Goal: Task Accomplishment & Management: Manage account settings

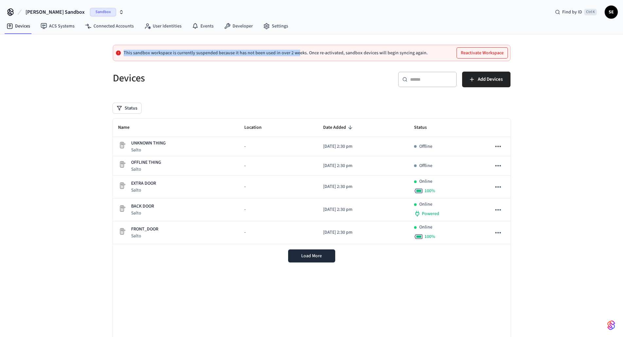
drag, startPoint x: 120, startPoint y: 53, endPoint x: 297, endPoint y: 54, distance: 176.6
click at [297, 54] on div "This sandbox workspace is currently suspended because it has not been used in o…" at bounding box center [272, 52] width 312 height 5
click at [484, 52] on button "Reactivate Workspace" at bounding box center [482, 53] width 51 height 10
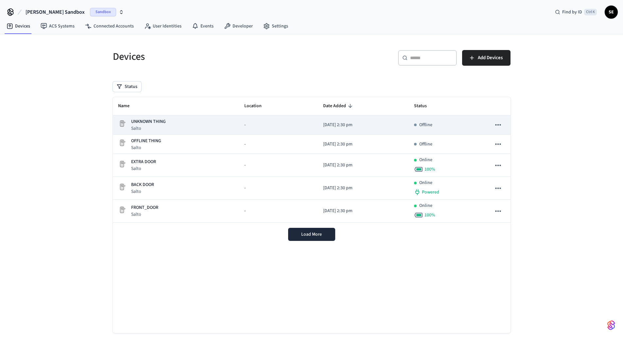
click at [163, 125] on p "UNKNOWN THING" at bounding box center [148, 121] width 35 height 7
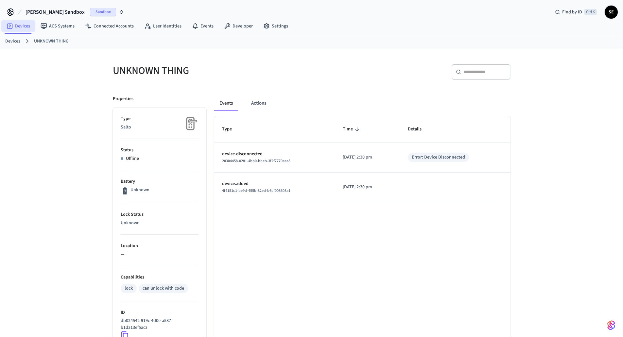
click at [20, 25] on link "Devices" at bounding box center [18, 26] width 34 height 12
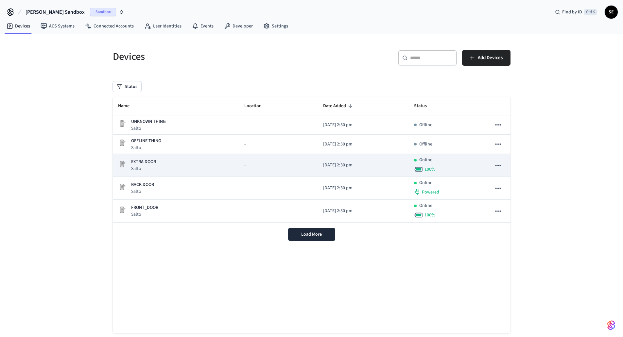
click at [199, 161] on div "EXTRA DOOR Salto" at bounding box center [176, 165] width 116 height 13
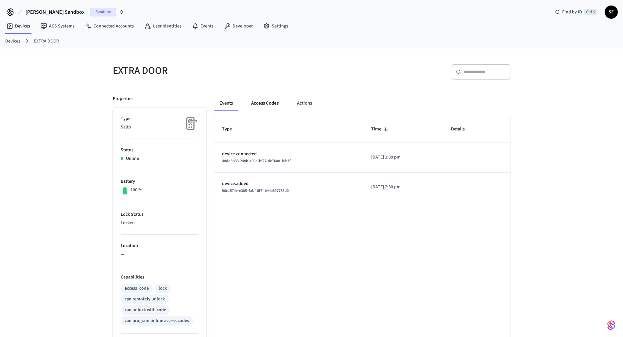
click at [271, 98] on button "Access Codes" at bounding box center [265, 103] width 38 height 16
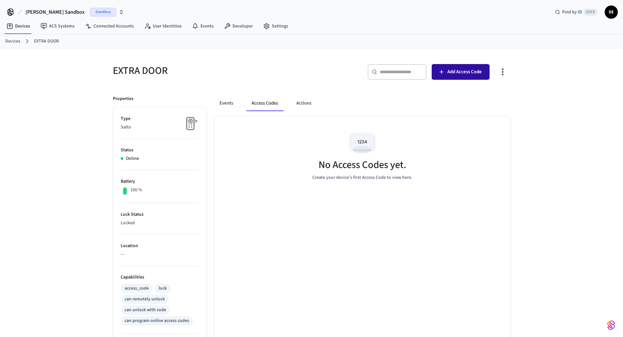
click at [467, 72] on span "Add Access Code" at bounding box center [464, 72] width 34 height 9
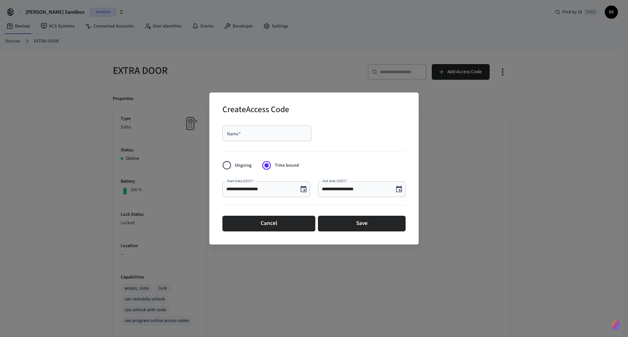
click at [265, 191] on input "**********" at bounding box center [260, 189] width 68 height 7
click at [302, 133] on input "Name   *" at bounding box center [266, 133] width 81 height 7
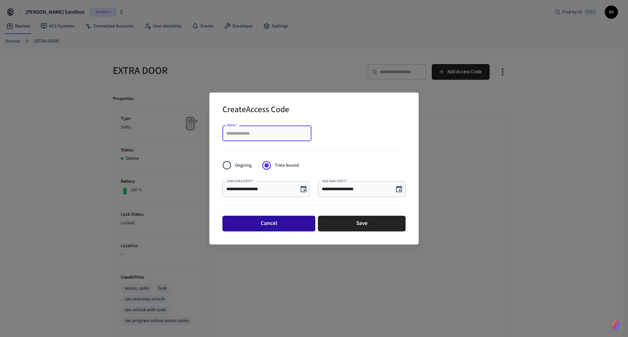
click at [290, 220] on button "Cancel" at bounding box center [268, 224] width 93 height 16
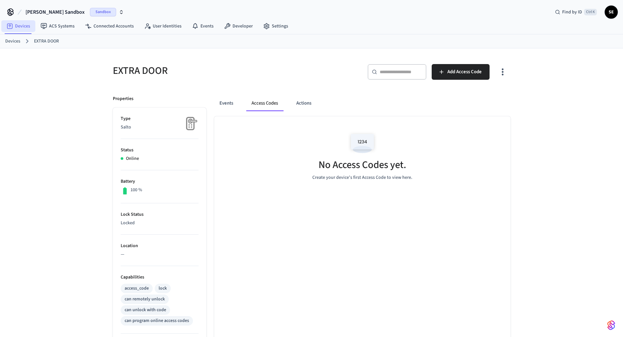
click at [18, 25] on link "Devices" at bounding box center [18, 26] width 34 height 12
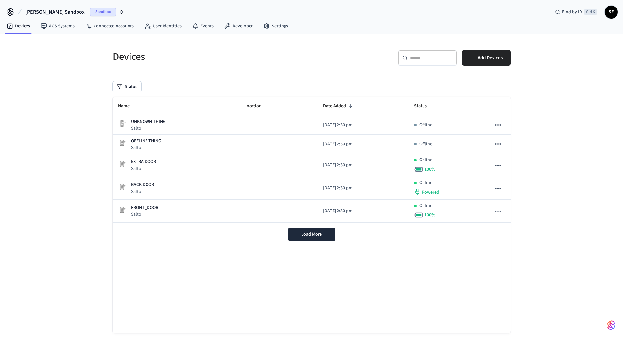
click at [609, 10] on span "SE" at bounding box center [611, 12] width 12 height 12
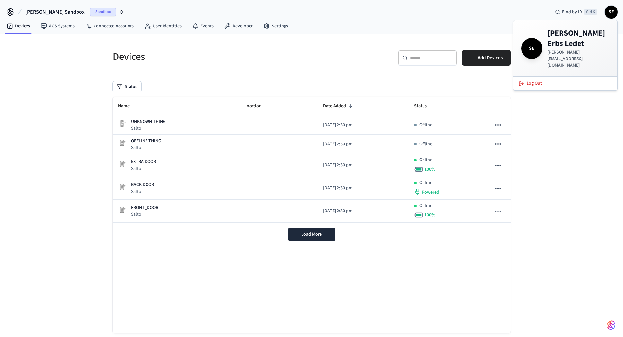
click at [71, 9] on button "[PERSON_NAME] Sandbox Sandbox" at bounding box center [75, 12] width 102 height 14
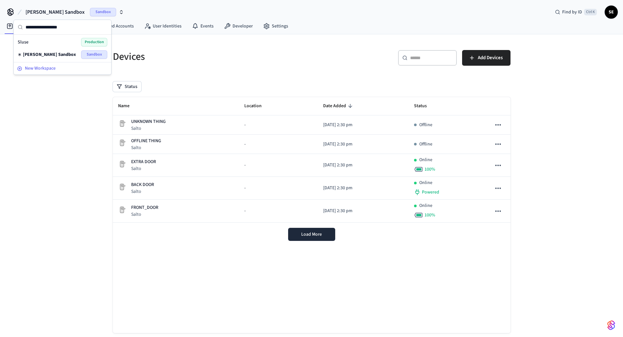
click at [36, 69] on span "New Workspace" at bounding box center [40, 68] width 31 height 7
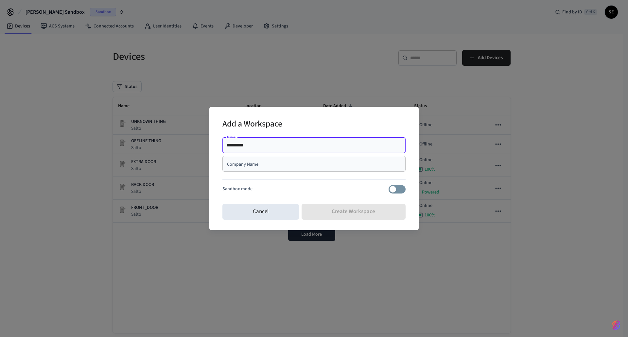
type input "********"
type input "*****"
type input "*"
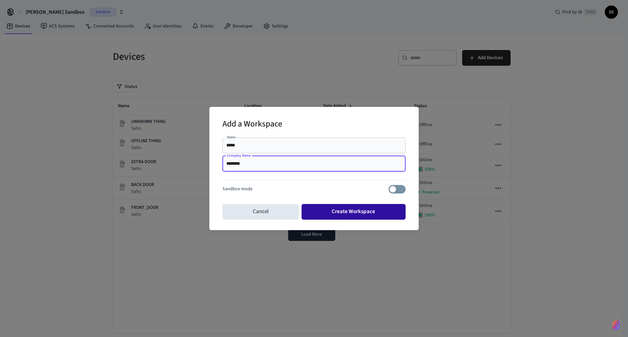
type input "********"
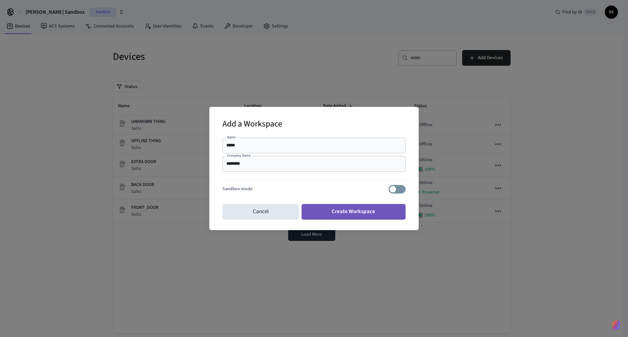
click at [348, 216] on button "Create Workspace" at bounding box center [353, 212] width 104 height 16
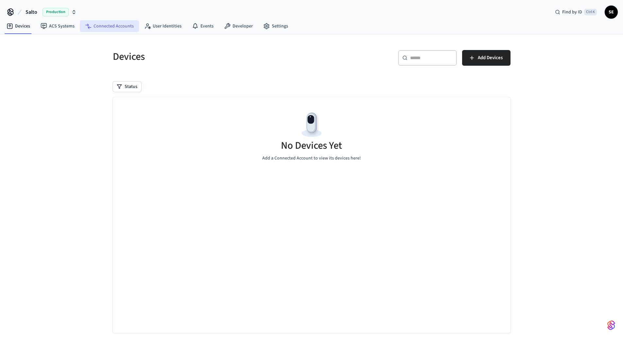
click at [105, 31] on link "Connected Accounts" at bounding box center [109, 26] width 59 height 12
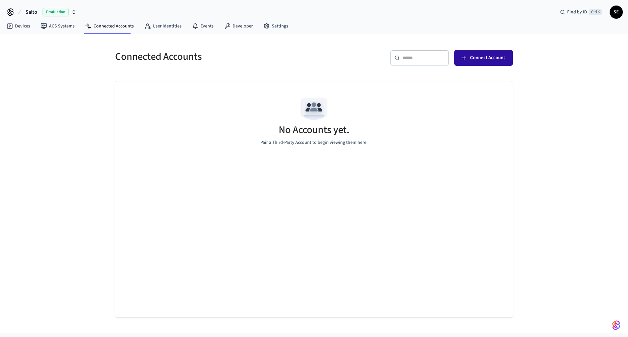
click at [494, 53] on button "Connect Account" at bounding box center [483, 58] width 59 height 16
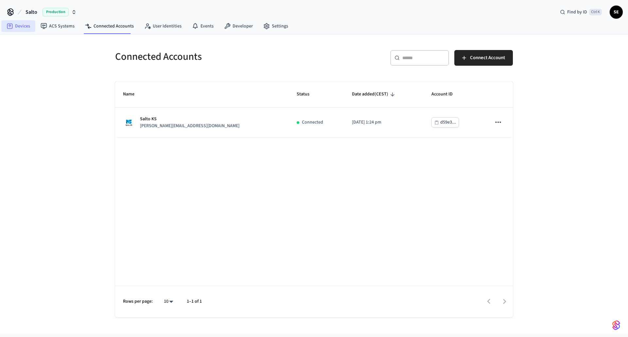
click at [19, 29] on link "Devices" at bounding box center [18, 26] width 34 height 12
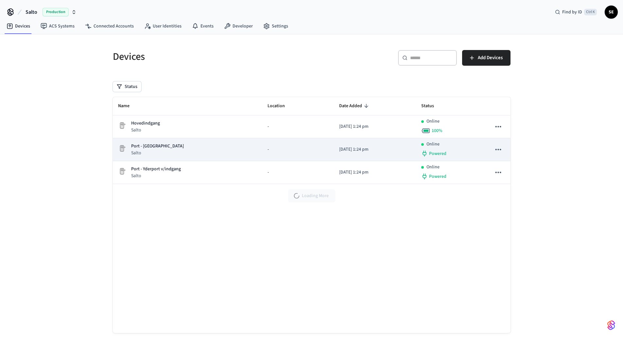
click at [195, 154] on div "Port - Sluse Salto" at bounding box center [187, 149] width 139 height 13
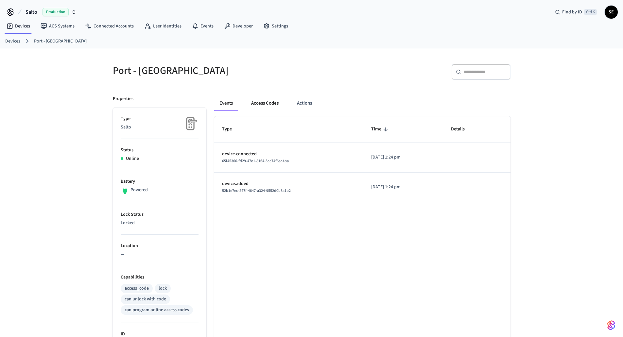
click at [264, 102] on button "Access Codes" at bounding box center [265, 103] width 38 height 16
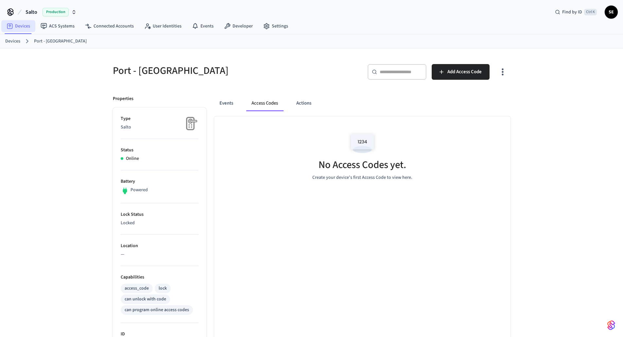
click at [29, 27] on link "Devices" at bounding box center [18, 26] width 34 height 12
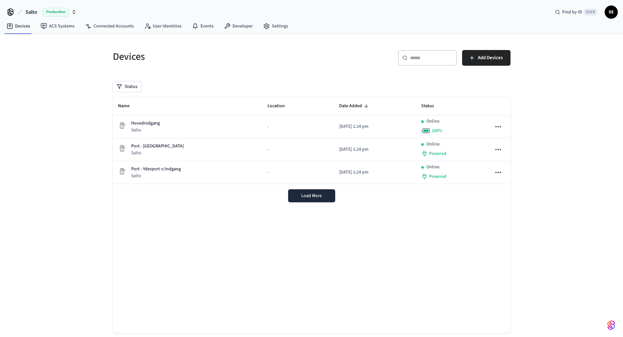
click at [184, 270] on div "Name Location Date Added Status Hovedindgang Salto - 2025/09/30 at 1:24 pm Onli…" at bounding box center [312, 215] width 398 height 236
click at [176, 263] on div "Name Location Date Added Status Hovedindgang Salto - 2025/09/30 at 1:24 pm Onli…" at bounding box center [312, 215] width 398 height 236
click at [58, 28] on link "ACS Systems" at bounding box center [57, 26] width 44 height 12
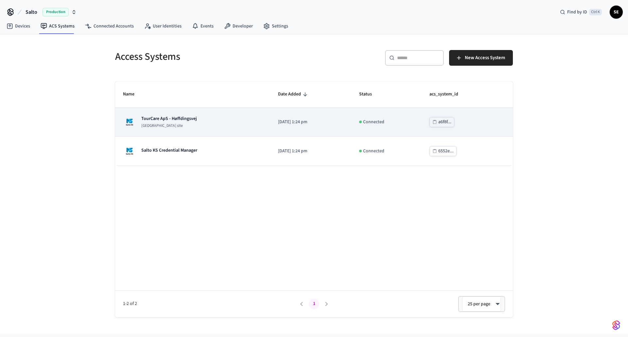
click at [205, 129] on td "TourCare ApS - Høffdingsvej [GEOGRAPHIC_DATA] site" at bounding box center [192, 122] width 155 height 29
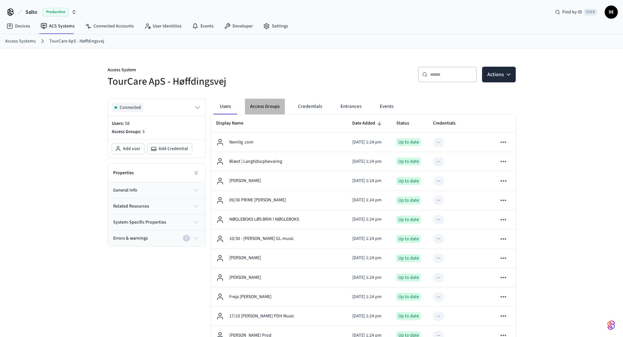
click at [255, 108] on button "Access Groups" at bounding box center [265, 107] width 40 height 16
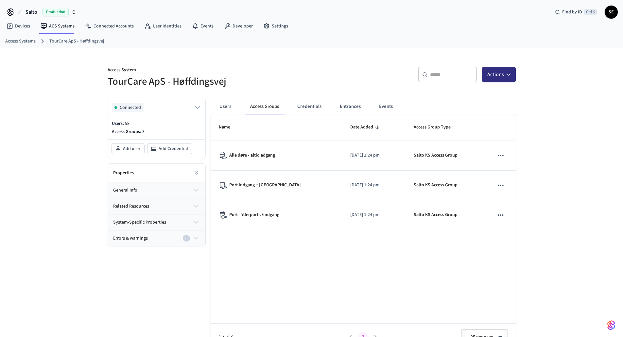
click at [496, 71] on button "Actions" at bounding box center [499, 75] width 34 height 16
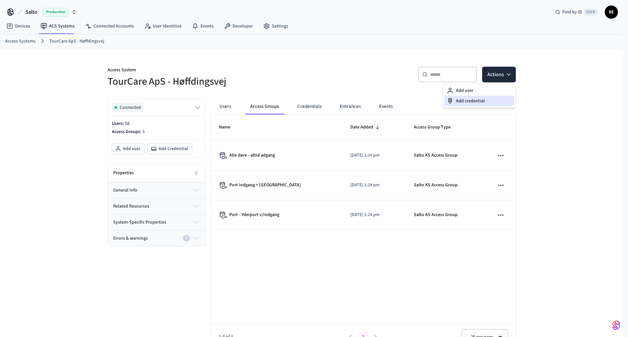
click at [496, 100] on div "Add credential" at bounding box center [479, 101] width 70 height 10
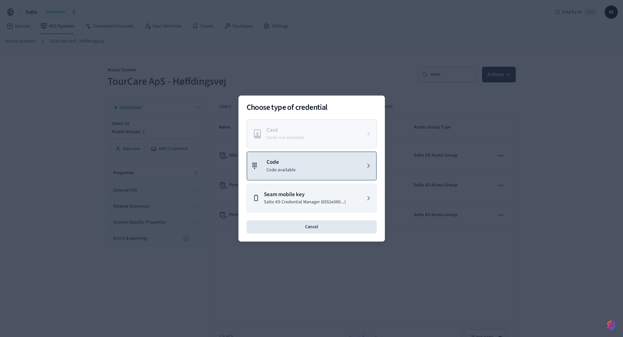
click at [259, 175] on button "Code Code available" at bounding box center [312, 165] width 130 height 29
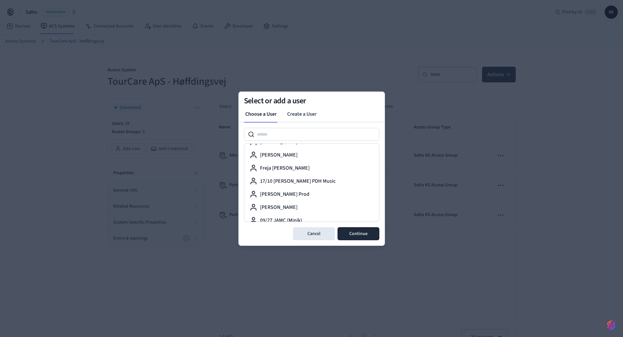
scroll to position [98, 0]
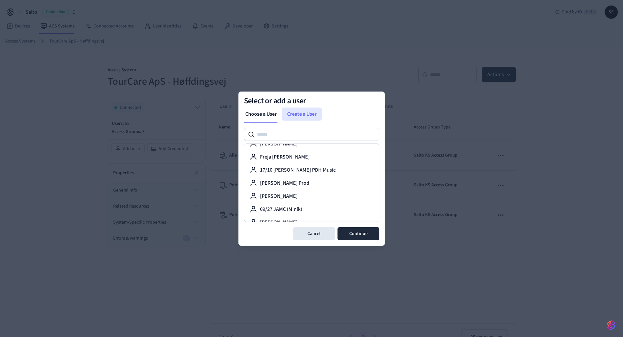
click at [294, 112] on link "Create a User" at bounding box center [302, 114] width 40 height 13
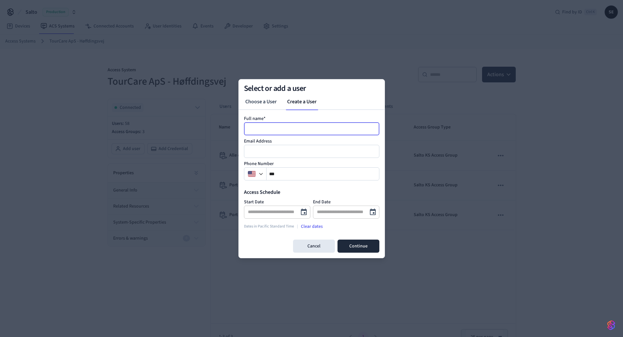
click at [275, 130] on input at bounding box center [312, 129] width 135 height 8
type input "***"
type input "********"
type input "**********"
click at [305, 212] on icon "Choose date" at bounding box center [304, 212] width 8 height 8
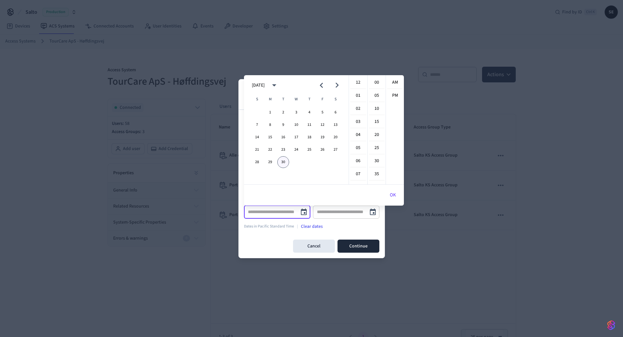
click at [285, 162] on button "30" at bounding box center [283, 162] width 12 height 12
click at [355, 93] on li "01" at bounding box center [358, 96] width 16 height 12
click at [375, 126] on li "30" at bounding box center [377, 128] width 16 height 12
click at [375, 102] on li "25" at bounding box center [377, 102] width 16 height 12
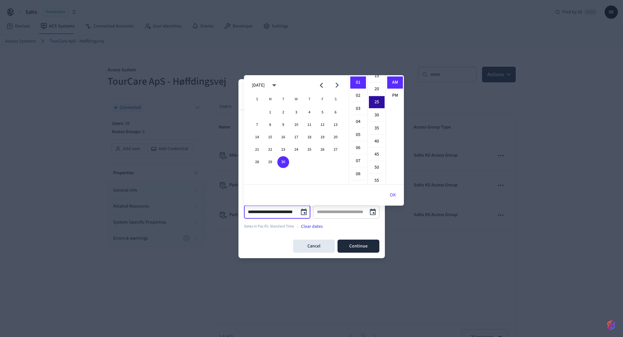
scroll to position [65, 0]
click at [393, 96] on li "PM" at bounding box center [395, 96] width 16 height 12
type input "**********"
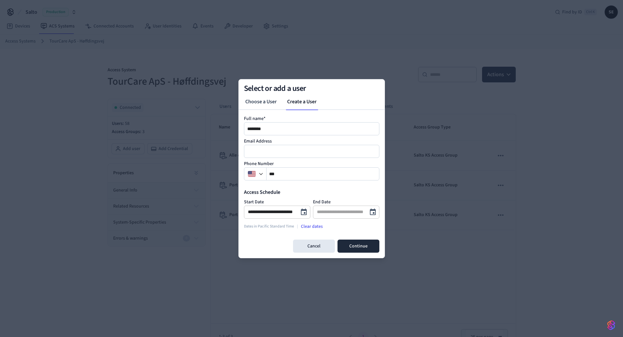
scroll to position [12, 0]
click at [346, 218] on div "​" at bounding box center [346, 212] width 66 height 13
type input "**********"
click at [371, 213] on icon "Choose date" at bounding box center [373, 212] width 8 height 8
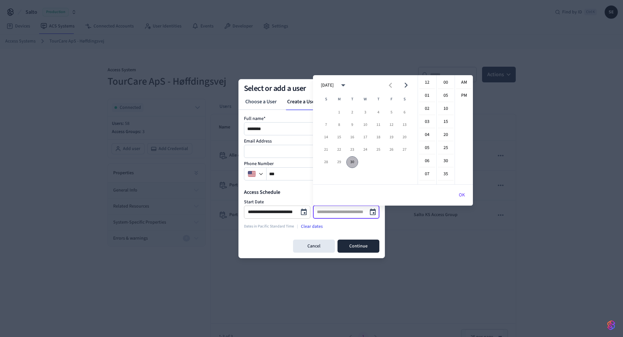
click at [352, 165] on button "30" at bounding box center [352, 162] width 12 height 12
click at [426, 95] on li "01" at bounding box center [427, 96] width 16 height 12
click at [464, 94] on li "PM" at bounding box center [464, 96] width 16 height 12
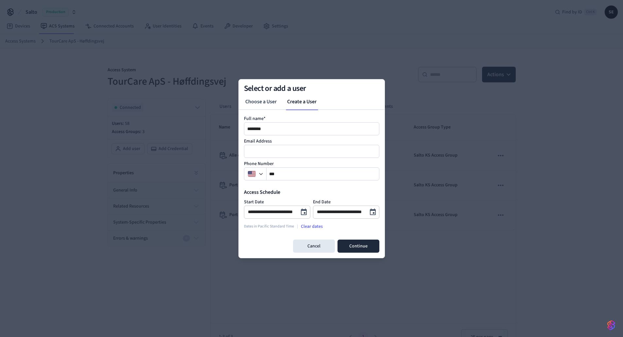
scroll to position [12, 0]
click at [350, 216] on div "**********" at bounding box center [346, 212] width 66 height 13
click at [364, 213] on div "**********" at bounding box center [346, 212] width 66 height 13
click at [372, 213] on icon "Choose date, selected date is Sep 30, 2025" at bounding box center [373, 212] width 8 height 8
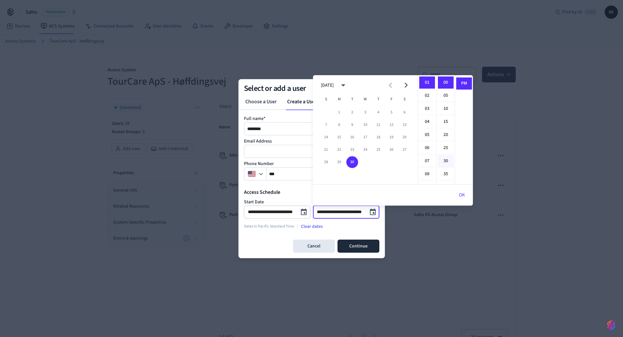
click at [443, 159] on li "30" at bounding box center [446, 161] width 16 height 12
type input "**********"
click at [463, 193] on button "OK" at bounding box center [462, 195] width 22 height 16
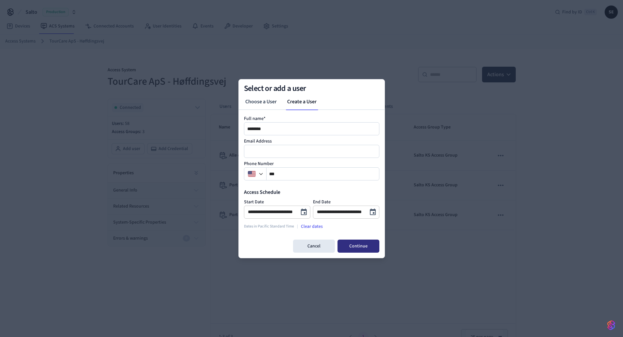
click at [354, 246] on button "Continue" at bounding box center [358, 246] width 42 height 13
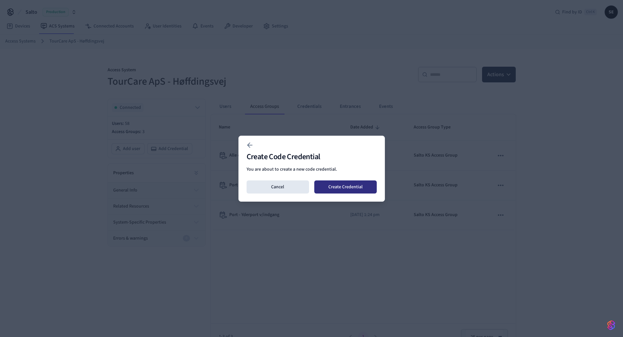
click at [346, 190] on button "Create Credential" at bounding box center [345, 186] width 62 height 13
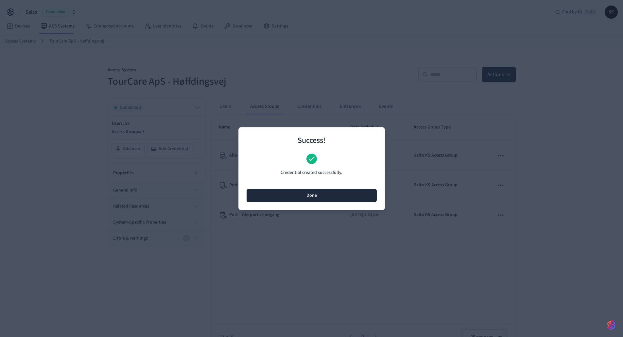
click at [344, 197] on button "Done" at bounding box center [312, 195] width 130 height 13
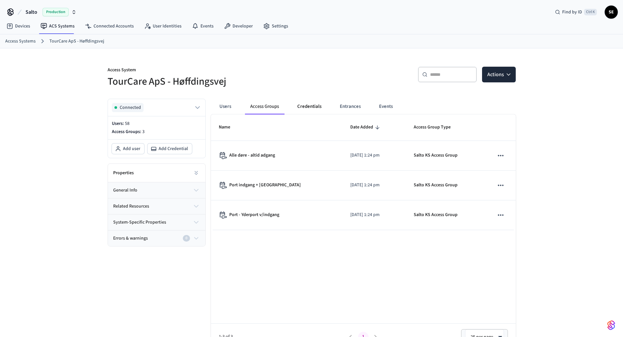
click at [312, 104] on button "Credentials" at bounding box center [309, 107] width 35 height 16
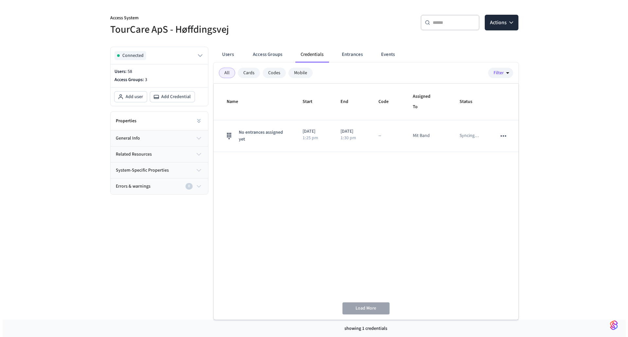
scroll to position [52, 0]
click at [400, 207] on div "Name Start End Code Assigned To Status No entrances assigned yet 2025/09/30 1:2…" at bounding box center [363, 201] width 305 height 236
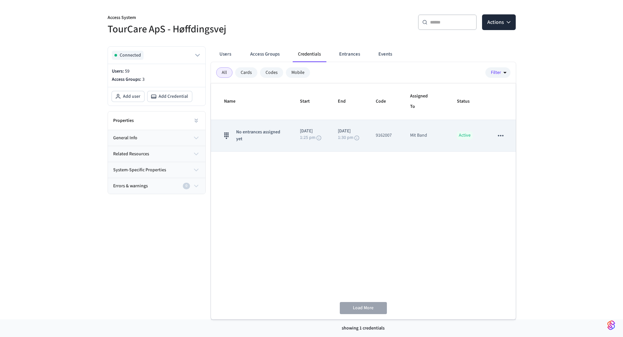
click at [438, 145] on td "Mit Band" at bounding box center [425, 136] width 47 height 32
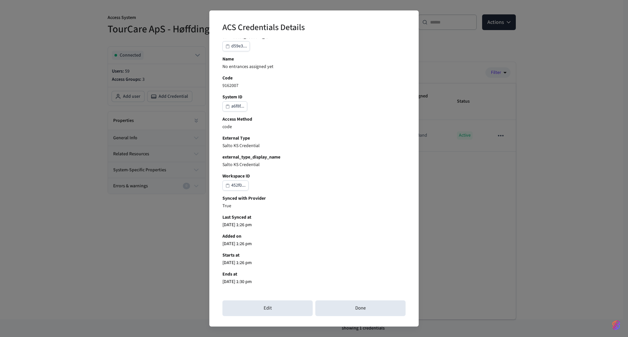
scroll to position [104, 0]
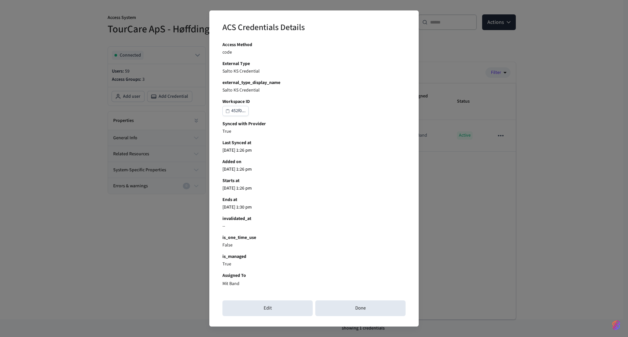
click at [489, 200] on div "ACS Credentials Details Credential ID 7b8af... connected_account_id d59e3... Na…" at bounding box center [314, 168] width 628 height 337
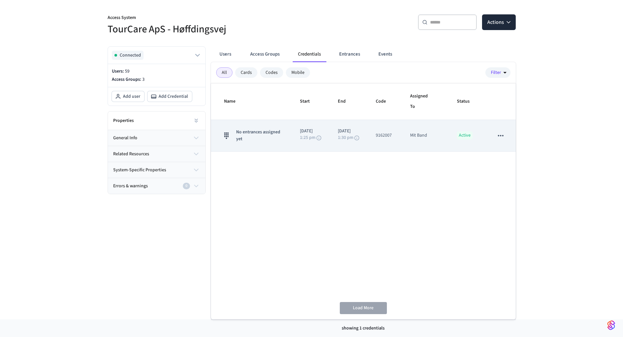
click at [503, 134] on icon "sticky table" at bounding box center [500, 135] width 9 height 9
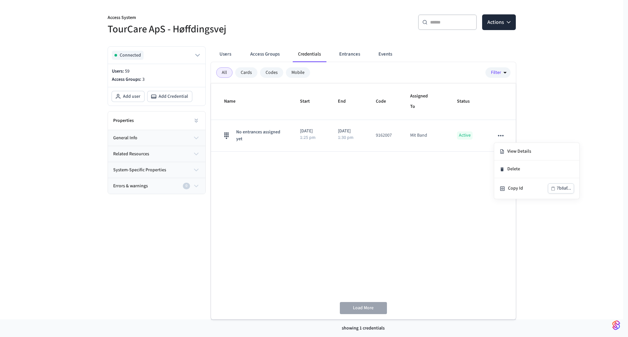
click at [375, 166] on div at bounding box center [314, 168] width 628 height 337
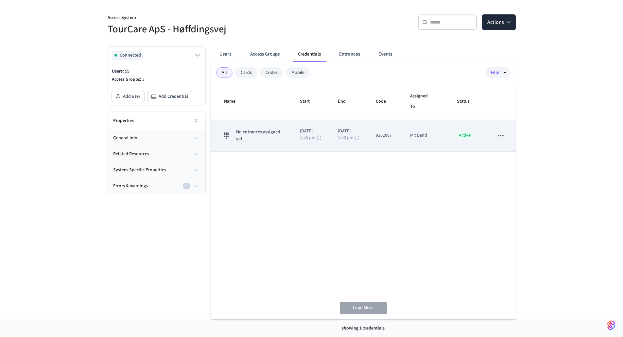
click at [372, 140] on td "9162007" at bounding box center [385, 136] width 34 height 32
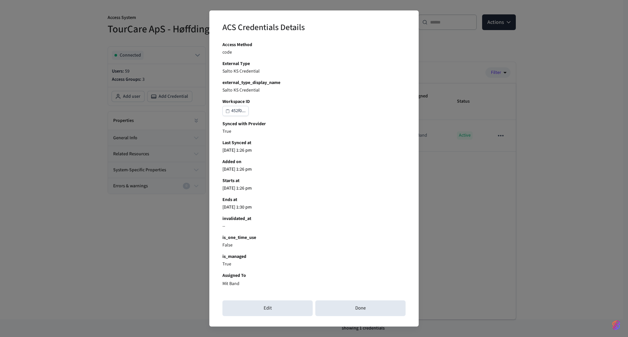
click at [498, 207] on div "ACS Credentials Details Credential ID 7b8af... connected_account_id d59e3... Na…" at bounding box center [314, 168] width 628 height 337
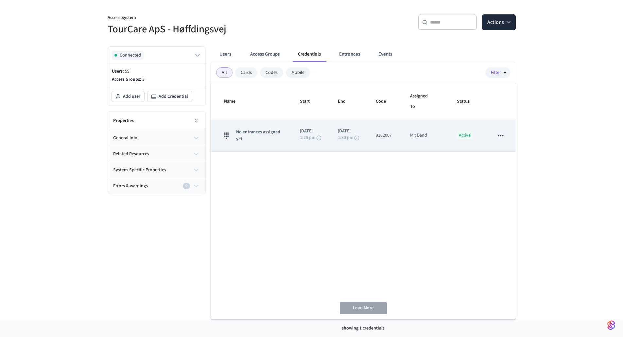
click at [503, 129] on button "sticky table" at bounding box center [501, 136] width 14 height 14
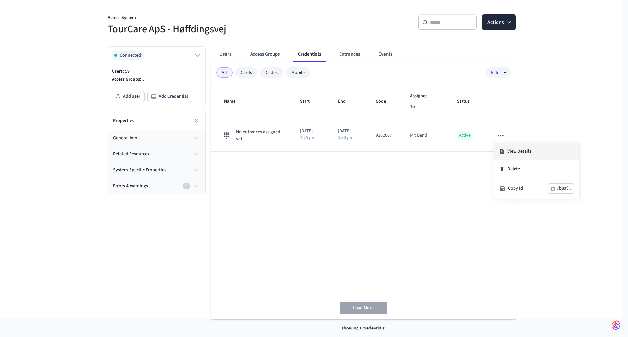
click at [506, 151] on li "View Details" at bounding box center [536, 152] width 85 height 18
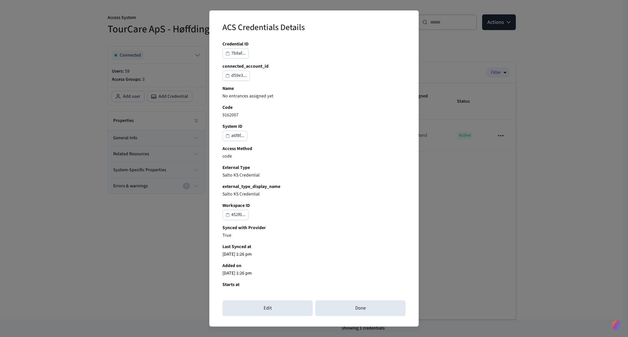
click at [503, 241] on div "ACS Credentials Details Credential ID 7b8af... connected_account_id d59e3... Na…" at bounding box center [314, 168] width 628 height 337
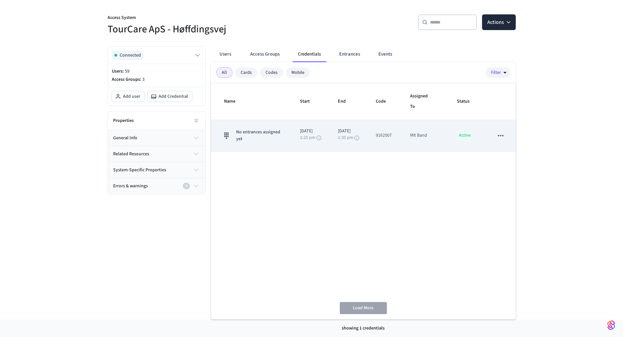
click at [501, 136] on icon "sticky table" at bounding box center [500, 135] width 9 height 9
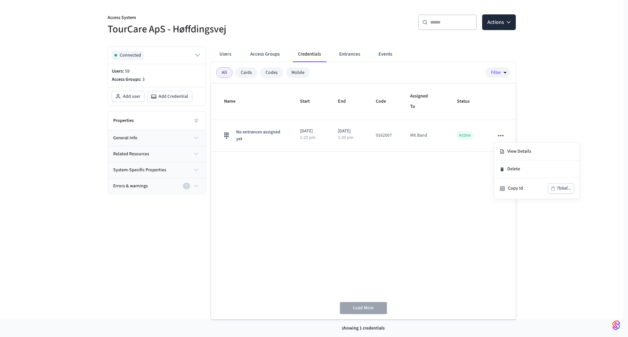
drag, startPoint x: 418, startPoint y: 193, endPoint x: 414, endPoint y: 197, distance: 6.3
click at [418, 195] on div at bounding box center [314, 168] width 628 height 337
click at [354, 40] on div "Access System TourCare ApS - Høffdingsvej ​ ​ Actions Connected Users: 59 Acces…" at bounding box center [311, 157] width 419 height 323
click at [354, 44] on div "Users Access Groups Credentials Entrances Events All Cards Codes Mobile Filter …" at bounding box center [361, 180] width 310 height 278
click at [354, 51] on button "Entrances" at bounding box center [349, 54] width 31 height 16
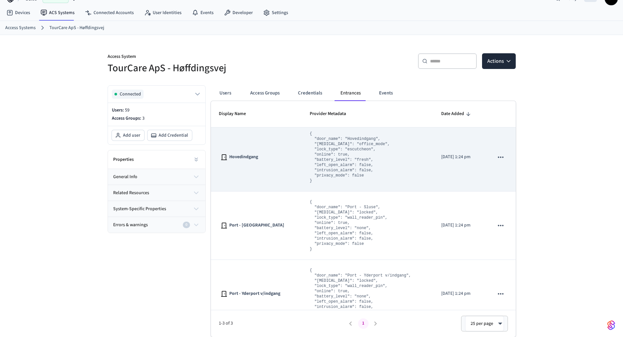
scroll to position [0, 0]
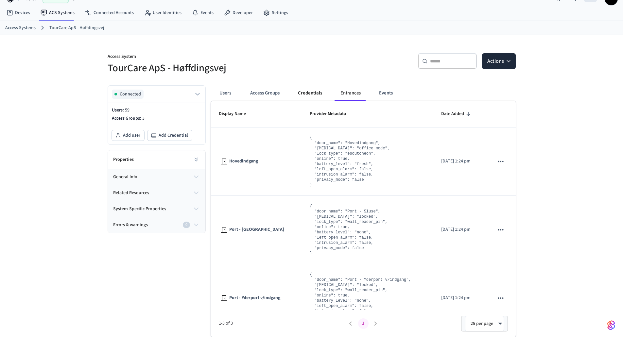
click at [311, 96] on button "Credentials" at bounding box center [310, 93] width 35 height 16
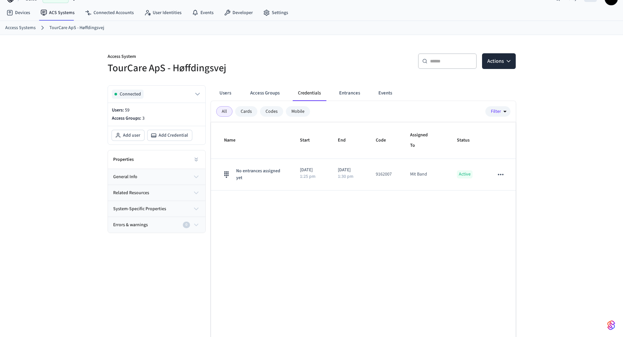
click at [285, 94] on div "Users Access Groups Credentials Entrances Events" at bounding box center [310, 93] width 192 height 16
click at [269, 88] on button "Access Groups" at bounding box center [265, 93] width 40 height 16
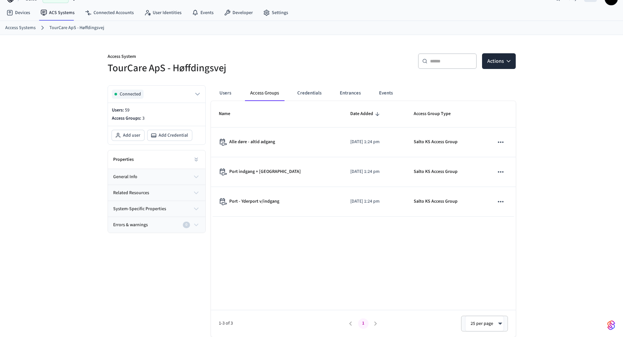
click at [152, 75] on h5 "TourCare ApS - Høffdingsvej" at bounding box center [208, 67] width 200 height 13
click at [164, 89] on div "Connected" at bounding box center [156, 94] width 97 height 17
click at [187, 97] on button "Connected" at bounding box center [157, 94] width 90 height 9
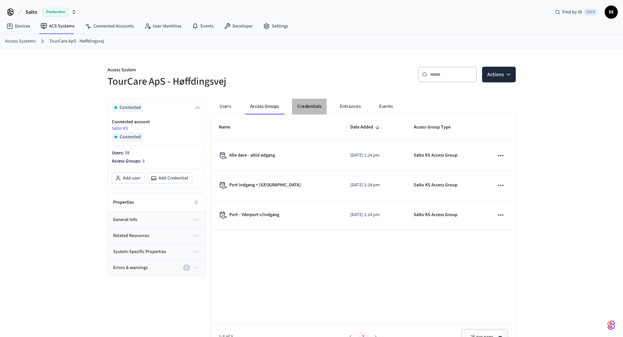
click at [293, 102] on button "Credentials" at bounding box center [309, 107] width 35 height 16
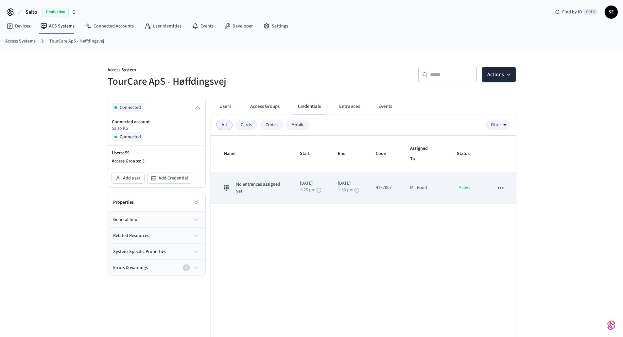
click at [379, 195] on td "9162007" at bounding box center [385, 188] width 34 height 32
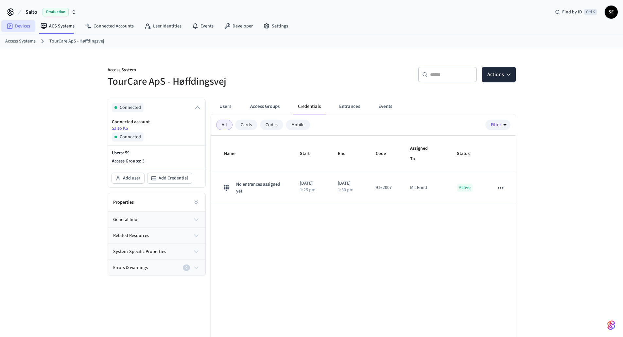
click at [15, 27] on link "Devices" at bounding box center [18, 26] width 34 height 12
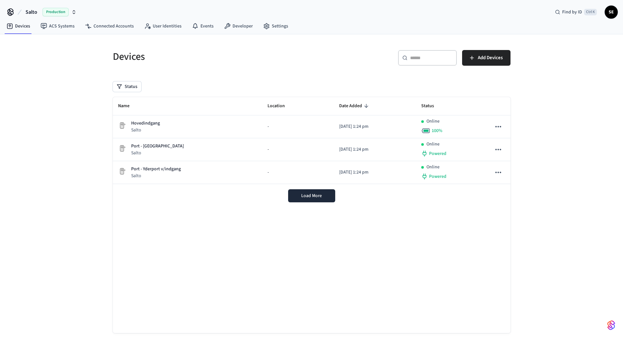
click at [337, 287] on div "Name Location Date Added Status Hovedindgang Salto - 2025/09/30 at 1:24 pm Onli…" at bounding box center [312, 215] width 398 height 236
click at [409, 249] on div "Name Location Date Added Status Hovedindgang Salto - 2025/09/30 at 1:24 pm Onli…" at bounding box center [312, 215] width 398 height 236
click at [168, 26] on link "User Identities" at bounding box center [163, 26] width 48 height 12
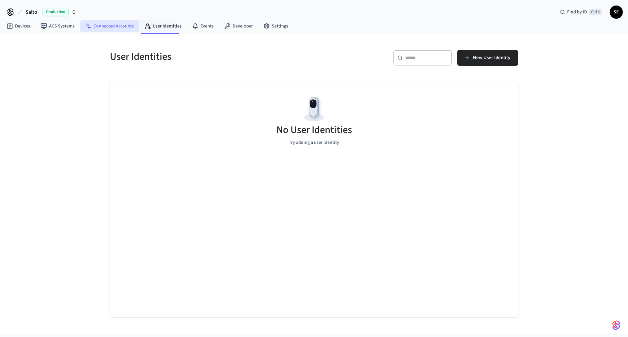
click at [124, 25] on link "Connected Accounts" at bounding box center [109, 26] width 59 height 12
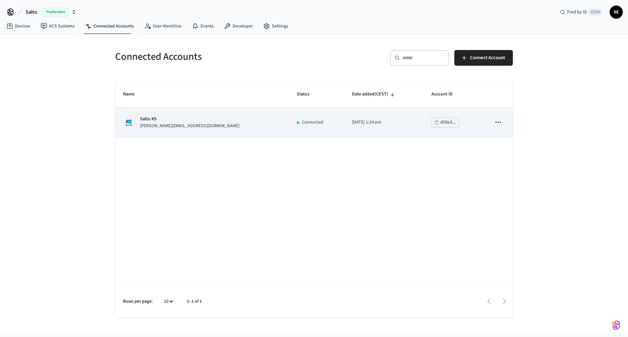
click at [289, 132] on td "Connected" at bounding box center [316, 123] width 55 height 30
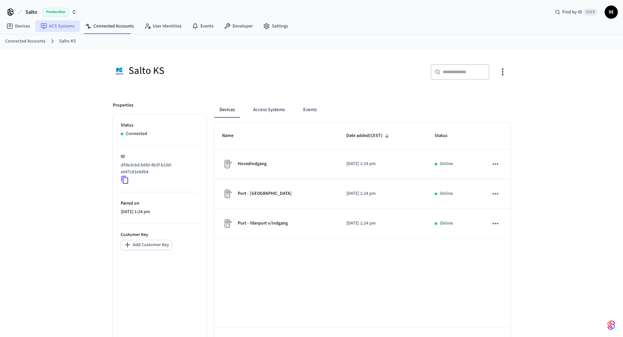
click at [50, 26] on link "ACS Systems" at bounding box center [57, 26] width 44 height 12
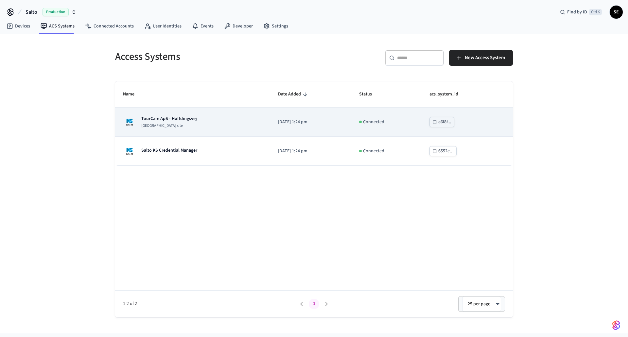
click at [332, 121] on p "[DATE] 1:24 pm" at bounding box center [310, 122] width 65 height 7
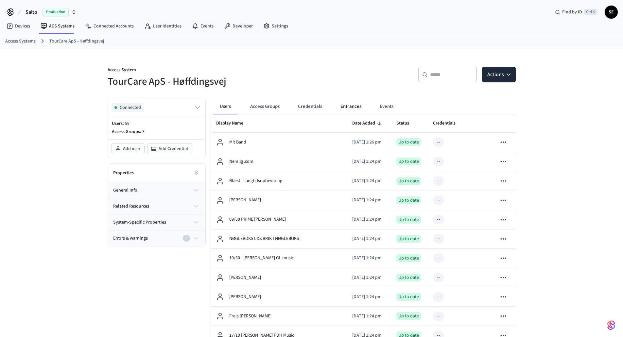
click at [340, 102] on button "Entrances" at bounding box center [350, 107] width 31 height 16
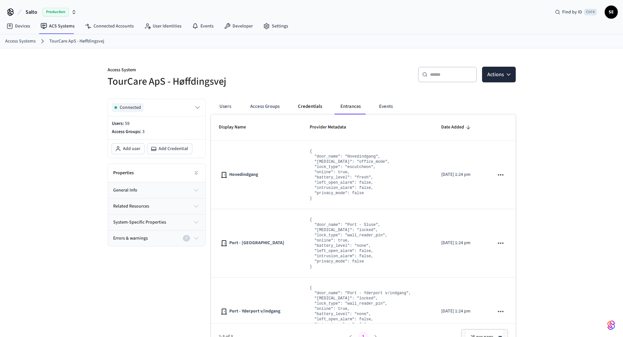
click at [315, 105] on button "Credentials" at bounding box center [310, 107] width 35 height 16
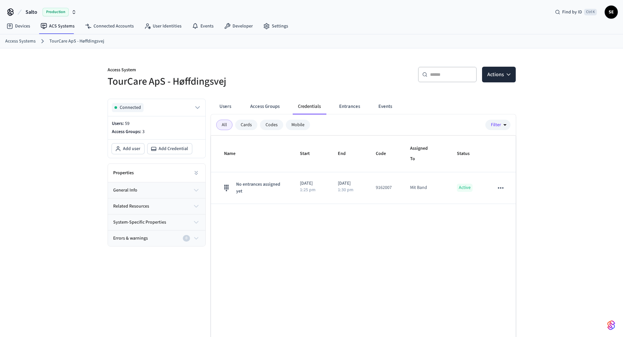
click at [410, 265] on div "Name Start End Code Assigned To Status No entrances assigned yet 2025/09/30 1:2…" at bounding box center [363, 254] width 305 height 236
click at [551, 252] on div "Access System TourCare ApS - Høffdingsvej ​ ​ Actions Connected Users: 59 Acces…" at bounding box center [311, 209] width 623 height 323
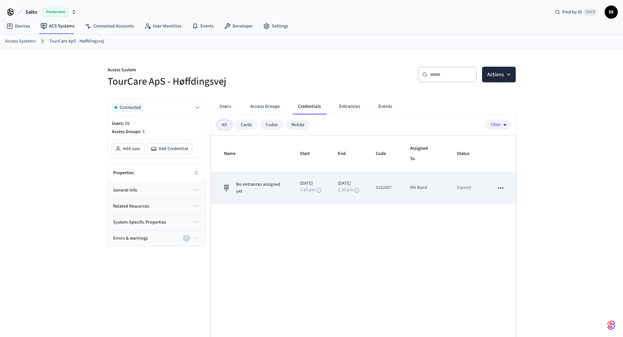
click at [468, 189] on p "Expired" at bounding box center [464, 187] width 14 height 7
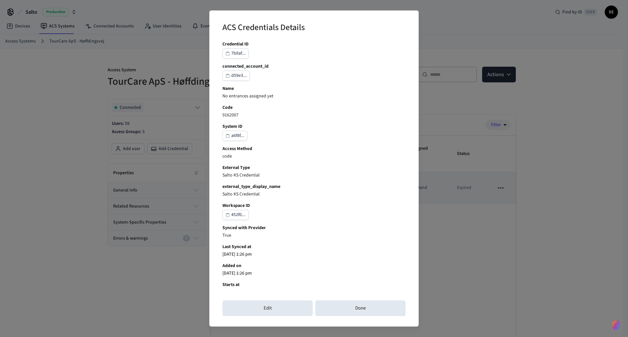
click at [468, 189] on div "ACS Credentials Details Credential ID 7b8af... connected_account_id d59e3... Na…" at bounding box center [314, 168] width 628 height 337
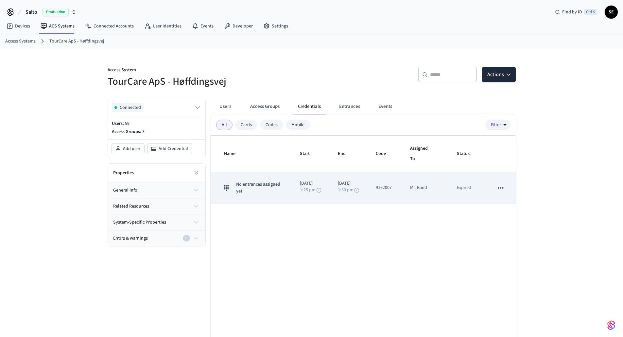
click at [502, 187] on icon "sticky table" at bounding box center [500, 188] width 9 height 9
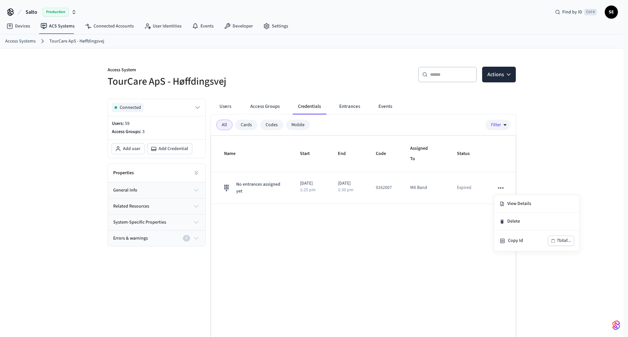
click at [529, 239] on div "View Details Delete Copy Id 7b8af..." at bounding box center [314, 168] width 628 height 337
click at [535, 198] on li "View Details" at bounding box center [536, 204] width 85 height 18
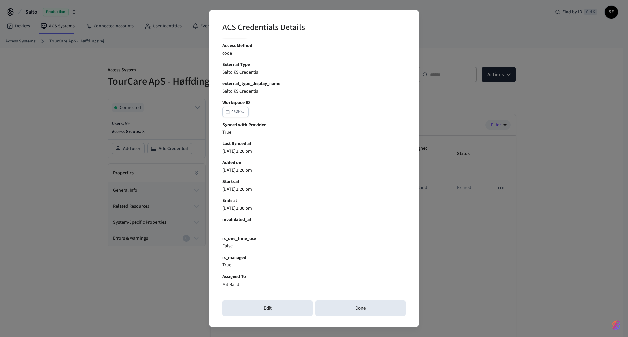
scroll to position [104, 0]
click at [241, 165] on div "Added on 2025/09/30 at 1:26 pm" at bounding box center [313, 166] width 183 height 14
click at [299, 208] on p "2025/09/30 at 1:30 pm" at bounding box center [313, 207] width 183 height 7
drag, startPoint x: 274, startPoint y: 210, endPoint x: 206, endPoint y: 200, distance: 68.0
click at [206, 200] on div "ACS Credentials Details Credential ID 7b8af... connected_account_id d59e3... Na…" at bounding box center [314, 168] width 628 height 337
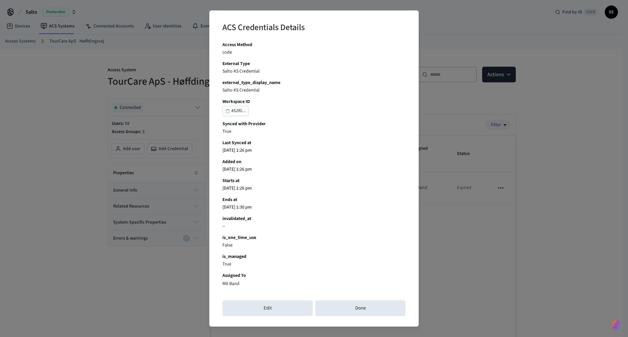
click at [621, 235] on div "ACS Credentials Details Credential ID 7b8af... connected_account_id d59e3... Na…" at bounding box center [314, 168] width 628 height 337
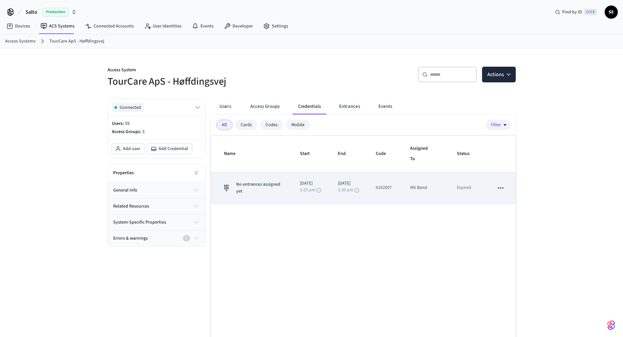
click at [310, 192] on p "1:25 pm" at bounding box center [308, 190] width 16 height 5
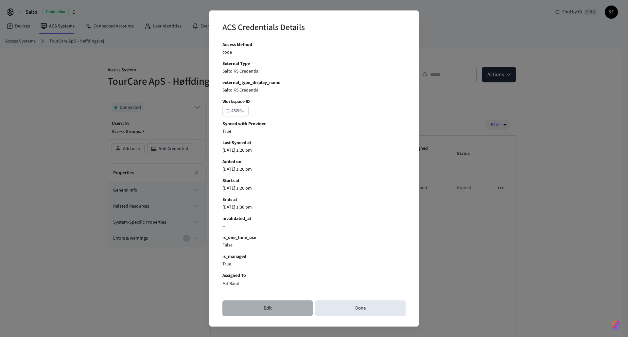
click at [299, 302] on button "Edit" at bounding box center [267, 308] width 90 height 16
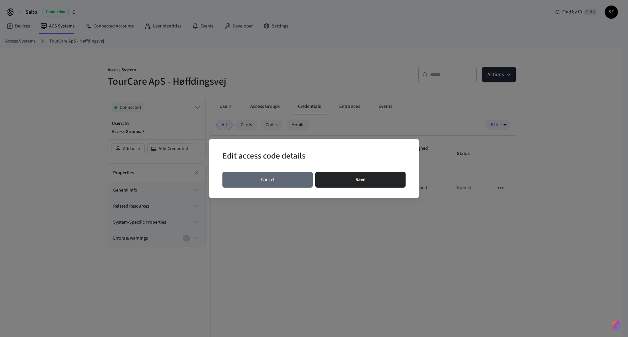
click at [276, 186] on button "Cancel" at bounding box center [267, 180] width 90 height 16
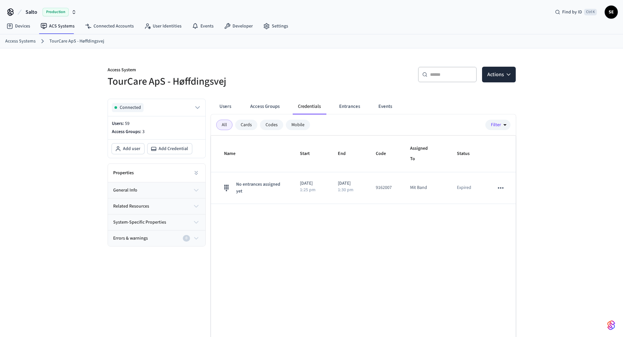
click at [322, 244] on div "Name Start End Code Assigned To Status No entrances assigned yet 2025/09/30 1:2…" at bounding box center [363, 254] width 305 height 236
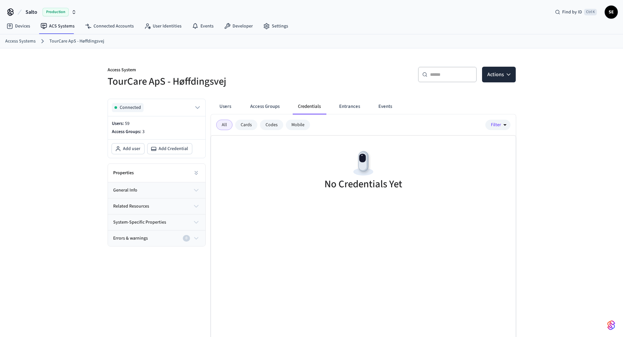
click at [287, 165] on div "No Credentials Yet" at bounding box center [363, 171] width 305 height 71
click at [19, 30] on link "Devices" at bounding box center [18, 26] width 34 height 12
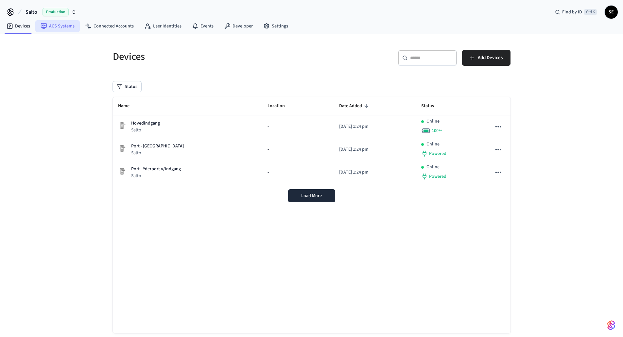
click at [62, 24] on link "ACS Systems" at bounding box center [57, 26] width 44 height 12
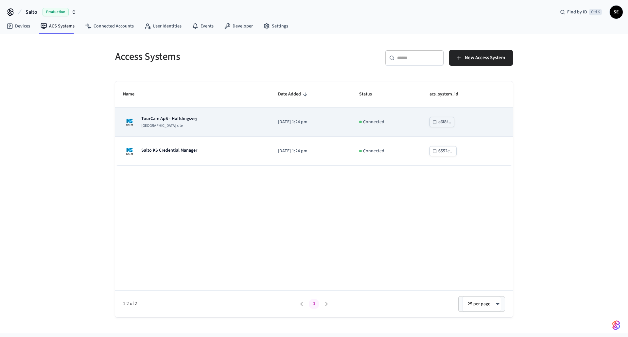
click at [222, 129] on td "TourCare ApS - Høffdingsvej [GEOGRAPHIC_DATA] site" at bounding box center [192, 122] width 155 height 29
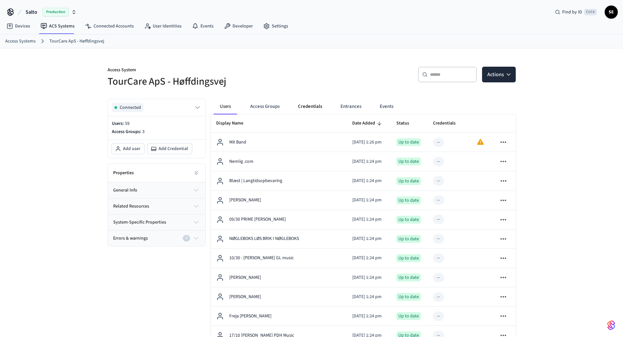
click at [308, 108] on button "Credentials" at bounding box center [310, 107] width 35 height 16
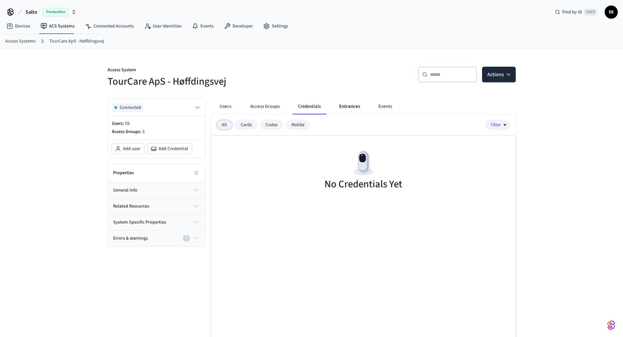
click at [348, 107] on button "Entrances" at bounding box center [349, 107] width 31 height 16
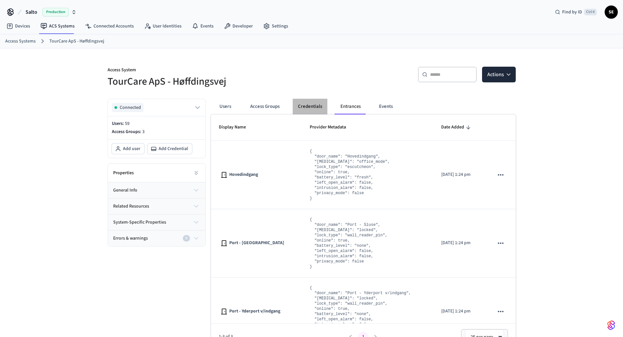
click at [308, 111] on button "Credentials" at bounding box center [310, 107] width 35 height 16
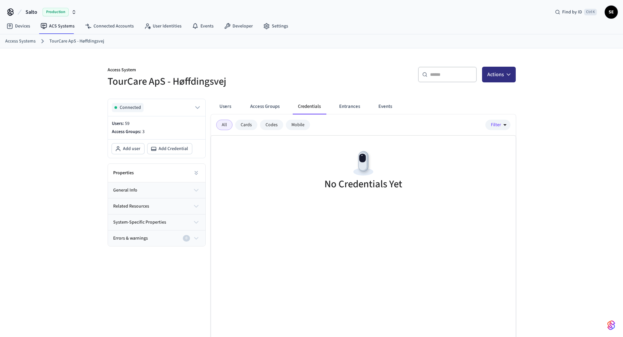
click at [498, 74] on button "Actions" at bounding box center [499, 75] width 34 height 16
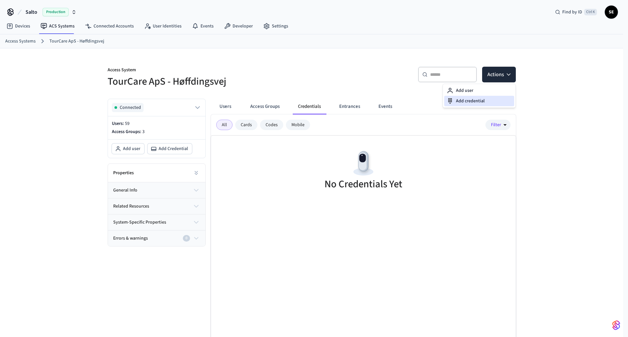
click at [483, 102] on div "Add credential" at bounding box center [479, 101] width 70 height 10
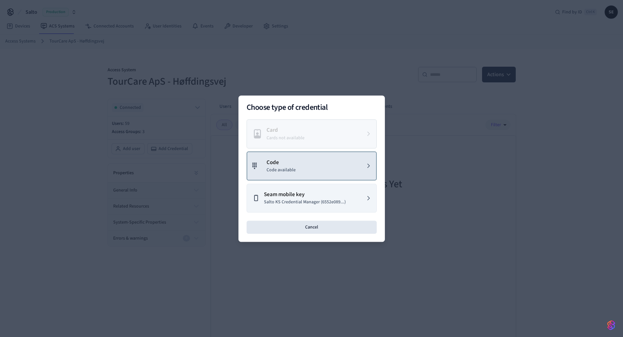
click at [292, 160] on p "Code" at bounding box center [280, 162] width 29 height 9
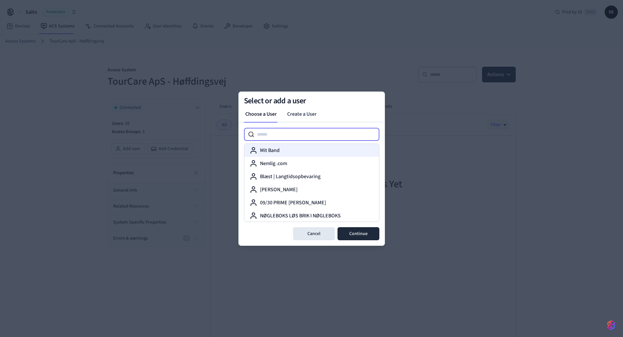
drag, startPoint x: 330, startPoint y: 135, endPoint x: 328, endPoint y: 151, distance: 16.5
click at [330, 135] on input at bounding box center [316, 134] width 125 height 8
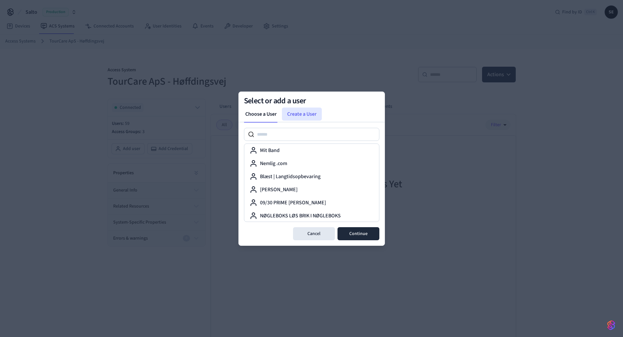
click at [299, 116] on link "Create a User" at bounding box center [302, 114] width 40 height 13
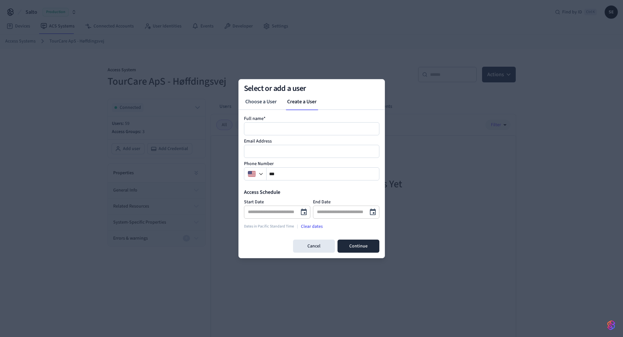
drag, startPoint x: 302, startPoint y: 133, endPoint x: 301, endPoint y: 129, distance: 3.9
click at [302, 132] on div at bounding box center [311, 128] width 135 height 13
click at [301, 128] on input at bounding box center [312, 129] width 135 height 8
type input "********"
click at [300, 208] on icon "Choose date" at bounding box center [304, 212] width 8 height 8
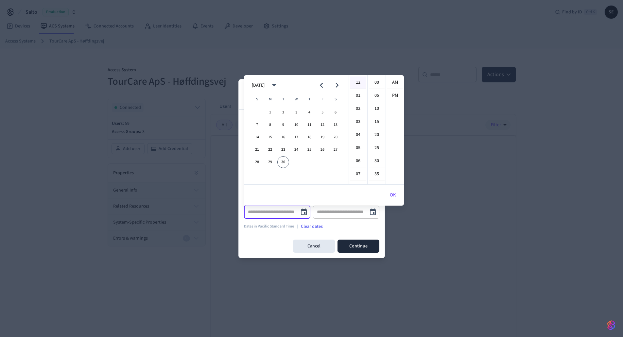
click at [358, 87] on li "12" at bounding box center [358, 83] width 16 height 12
click at [375, 83] on li "00" at bounding box center [377, 83] width 16 height 12
click at [396, 98] on li "PM" at bounding box center [395, 96] width 16 height 12
type input "**********"
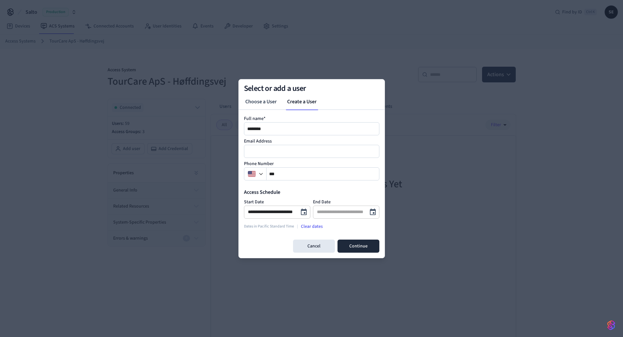
scroll to position [12, 0]
click at [339, 201] on div "End Date ​" at bounding box center [346, 210] width 66 height 23
click at [338, 217] on div "​" at bounding box center [346, 212] width 66 height 13
type input "**********"
click at [374, 207] on button "Choose date" at bounding box center [372, 212] width 13 height 13
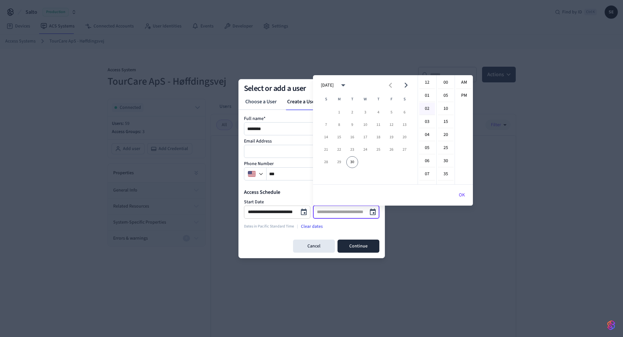
click at [426, 110] on li "02" at bounding box center [427, 109] width 16 height 12
click at [459, 89] on ul "AM PM" at bounding box center [463, 129] width 18 height 109
click at [460, 95] on li "PM" at bounding box center [464, 96] width 16 height 12
type input "**********"
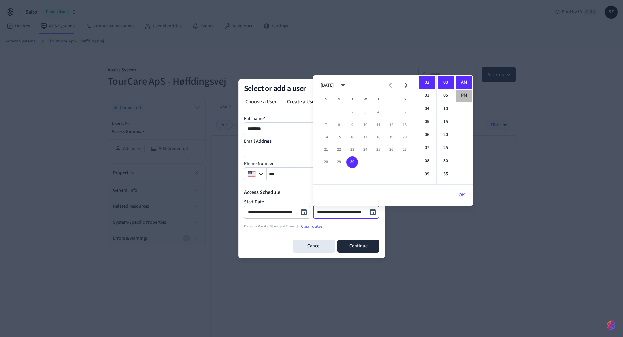
scroll to position [12, 0]
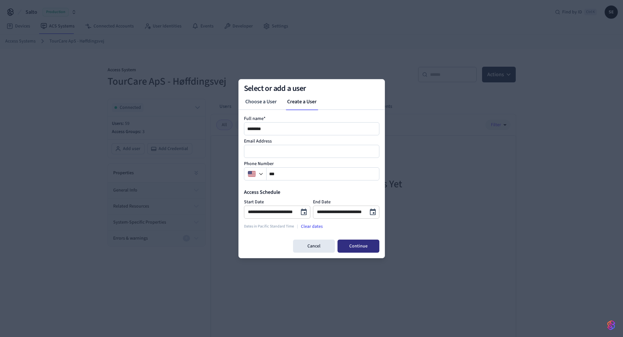
click at [366, 244] on button "Continue" at bounding box center [358, 246] width 42 height 13
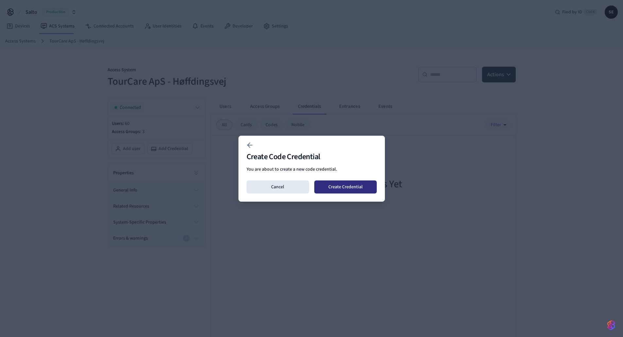
click at [345, 185] on button "Create Credential" at bounding box center [345, 186] width 62 height 13
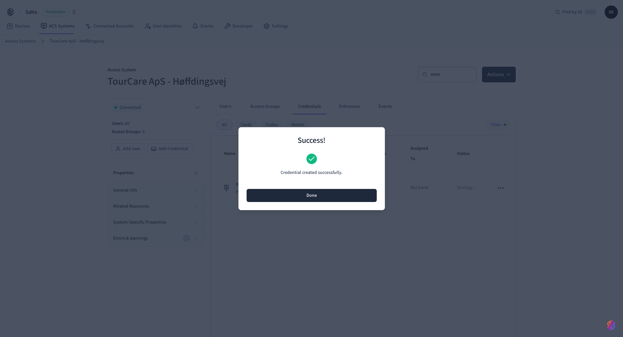
click at [343, 196] on button "Done" at bounding box center [312, 195] width 130 height 13
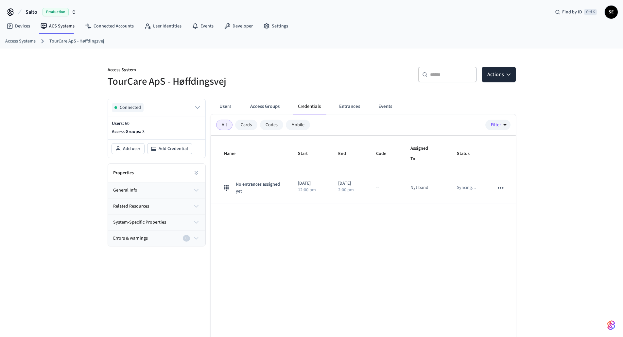
click at [384, 236] on div "Name Start End Code Assigned To Status No entrances assigned yet 2025/09/30 12:…" at bounding box center [363, 254] width 305 height 236
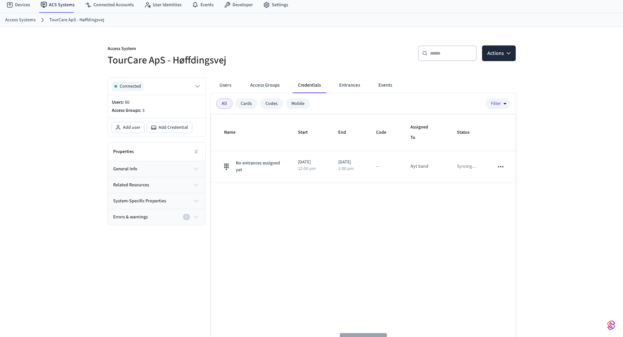
scroll to position [33, 0]
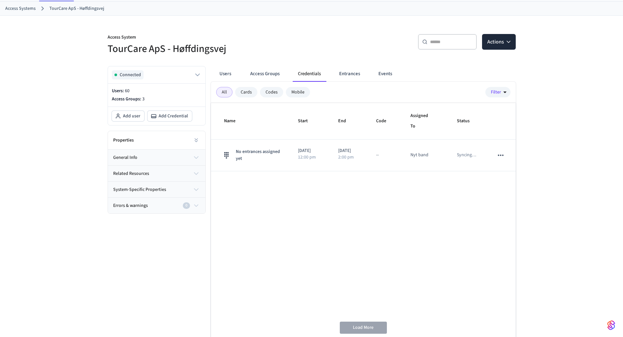
click at [367, 253] on div "Name Start End Code Assigned To Status No entrances assigned yet 2025/09/30 12:…" at bounding box center [363, 221] width 305 height 236
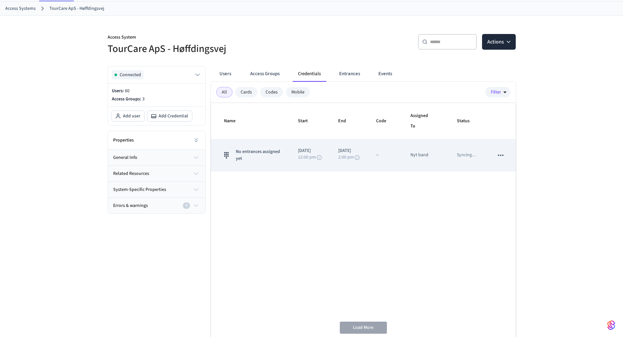
click at [358, 140] on td "2025/09/30 2:00 pm" at bounding box center [349, 156] width 38 height 32
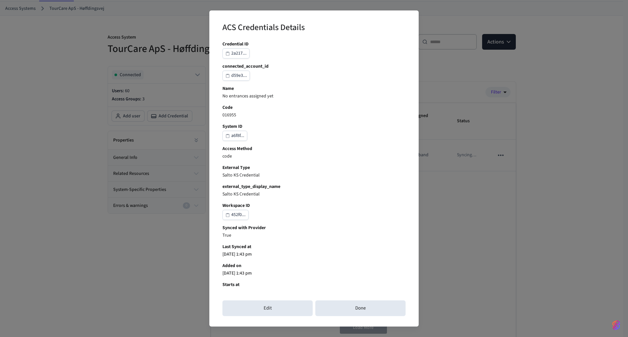
click at [567, 159] on div "ACS Credentials Details Credential ID 2a217... connected_account_id d59e3... Na…" at bounding box center [314, 168] width 628 height 337
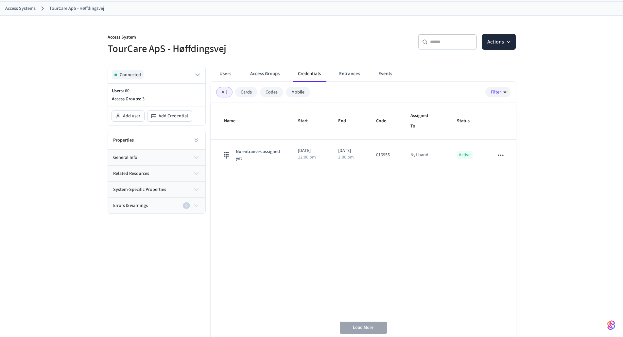
scroll to position [0, 0]
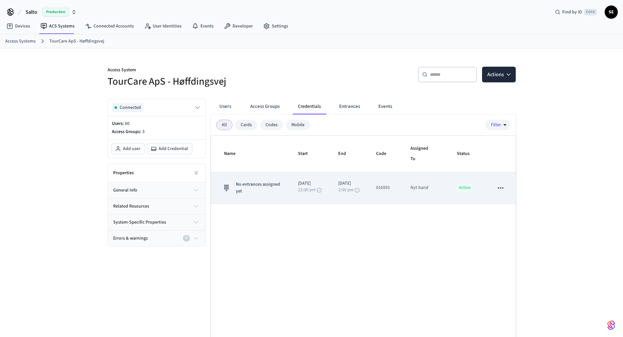
click at [503, 191] on icon "sticky table" at bounding box center [500, 188] width 9 height 9
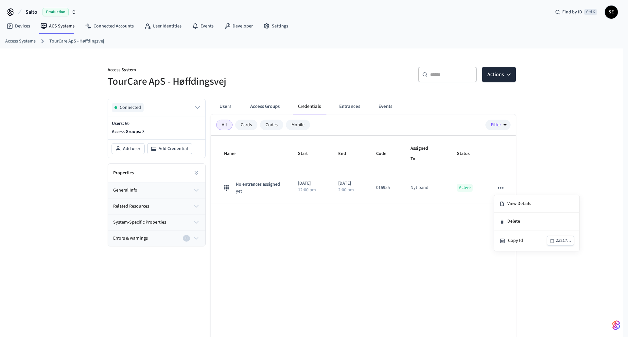
click at [389, 254] on div at bounding box center [314, 168] width 628 height 337
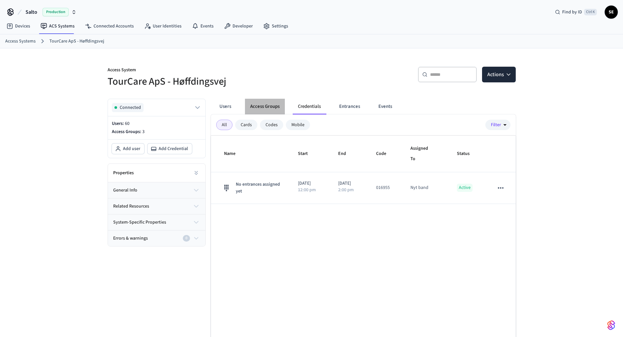
click at [264, 111] on button "Access Groups" at bounding box center [265, 107] width 40 height 16
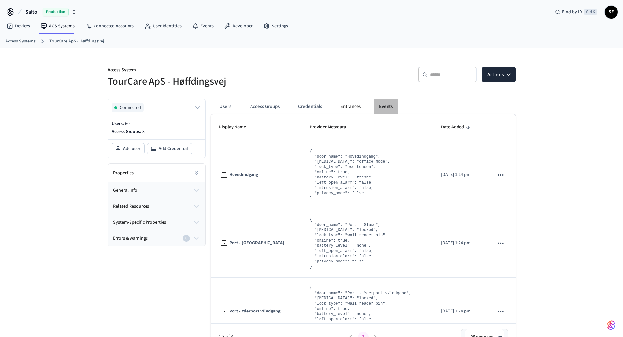
click at [384, 103] on button "Events" at bounding box center [386, 107] width 24 height 16
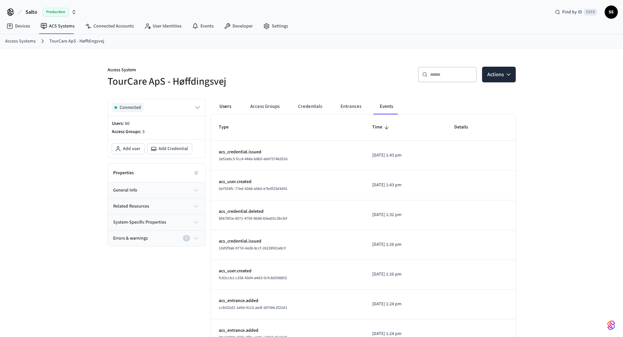
click at [224, 99] on button "Users" at bounding box center [226, 107] width 24 height 16
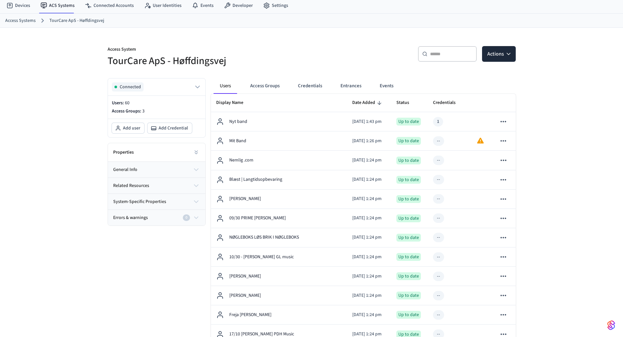
scroll to position [65, 0]
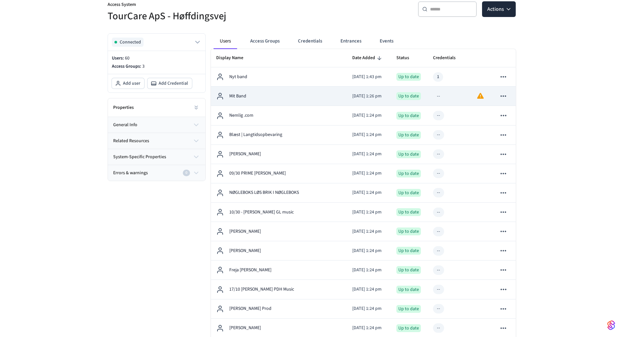
click at [424, 94] on td "Up to date" at bounding box center [409, 96] width 37 height 19
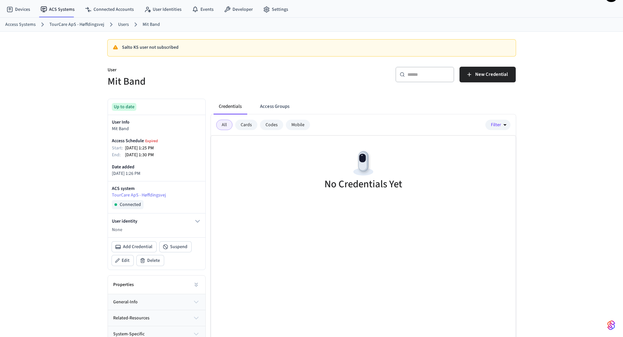
scroll to position [33, 0]
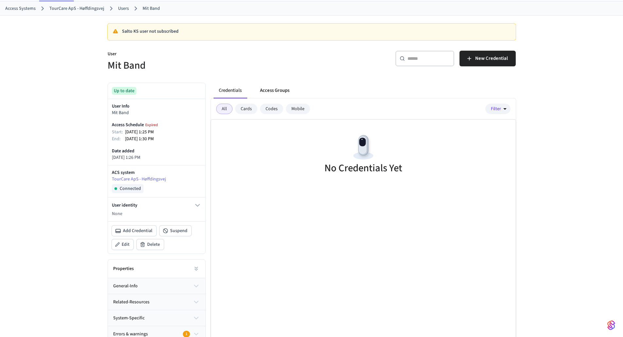
click at [273, 93] on button "Access Groups" at bounding box center [275, 91] width 40 height 16
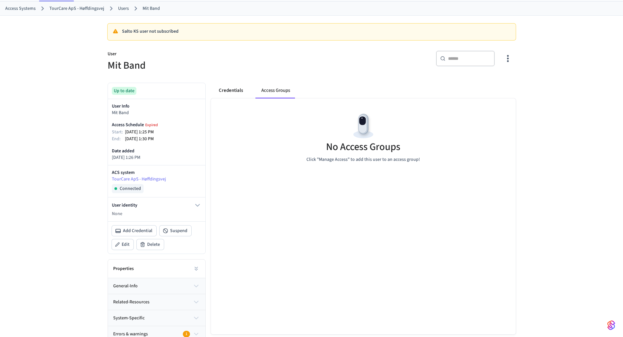
click at [234, 93] on button "Credentials" at bounding box center [231, 91] width 35 height 16
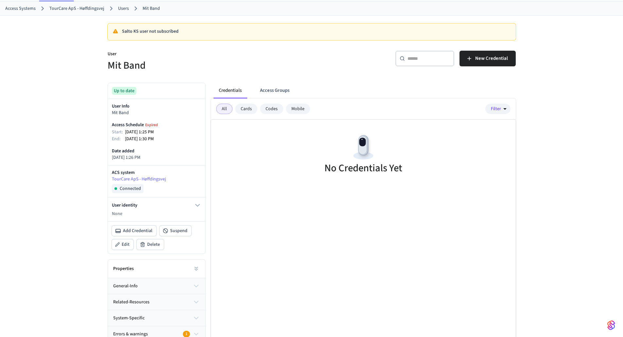
click at [247, 113] on div "Cards" at bounding box center [246, 109] width 22 height 10
drag, startPoint x: 268, startPoint y: 108, endPoint x: 289, endPoint y: 110, distance: 21.0
click at [268, 108] on div "Codes" at bounding box center [271, 109] width 23 height 10
click at [295, 110] on div "Mobile" at bounding box center [298, 109] width 24 height 10
click at [243, 110] on div "Cards" at bounding box center [246, 109] width 22 height 10
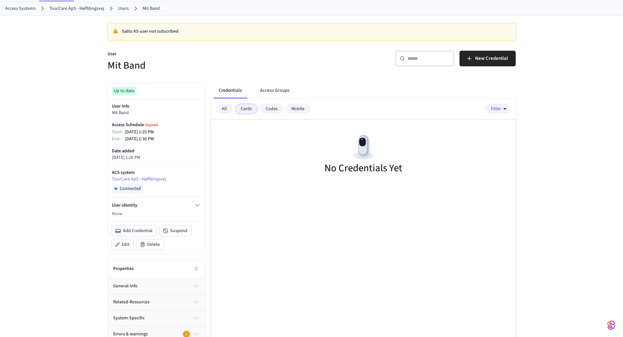
click at [222, 106] on div "All" at bounding box center [224, 109] width 16 height 10
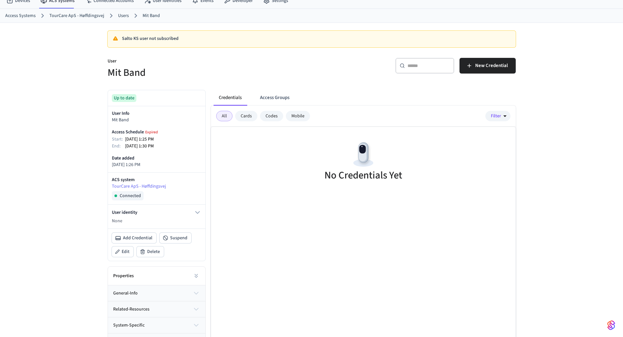
scroll to position [0, 0]
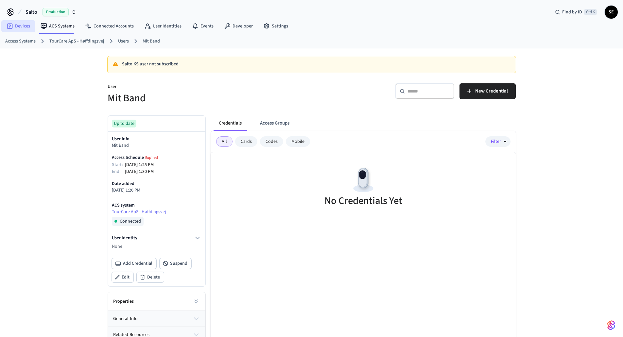
click at [18, 27] on link "Devices" at bounding box center [18, 26] width 34 height 12
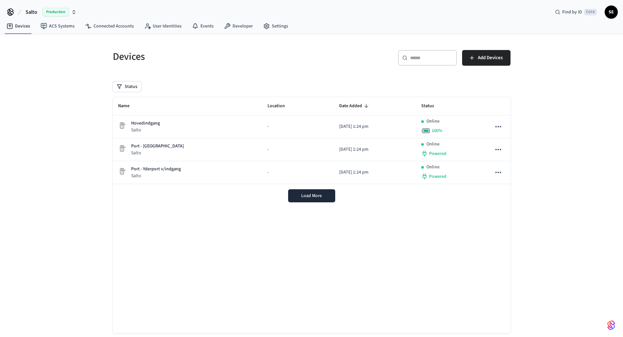
click at [542, 206] on div "Devices ​ ​ Add Devices Status Name Location Date Added Status Hovedindgang Sal…" at bounding box center [311, 192] width 623 height 316
click at [254, 262] on div "Name Location Date Added Status Hovedindgang Salto - 2025/09/30 at 1:24 pm Onli…" at bounding box center [312, 215] width 398 height 236
click at [171, 25] on link "User Identities" at bounding box center [163, 26] width 48 height 12
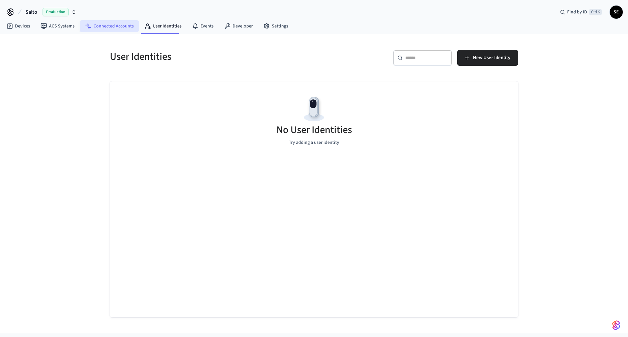
click at [120, 26] on link "Connected Accounts" at bounding box center [109, 26] width 59 height 12
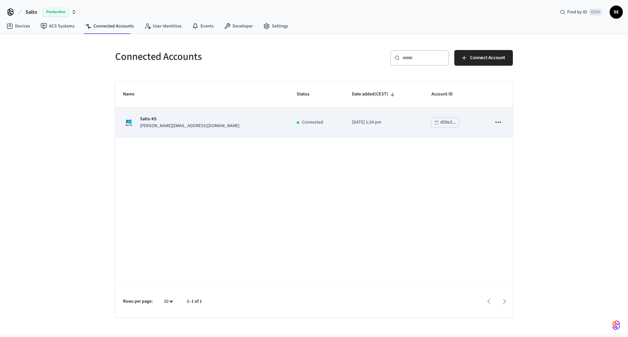
click at [498, 124] on icon "sticky table" at bounding box center [498, 122] width 9 height 9
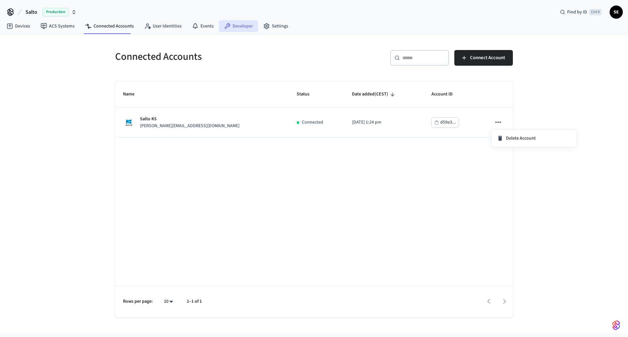
click at [252, 27] on div at bounding box center [314, 168] width 628 height 337
click at [230, 27] on link "Developer" at bounding box center [238, 26] width 39 height 12
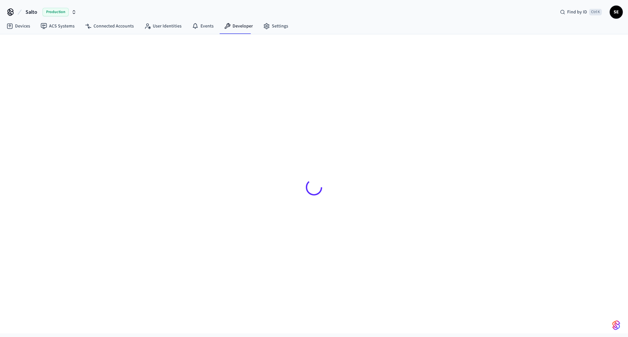
click at [294, 57] on div at bounding box center [314, 187] width 408 height 274
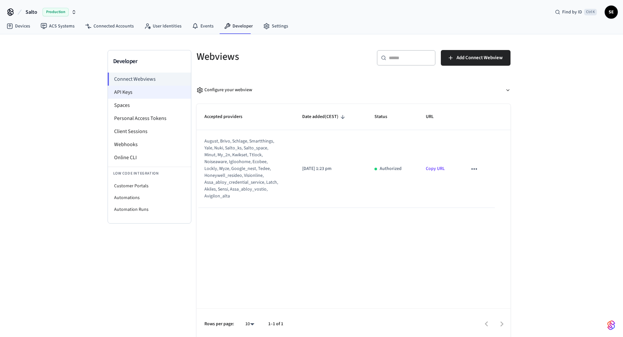
click at [150, 95] on li "API Keys" at bounding box center [149, 92] width 83 height 13
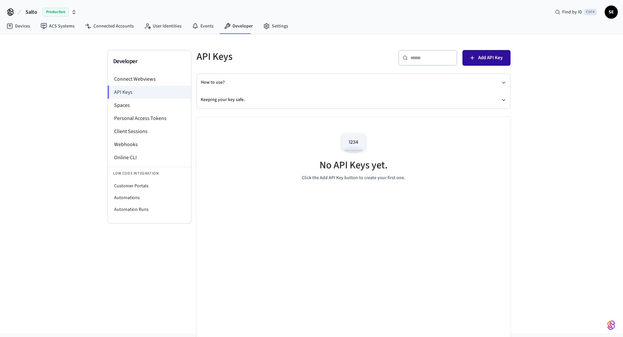
click at [483, 57] on span "Add API Key" at bounding box center [490, 58] width 25 height 9
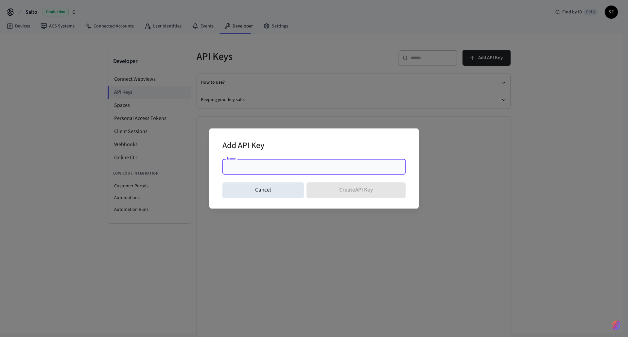
click at [282, 169] on input "Name" at bounding box center [313, 166] width 175 height 7
type input "**********"
click button "Create API Key" at bounding box center [355, 190] width 99 height 16
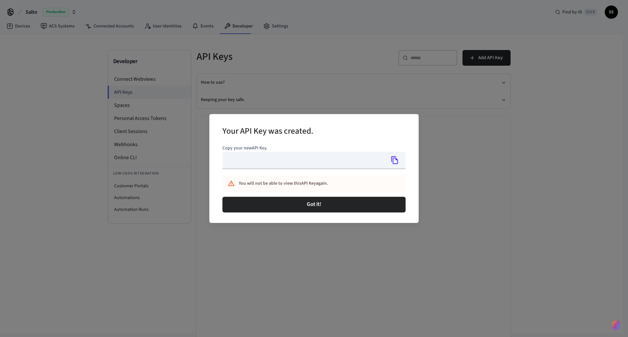
type input "**********"
click at [393, 160] on icon "Copy" at bounding box center [394, 160] width 7 height 8
click at [342, 90] on div "**********" at bounding box center [314, 168] width 628 height 337
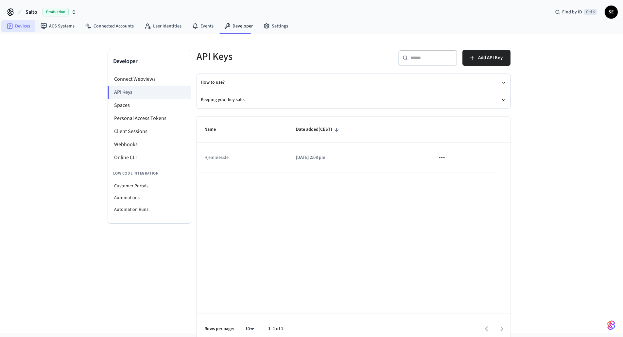
click at [26, 27] on link "Devices" at bounding box center [18, 26] width 34 height 12
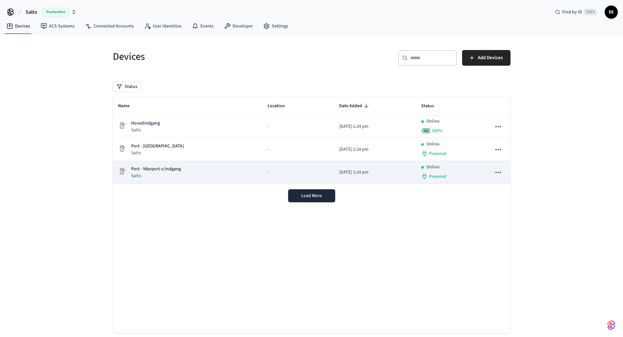
click at [167, 170] on p "Port - Yderport v/indgang" at bounding box center [156, 169] width 50 height 7
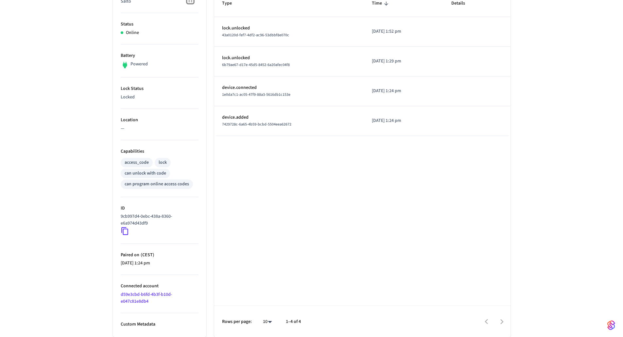
scroll to position [126, 0]
click at [129, 231] on icon at bounding box center [125, 231] width 9 height 9
click at [124, 230] on icon at bounding box center [125, 231] width 9 height 9
click at [125, 229] on icon at bounding box center [124, 231] width 7 height 8
click at [306, 237] on div "Type Time Details lock.unlocked 43a0120d-fef7-4df2-ac96-53dbbf8e070c 2025/09/30…" at bounding box center [362, 163] width 296 height 347
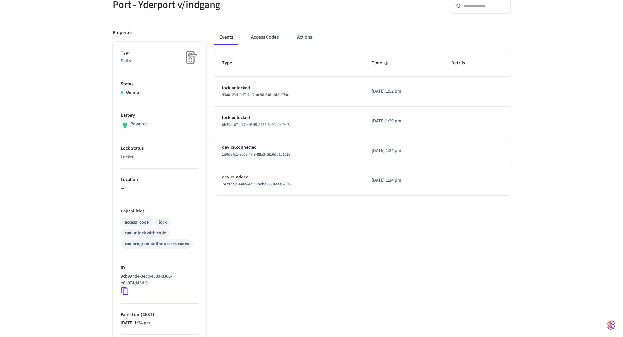
scroll to position [0, 0]
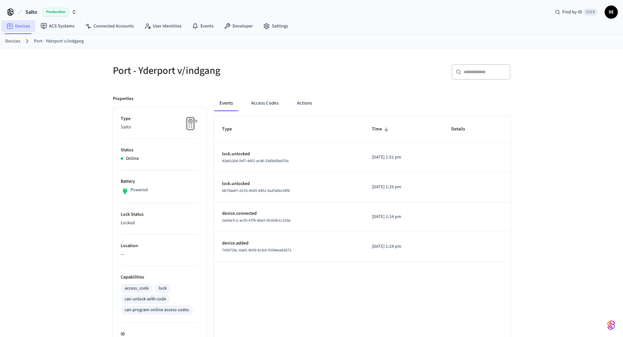
click at [12, 25] on icon at bounding box center [10, 26] width 7 height 7
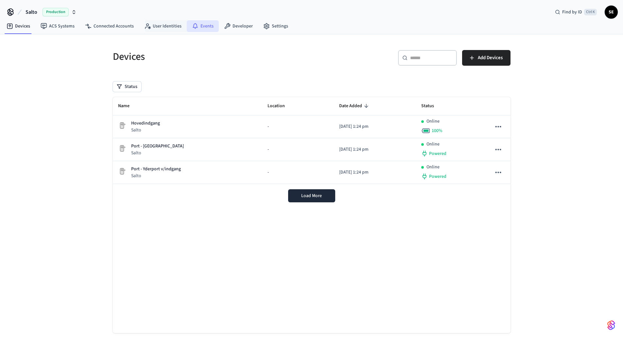
click at [192, 26] on icon at bounding box center [195, 26] width 7 height 7
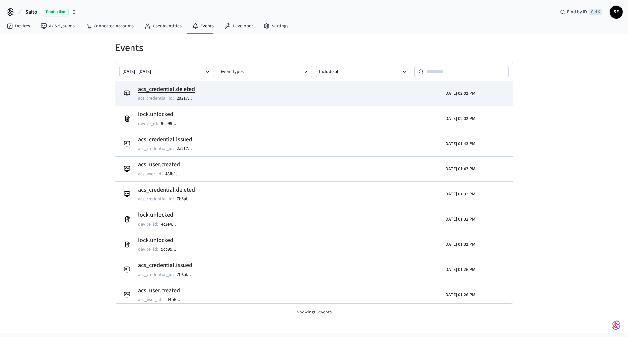
click at [270, 81] on tr "acs_credential.deleted acs_credential_id : 2a217 ... 2025/09/30 02:02 PM" at bounding box center [313, 93] width 397 height 25
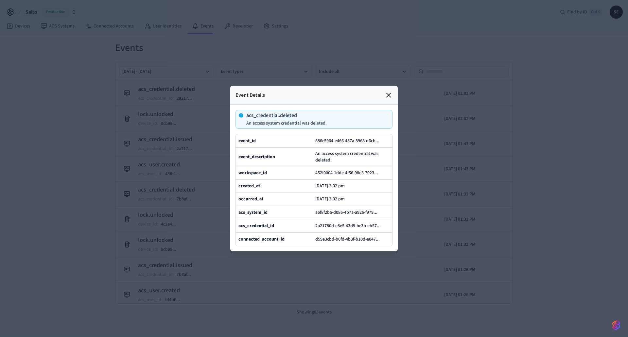
click at [512, 148] on div at bounding box center [314, 168] width 628 height 337
click at [387, 91] on icon at bounding box center [389, 95] width 8 height 8
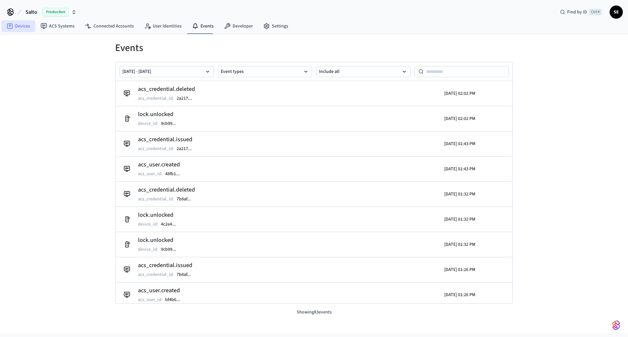
click at [16, 27] on link "Devices" at bounding box center [18, 26] width 34 height 12
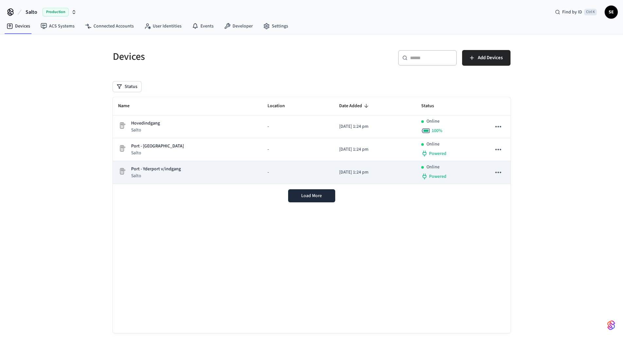
click at [169, 173] on p "Salto" at bounding box center [156, 176] width 50 height 7
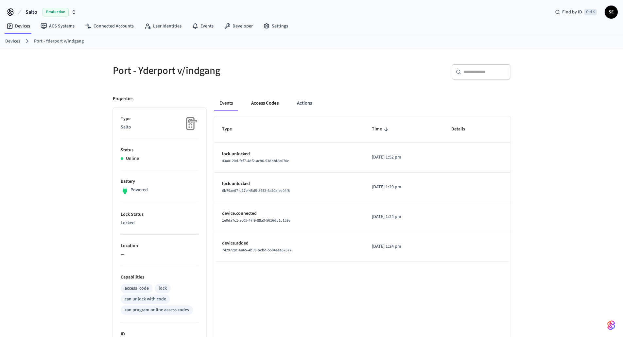
click at [261, 102] on button "Access Codes" at bounding box center [265, 103] width 38 height 16
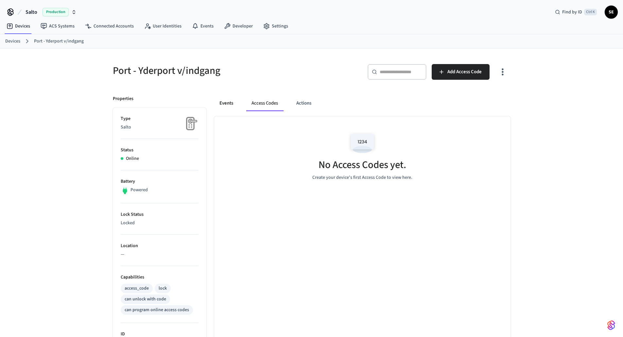
click at [219, 103] on button "Events" at bounding box center [226, 103] width 24 height 16
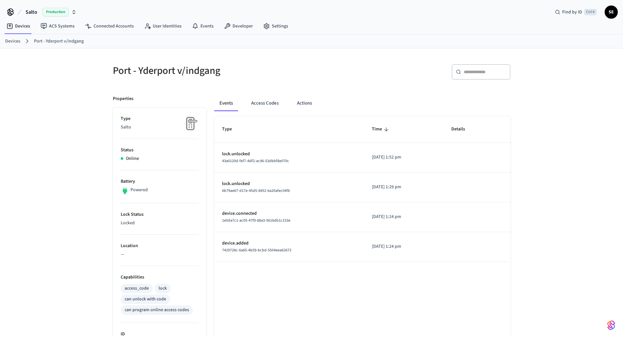
click at [288, 104] on div "Events Access Codes Actions" at bounding box center [362, 103] width 296 height 16
click at [303, 103] on button "Actions" at bounding box center [305, 103] width 26 height 16
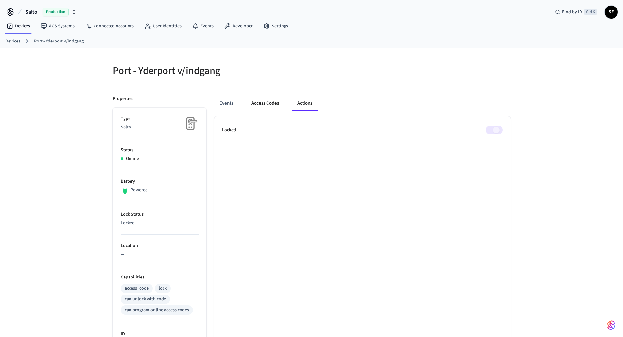
click at [254, 102] on button "Access Codes" at bounding box center [265, 103] width 38 height 16
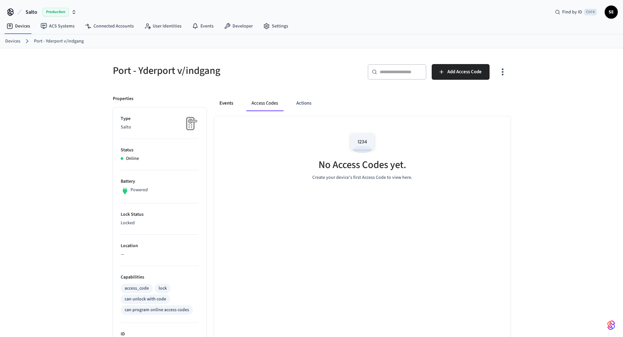
click at [231, 103] on button "Events" at bounding box center [226, 103] width 24 height 16
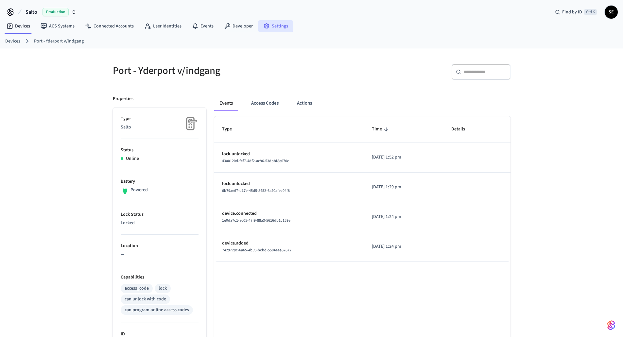
click at [280, 20] on link "Settings" at bounding box center [275, 26] width 35 height 12
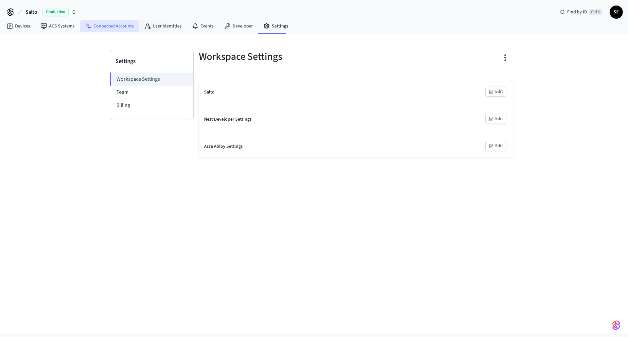
click at [111, 29] on link "Connected Accounts" at bounding box center [109, 26] width 59 height 12
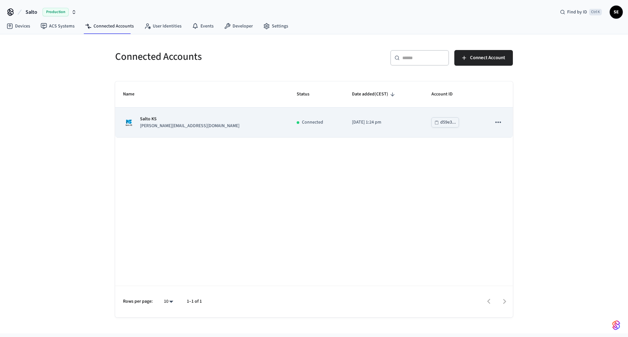
click at [177, 128] on p "[PERSON_NAME][EMAIL_ADDRESS][DOMAIN_NAME]" at bounding box center [189, 126] width 99 height 7
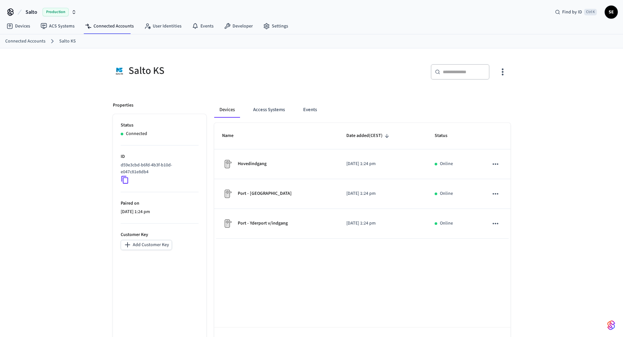
click at [120, 181] on ul "Status Connected ID d59e3cbd-b6fd-4b3f-b10d-e047c81e8db4 Paired on 2025/09/30 a…" at bounding box center [160, 236] width 94 height 245
click at [123, 179] on icon at bounding box center [125, 180] width 9 height 9
click at [359, 272] on div "Name Date added (CEST) Status Hovedindgang 2025/09/30 at 1:24 pm Online Port - …" at bounding box center [362, 241] width 296 height 236
click at [327, 111] on div "Devices Access Systems Events" at bounding box center [362, 110] width 296 height 16
click at [304, 109] on button "Events" at bounding box center [310, 110] width 24 height 16
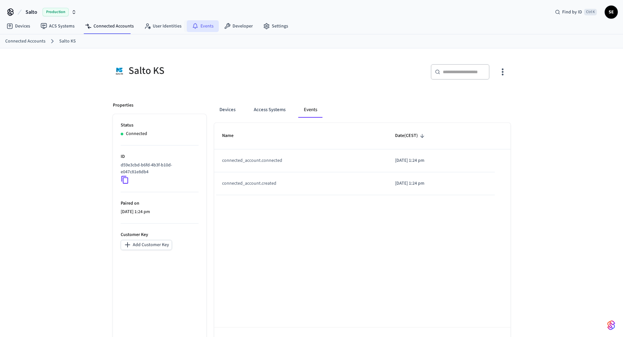
click at [198, 22] on link "Events" at bounding box center [203, 26] width 32 height 12
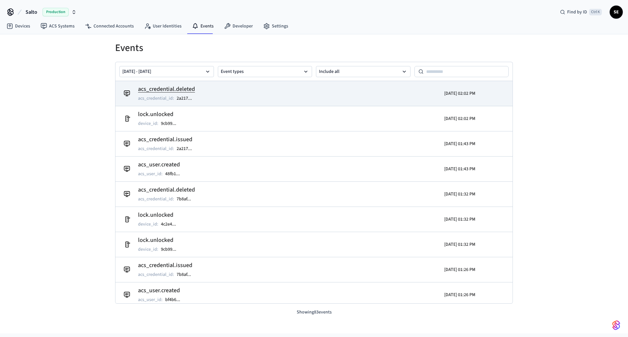
click at [505, 95] on tr "acs_credential.deleted acs_credential_id : 2a217 ... 2025/09/30 02:02 PM" at bounding box center [313, 93] width 397 height 25
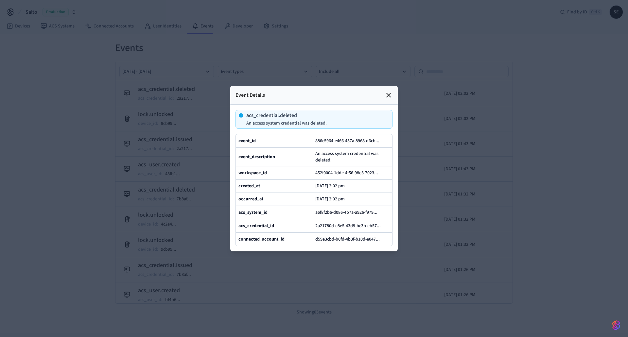
click at [386, 91] on icon at bounding box center [389, 95] width 8 height 8
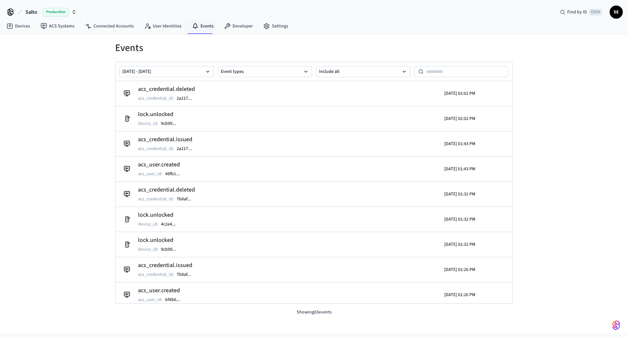
click at [204, 33] on nav "Devices ACS Systems Connected Accounts User Identities Events Developer Settings" at bounding box center [147, 26] width 292 height 15
click at [204, 28] on link "Events" at bounding box center [203, 26] width 32 height 12
click at [180, 73] on button "Sep 23 2025 - Sep 30 2025" at bounding box center [166, 71] width 94 height 11
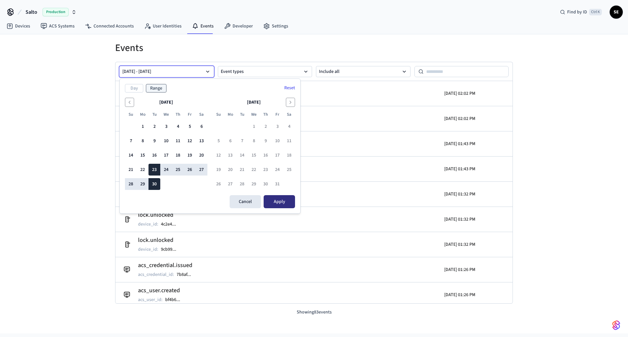
click at [287, 206] on button "Apply" at bounding box center [279, 201] width 31 height 13
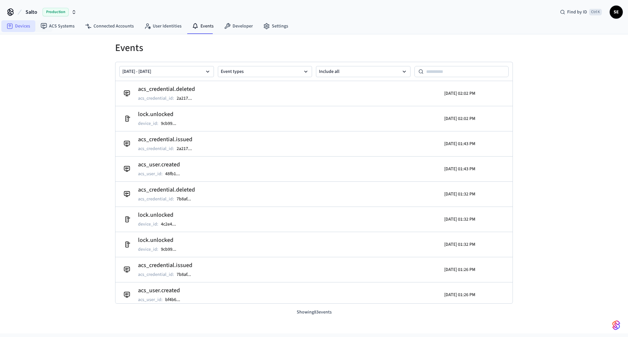
click at [19, 26] on link "Devices" at bounding box center [18, 26] width 34 height 12
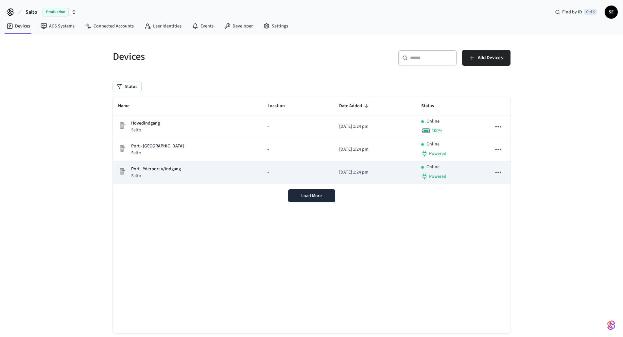
click at [212, 178] on div "Port - Yderport v/indgang Salto" at bounding box center [187, 172] width 139 height 13
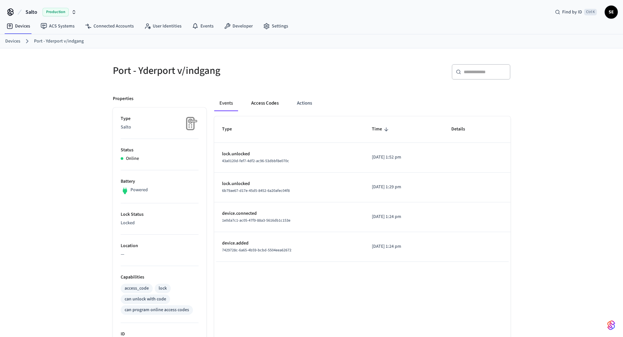
click at [269, 101] on button "Access Codes" at bounding box center [265, 103] width 38 height 16
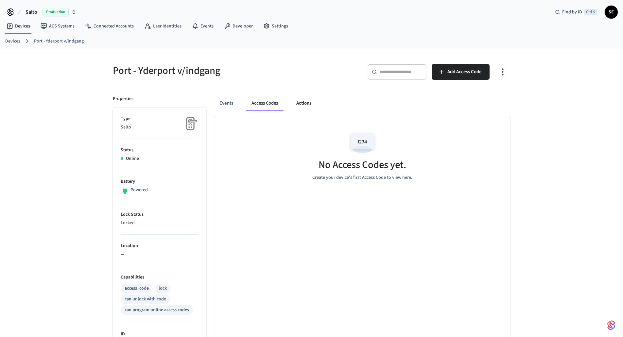
click at [314, 100] on button "Actions" at bounding box center [304, 103] width 26 height 16
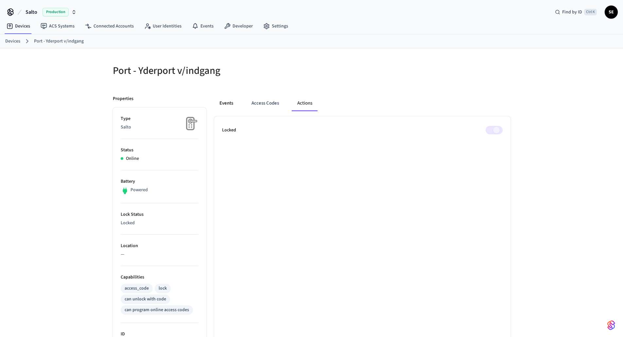
click at [238, 104] on button "Events" at bounding box center [226, 103] width 24 height 16
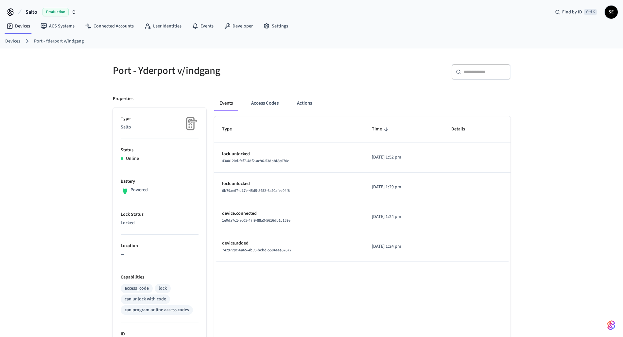
click at [325, 103] on div "Events Access Codes Actions" at bounding box center [362, 103] width 296 height 16
click at [199, 32] on link "Events" at bounding box center [203, 26] width 32 height 12
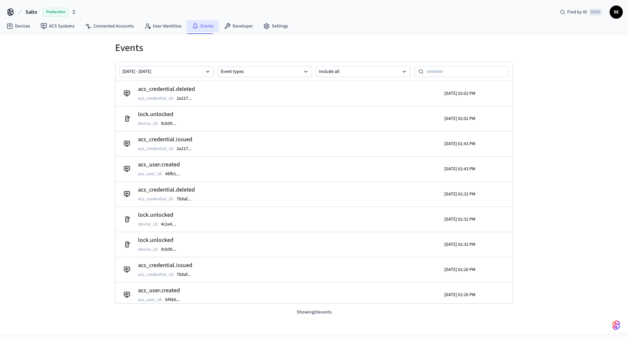
click at [192, 25] on icon at bounding box center [195, 26] width 7 height 7
click at [171, 26] on link "User Identities" at bounding box center [163, 26] width 48 height 12
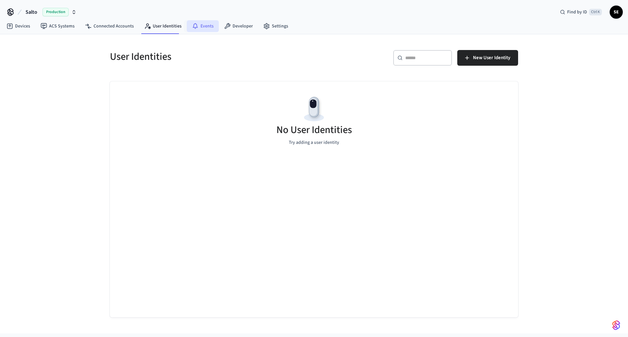
click at [200, 25] on link "Events" at bounding box center [203, 26] width 32 height 12
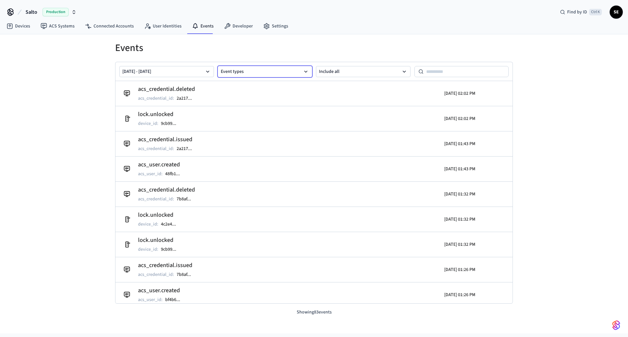
click at [243, 69] on button "Event types" at bounding box center [265, 71] width 94 height 11
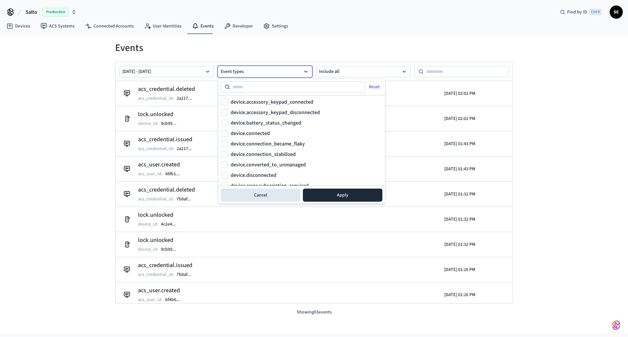
click at [243, 69] on button "Event types" at bounding box center [265, 71] width 94 height 11
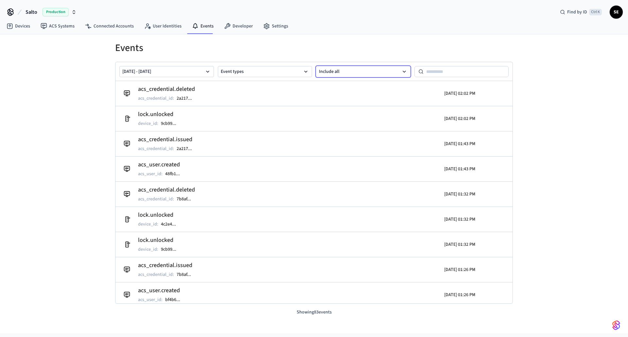
click at [341, 71] on button "Include all" at bounding box center [363, 71] width 94 height 11
click at [351, 70] on button "Include all" at bounding box center [363, 71] width 94 height 11
click at [456, 68] on input at bounding box center [465, 72] width 85 height 8
click at [32, 25] on link "Devices" at bounding box center [18, 26] width 34 height 12
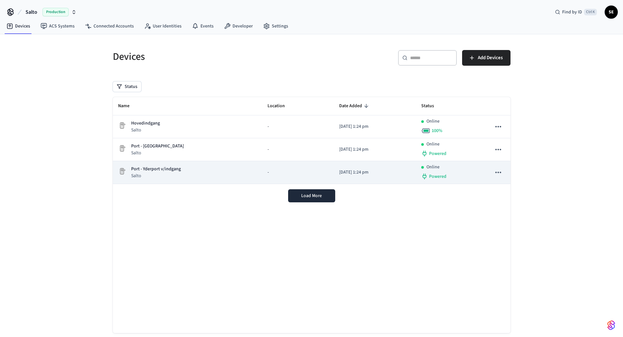
click at [203, 179] on td "Port - Yderport v/indgang Salto" at bounding box center [188, 172] width 150 height 23
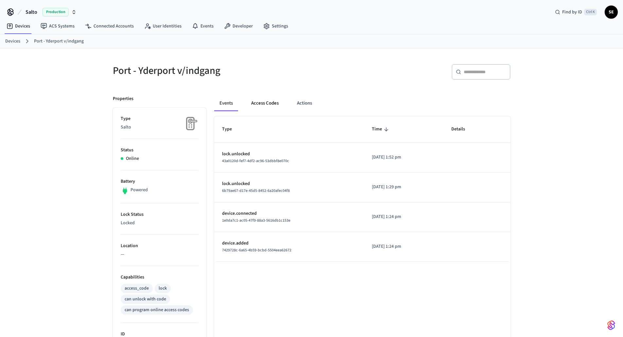
click at [258, 107] on button "Access Codes" at bounding box center [265, 103] width 38 height 16
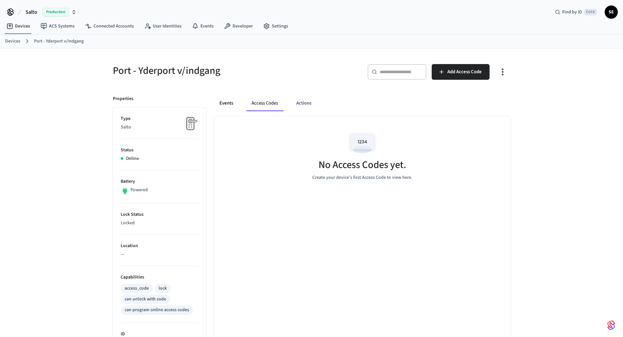
click at [231, 105] on button "Events" at bounding box center [226, 103] width 24 height 16
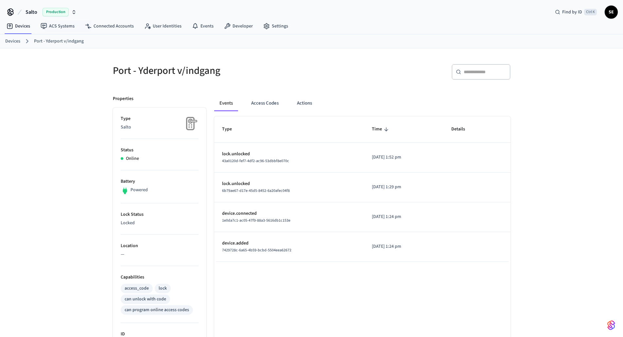
click at [61, 18] on button "Salto Production" at bounding box center [51, 12] width 55 height 14
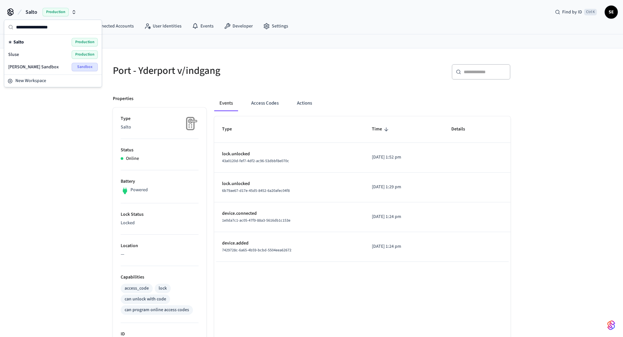
click at [61, 14] on span "Production" at bounding box center [56, 12] width 26 height 9
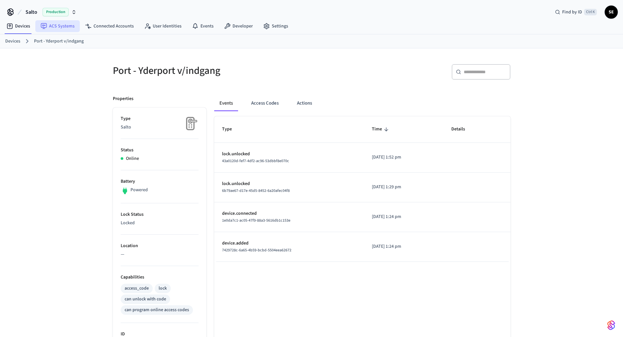
click at [66, 28] on link "ACS Systems" at bounding box center [57, 26] width 44 height 12
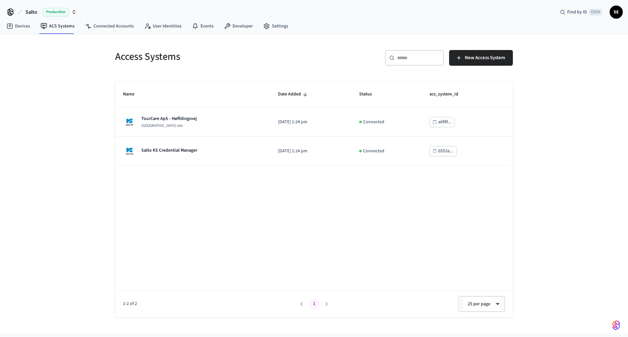
click at [60, 10] on span "Production" at bounding box center [56, 12] width 26 height 9
click at [44, 55] on div "Sluse Production" at bounding box center [53, 54] width 90 height 9
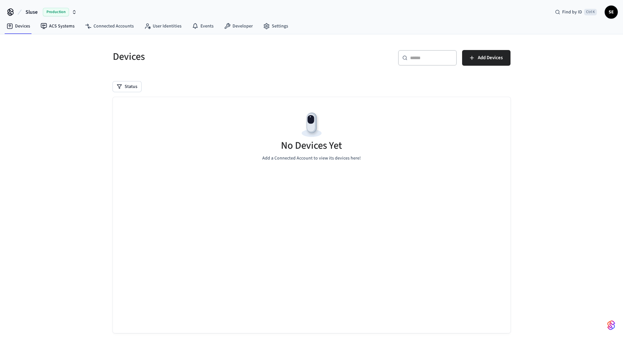
click at [56, 20] on nav "Devices ACS Systems Connected Accounts User Identities Events Developer Settings" at bounding box center [147, 26] width 292 height 15
click at [56, 22] on link "ACS Systems" at bounding box center [57, 26] width 44 height 12
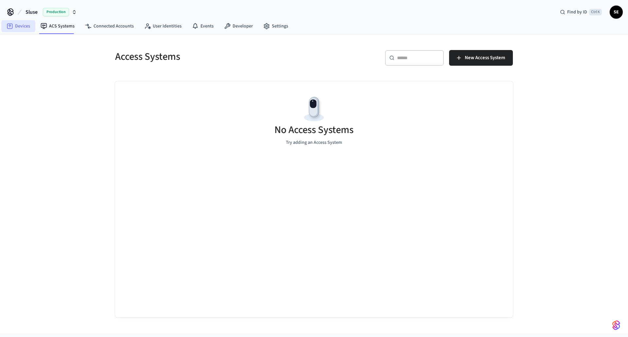
click at [19, 27] on link "Devices" at bounding box center [18, 26] width 34 height 12
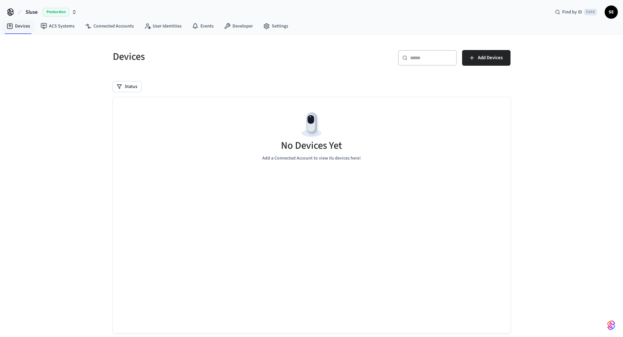
click at [39, 12] on button "Sluse Production" at bounding box center [51, 12] width 55 height 14
click at [32, 44] on div "Salto Production" at bounding box center [53, 42] width 90 height 9
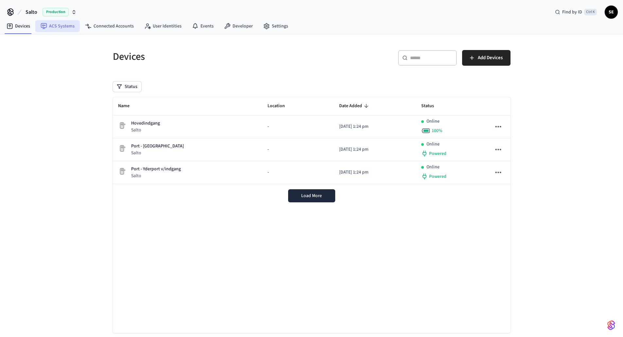
click at [65, 25] on link "ACS Systems" at bounding box center [57, 26] width 44 height 12
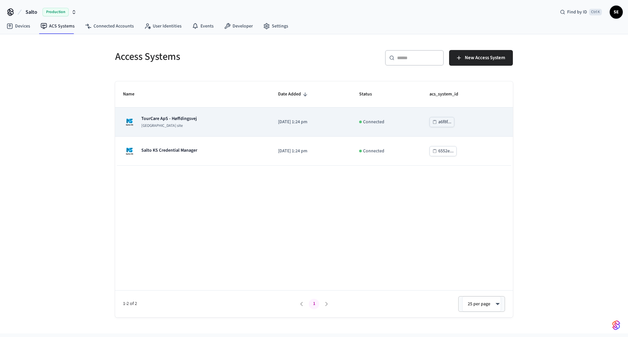
click at [166, 109] on td "TourCare ApS - Høffdingsvej [GEOGRAPHIC_DATA] site" at bounding box center [192, 122] width 155 height 29
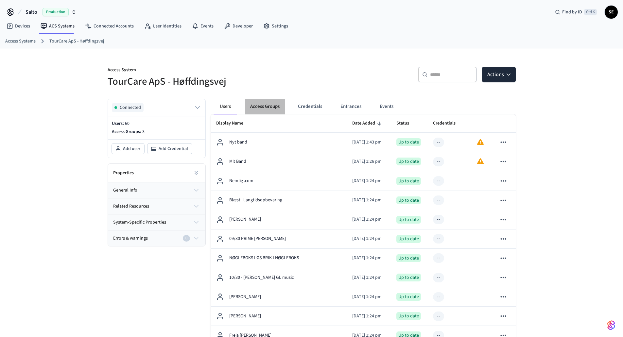
click at [269, 107] on button "Access Groups" at bounding box center [265, 107] width 40 height 16
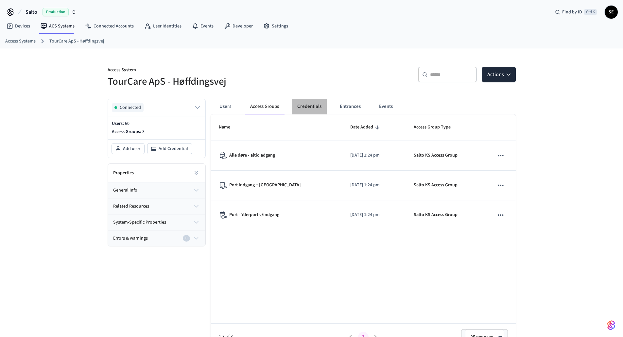
click at [299, 107] on button "Credentials" at bounding box center [309, 107] width 35 height 16
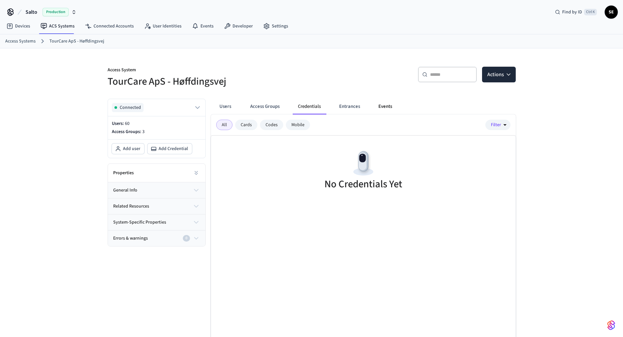
click at [390, 107] on button "Events" at bounding box center [385, 107] width 24 height 16
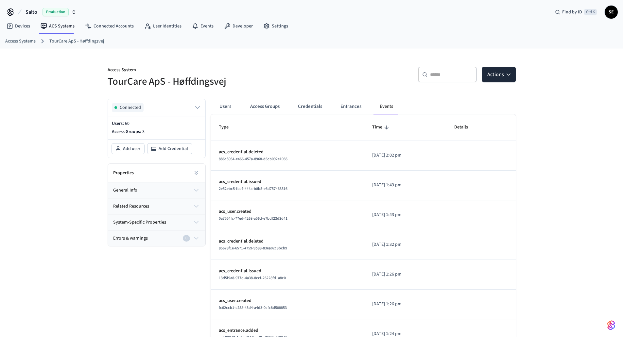
click at [17, 39] on link "Access Systems" at bounding box center [20, 41] width 30 height 7
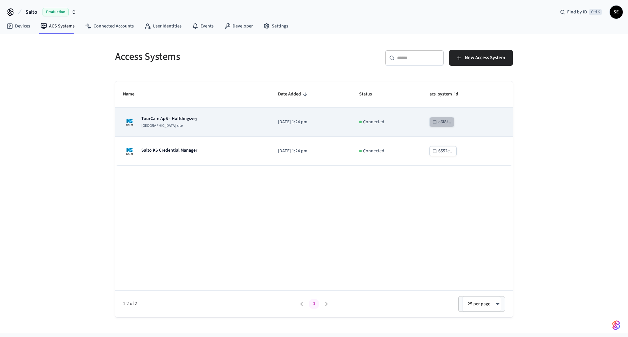
click at [449, 122] on div "a6f8f..." at bounding box center [444, 122] width 13 height 8
click at [333, 121] on p "[DATE] 1:24 pm" at bounding box center [310, 122] width 65 height 7
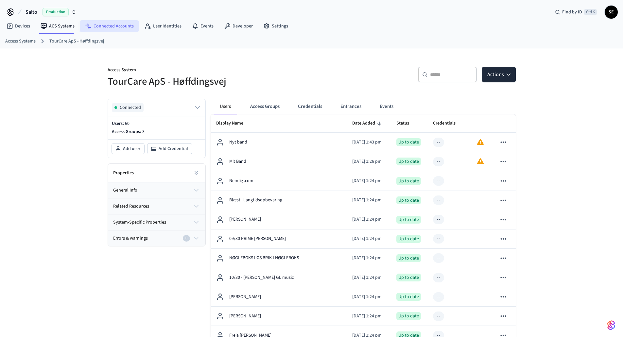
click at [108, 29] on link "Connected Accounts" at bounding box center [109, 26] width 59 height 12
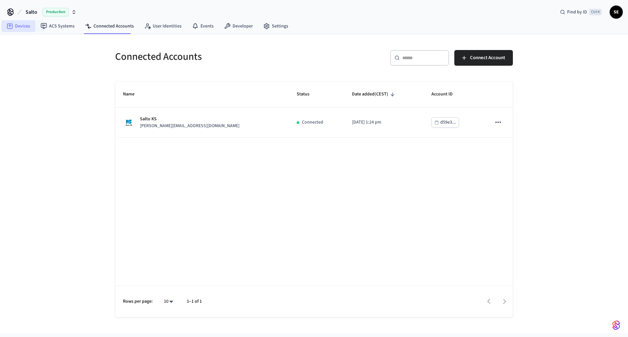
click at [12, 26] on icon at bounding box center [10, 27] width 6 height 6
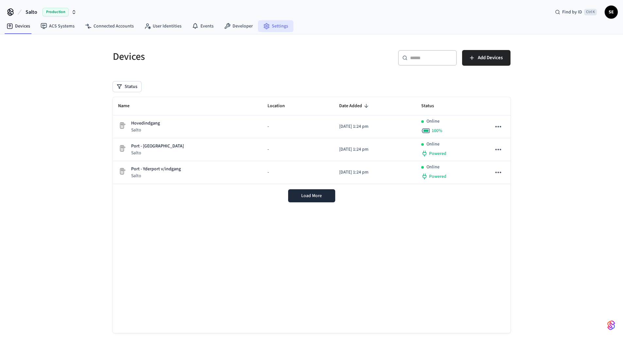
click at [285, 27] on link "Settings" at bounding box center [275, 26] width 35 height 12
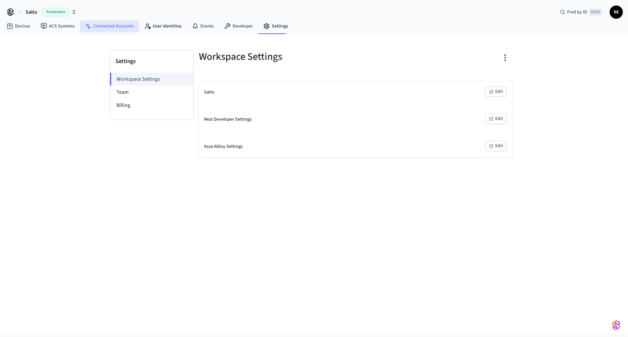
click at [88, 22] on link "Connected Accounts" at bounding box center [109, 26] width 59 height 12
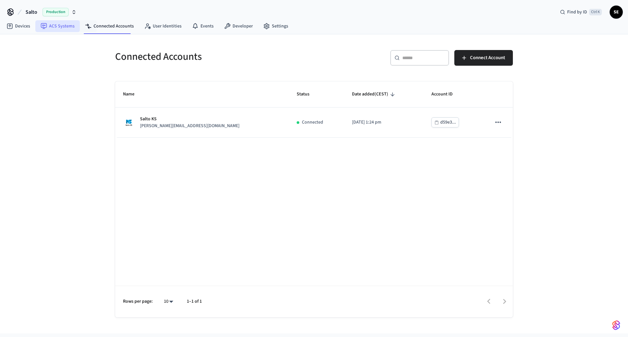
click at [54, 23] on link "ACS Systems" at bounding box center [57, 26] width 44 height 12
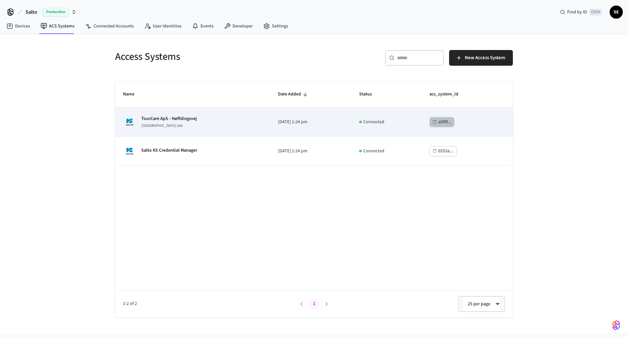
click at [444, 121] on div "a6f8f..." at bounding box center [444, 122] width 13 height 8
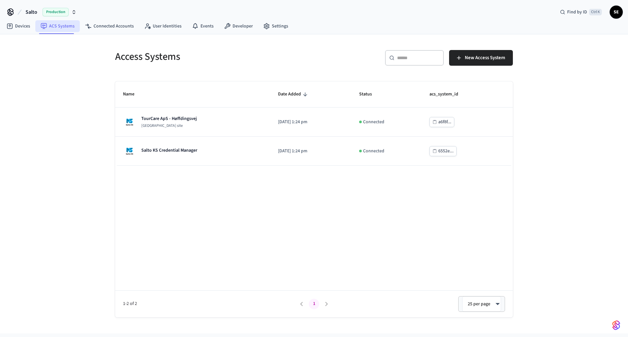
click at [47, 29] on link "ACS Systems" at bounding box center [57, 26] width 44 height 12
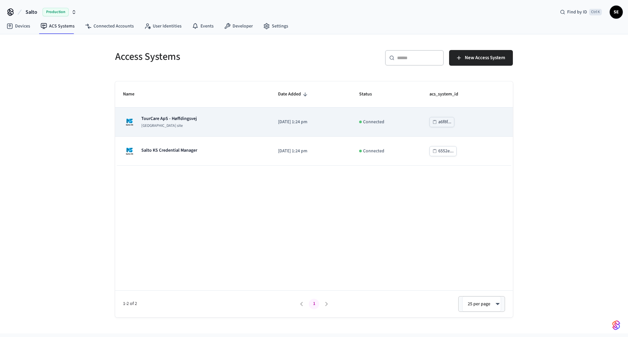
click at [448, 121] on div "a6f8f..." at bounding box center [444, 122] width 13 height 8
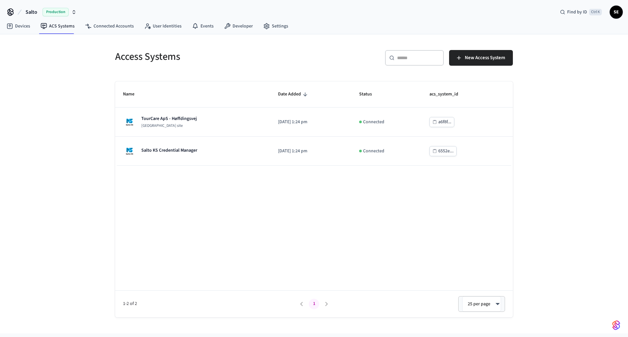
click at [623, 15] on div "Salto Production Find by ID Ctrl K SE" at bounding box center [314, 9] width 628 height 19
click at [622, 15] on span "SE" at bounding box center [615, 12] width 13 height 13
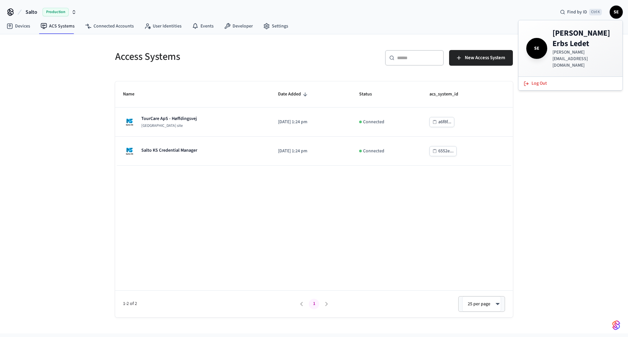
click at [362, 18] on div "Salto Production Find by ID Ctrl K SE" at bounding box center [314, 9] width 628 height 19
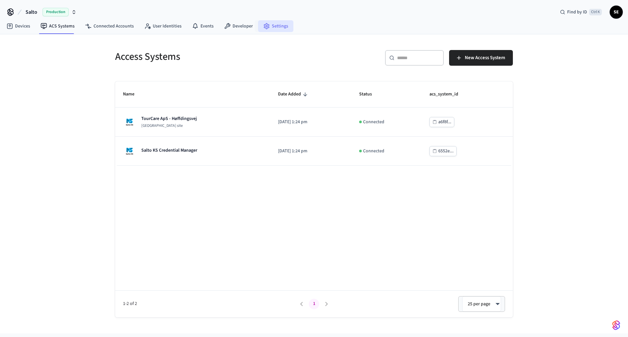
click at [277, 23] on link "Settings" at bounding box center [275, 26] width 35 height 12
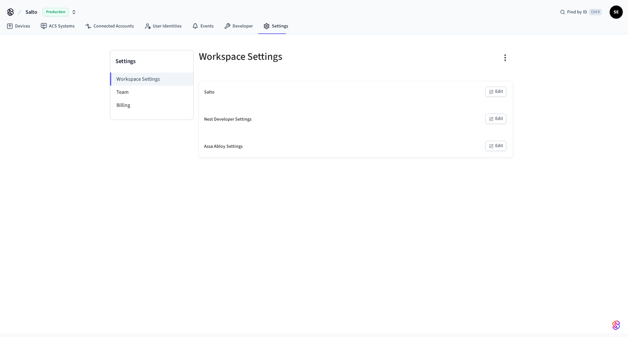
click at [9, 11] on icon at bounding box center [10, 11] width 5 height 5
click at [237, 22] on link "Developer" at bounding box center [238, 26] width 39 height 12
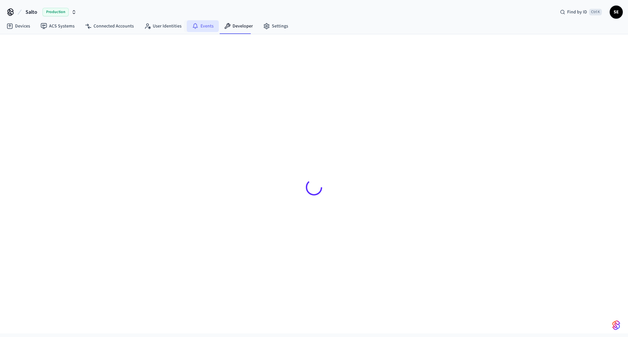
click at [196, 25] on link "Events" at bounding box center [203, 26] width 32 height 12
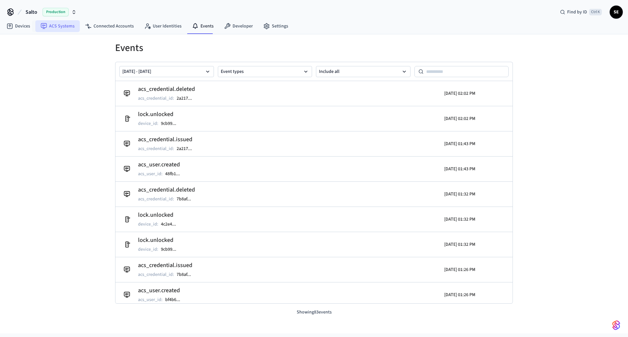
click at [51, 27] on link "ACS Systems" at bounding box center [57, 26] width 44 height 12
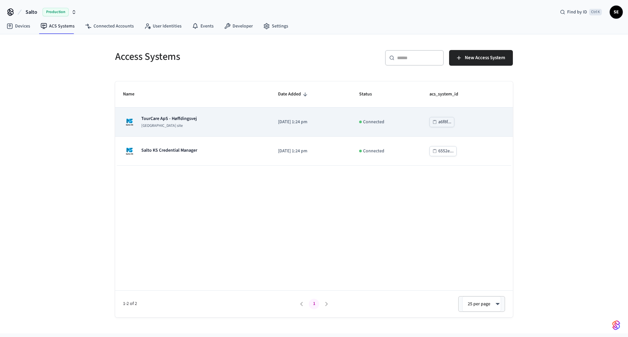
click at [216, 122] on div "TourCare ApS - Høffdingsvej [GEOGRAPHIC_DATA] site" at bounding box center [192, 121] width 139 height 13
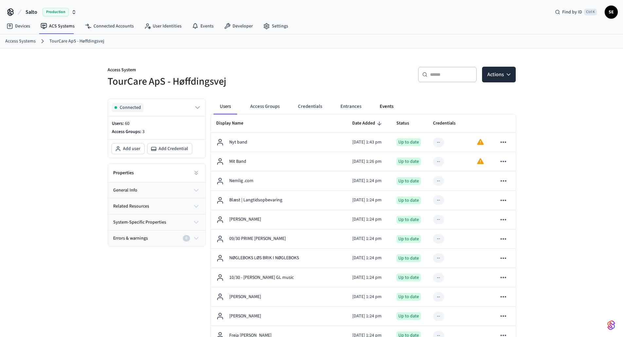
click at [383, 105] on button "Events" at bounding box center [386, 107] width 24 height 16
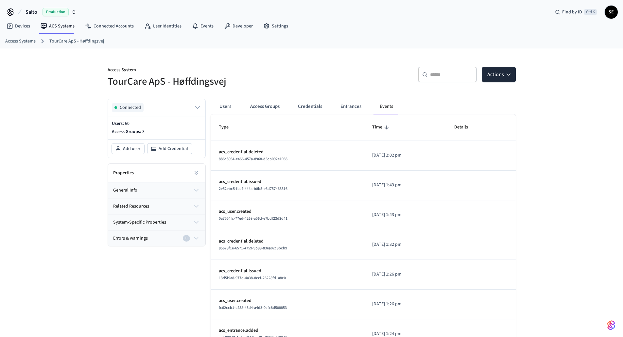
click at [516, 77] on div "Access System TourCare ApS - Høffdingsvej ​ ​ Actions Connected Users: 60 Acces…" at bounding box center [311, 259] width 419 height 422
click at [508, 79] on button "Actions" at bounding box center [499, 75] width 34 height 16
click at [548, 78] on div "Access System TourCare ApS - Høffdingsvej ​ ​ Actions Connected Users: 60 Acces…" at bounding box center [311, 259] width 623 height 422
click at [343, 102] on button "Entrances" at bounding box center [350, 107] width 31 height 16
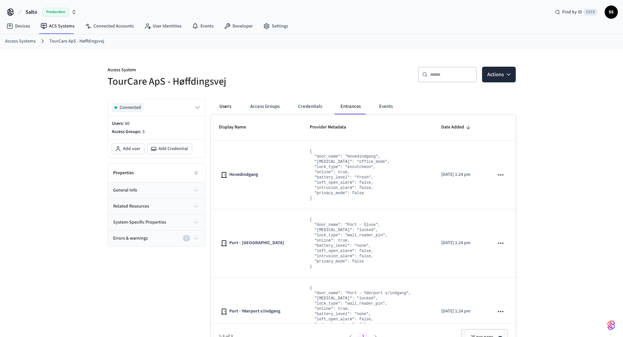
drag, startPoint x: 238, startPoint y: 106, endPoint x: 219, endPoint y: 106, distance: 19.0
click at [235, 108] on div "Users Access Groups Credentials Entrances Events" at bounding box center [310, 107] width 192 height 16
click at [219, 106] on button "Users" at bounding box center [226, 107] width 24 height 16
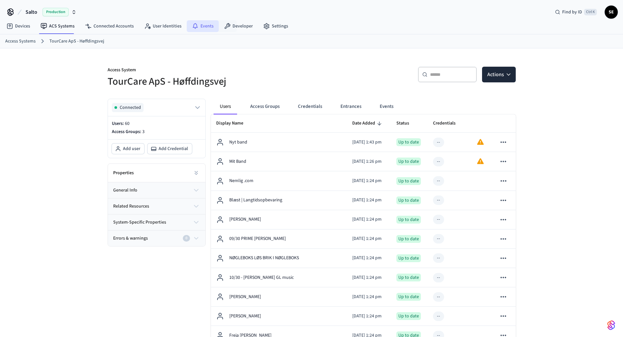
click at [208, 27] on link "Events" at bounding box center [203, 26] width 32 height 12
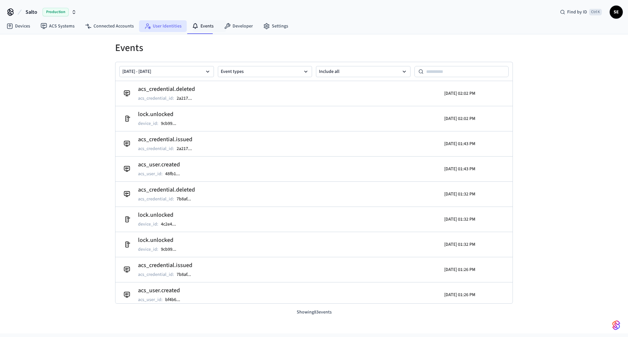
click at [177, 25] on link "User Identities" at bounding box center [163, 26] width 48 height 12
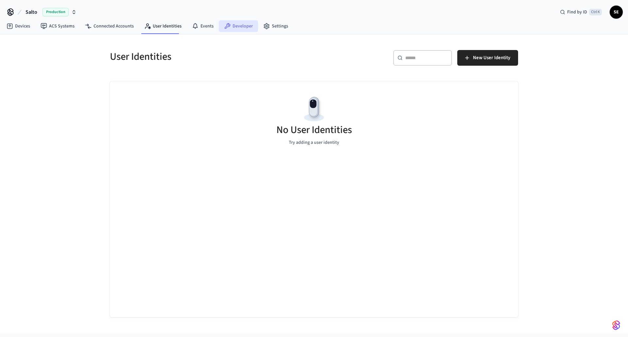
click at [254, 31] on link "Developer" at bounding box center [238, 26] width 39 height 12
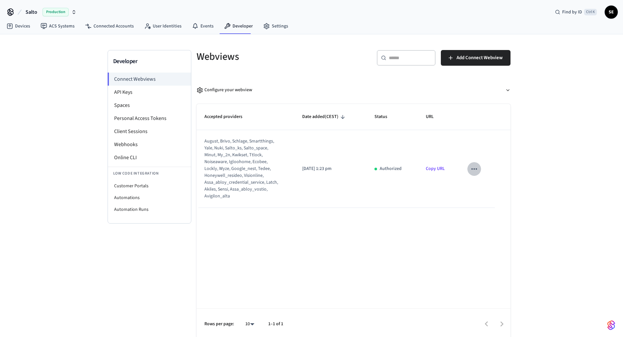
click at [472, 164] on button "sticky table" at bounding box center [474, 169] width 14 height 14
click at [147, 88] on div at bounding box center [314, 168] width 628 height 337
click at [148, 87] on li "API Keys" at bounding box center [149, 92] width 83 height 13
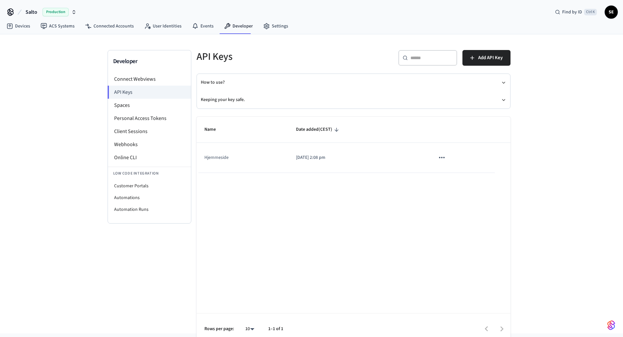
drag, startPoint x: 312, startPoint y: 159, endPoint x: 343, endPoint y: 153, distance: 30.9
click at [313, 159] on p "[DATE] 2:08 pm" at bounding box center [357, 157] width 123 height 7
click at [498, 63] on button "Add API Key" at bounding box center [486, 58] width 48 height 16
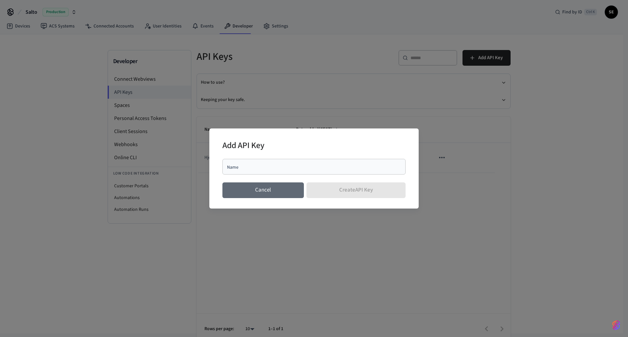
click at [253, 187] on button "Cancel" at bounding box center [262, 190] width 81 height 16
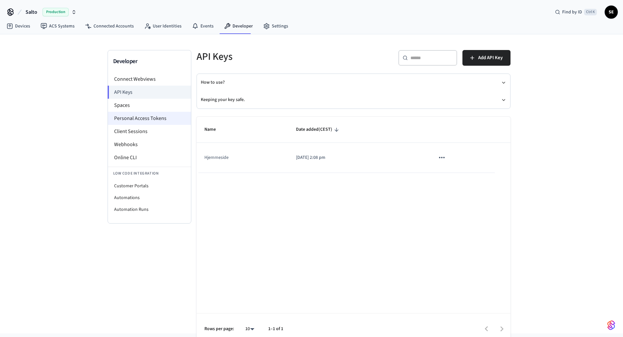
click at [163, 116] on li "Personal Access Tokens" at bounding box center [149, 118] width 83 height 13
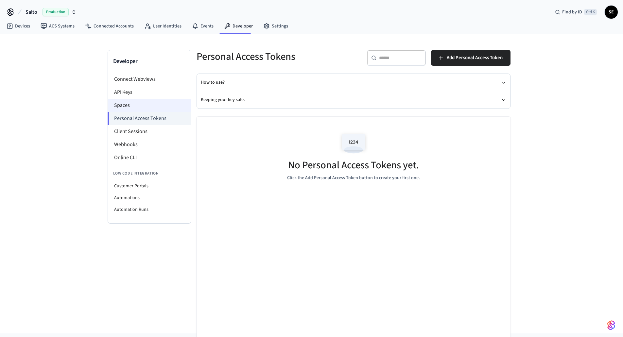
click at [163, 104] on li "Spaces" at bounding box center [149, 105] width 83 height 13
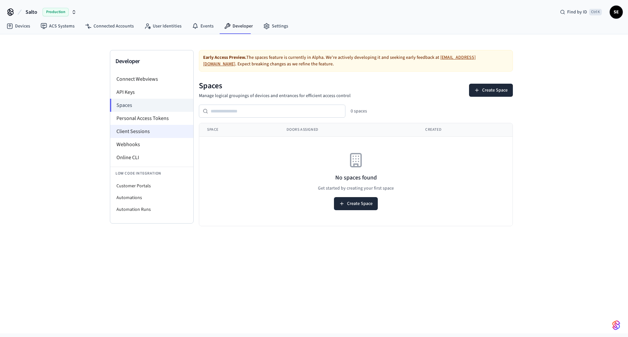
click at [159, 130] on li "Client Sessions" at bounding box center [151, 131] width 83 height 13
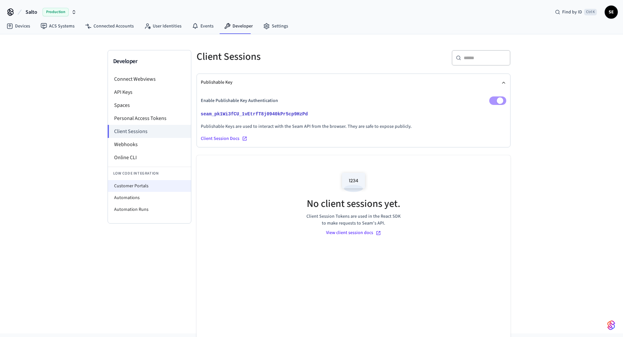
click at [147, 187] on li "Customer Portals" at bounding box center [149, 186] width 83 height 12
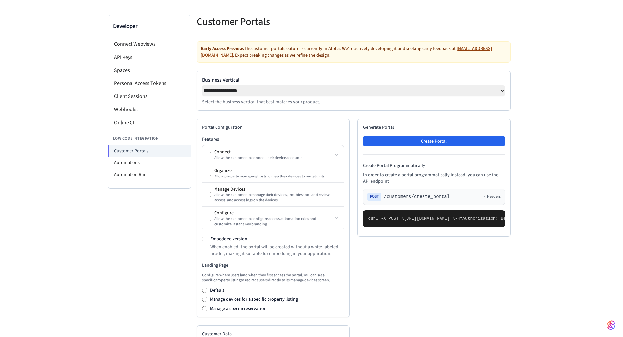
scroll to position [33, 0]
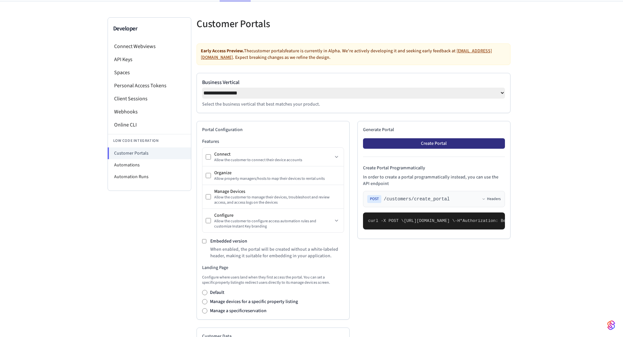
click at [468, 147] on button "Create Portal" at bounding box center [434, 143] width 142 height 10
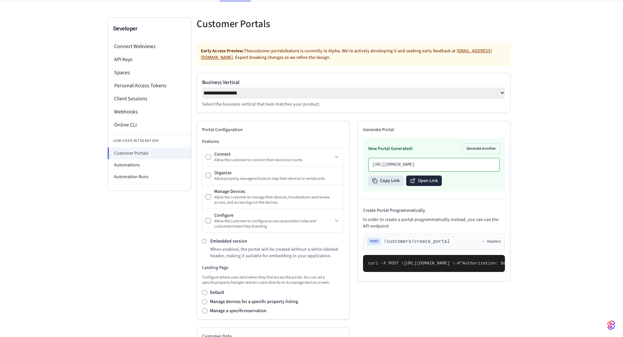
click at [424, 186] on button "Open Link" at bounding box center [424, 181] width 36 height 10
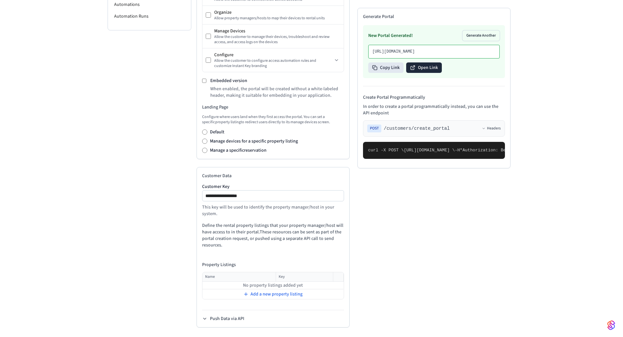
scroll to position [197, 0]
click at [279, 291] on span "Add a new property listing" at bounding box center [276, 293] width 52 height 7
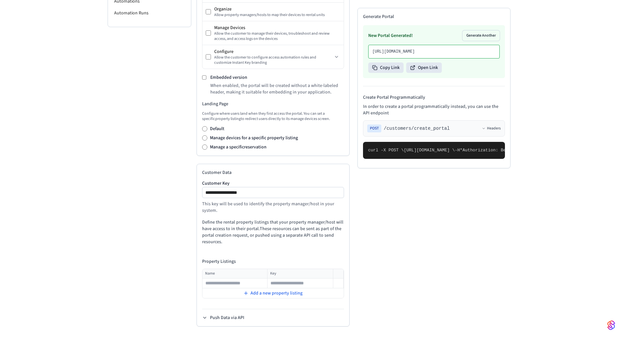
click at [274, 306] on div "**********" at bounding box center [273, 245] width 153 height 163
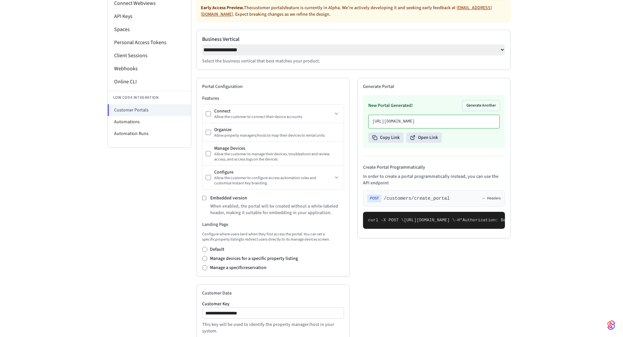
scroll to position [33, 0]
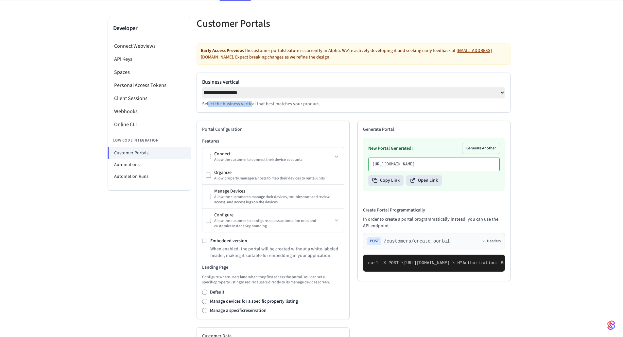
drag, startPoint x: 209, startPoint y: 109, endPoint x: 252, endPoint y: 107, distance: 42.9
click at [251, 107] on p "Select the business vertical that best matches your product." at bounding box center [353, 104] width 303 height 7
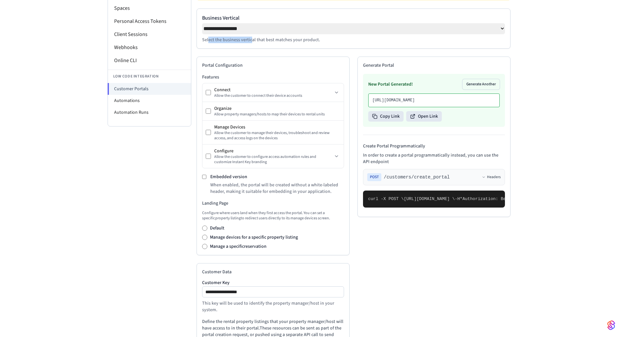
scroll to position [98, 0]
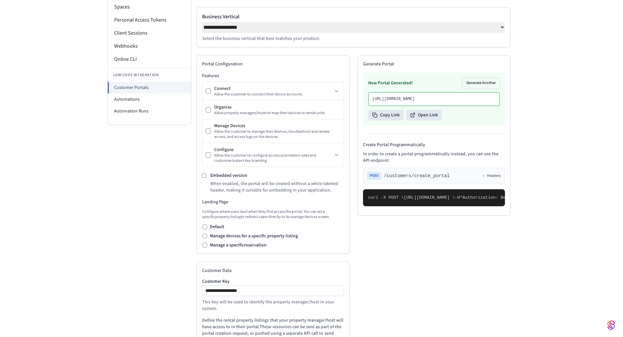
click at [250, 239] on label "Manage devices for a specific property listing" at bounding box center [254, 236] width 88 height 7
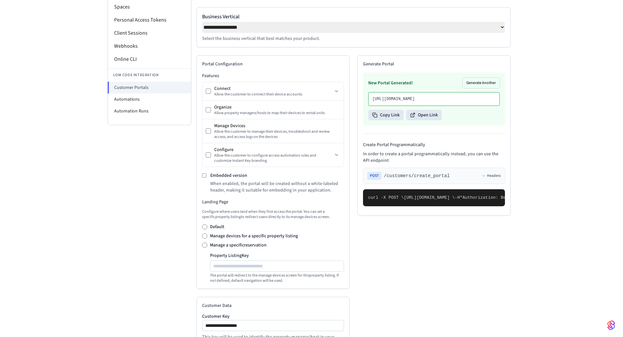
click at [248, 249] on label "Manage a specific reservation" at bounding box center [238, 245] width 57 height 7
click at [273, 268] on input "reservation Key" at bounding box center [277, 266] width 133 height 8
click at [216, 226] on div "Landing Page Configure where users land when they first access the portal. You …" at bounding box center [273, 241] width 142 height 85
click at [217, 230] on label "Default" at bounding box center [217, 227] width 14 height 7
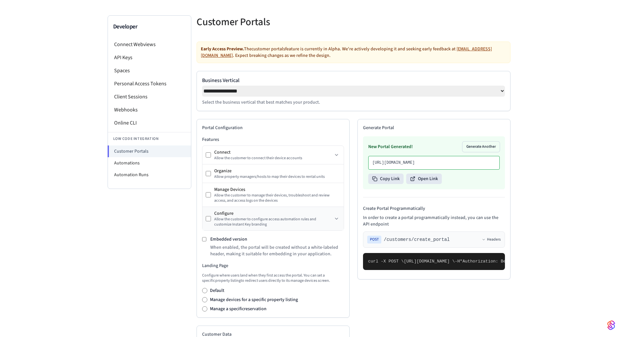
scroll to position [33, 0]
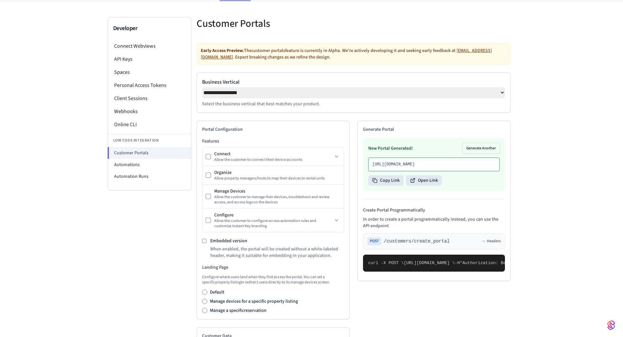
click at [245, 242] on label "Embedded version" at bounding box center [228, 241] width 37 height 7
click at [237, 242] on label "Embedded version" at bounding box center [228, 241] width 37 height 7
click at [236, 242] on label "Embedded version" at bounding box center [228, 241] width 37 height 7
click at [491, 244] on button "Headers" at bounding box center [491, 241] width 19 height 5
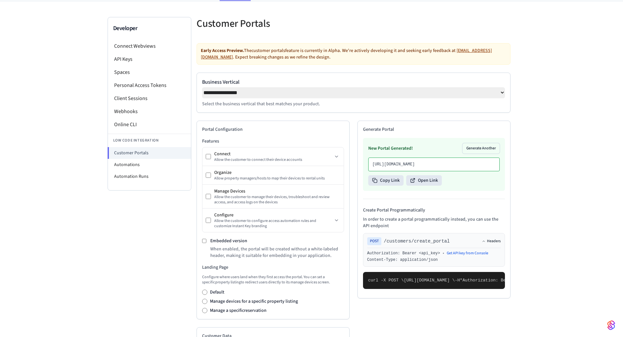
click at [492, 244] on button "Headers" at bounding box center [491, 241] width 19 height 5
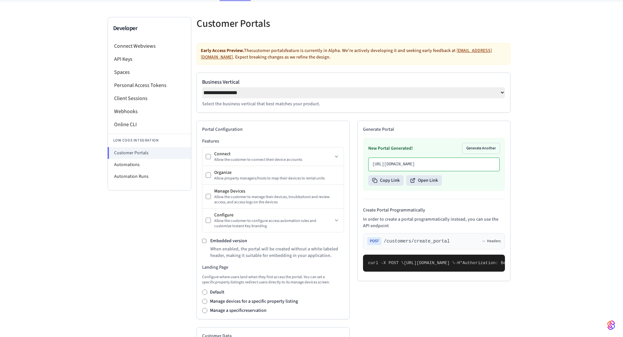
click at [333, 85] on label "Business Vertical" at bounding box center [353, 82] width 303 height 8
click at [333, 87] on select "**********" at bounding box center [353, 92] width 303 height 11
click at [328, 91] on select "**********" at bounding box center [353, 92] width 303 height 11
select select "*******"
click at [202, 87] on select "**********" at bounding box center [353, 92] width 303 height 11
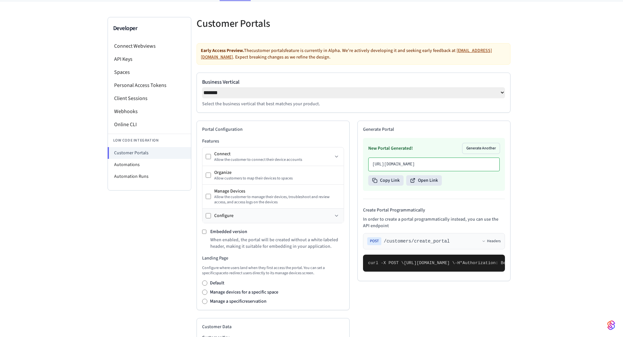
click at [274, 219] on div "Configure" at bounding box center [273, 216] width 118 height 7
click at [338, 216] on icon at bounding box center [336, 215] width 5 height 5
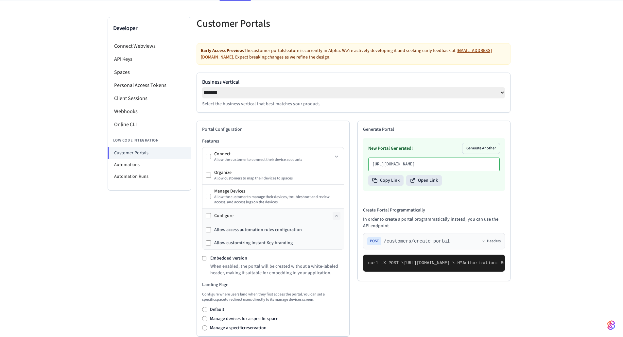
click at [294, 232] on div "Allow access automation rules configuration" at bounding box center [258, 230] width 88 height 7
click at [288, 243] on div "Allow customizing Instant Key branding" at bounding box center [253, 243] width 78 height 7
click at [337, 159] on icon at bounding box center [336, 156] width 5 height 5
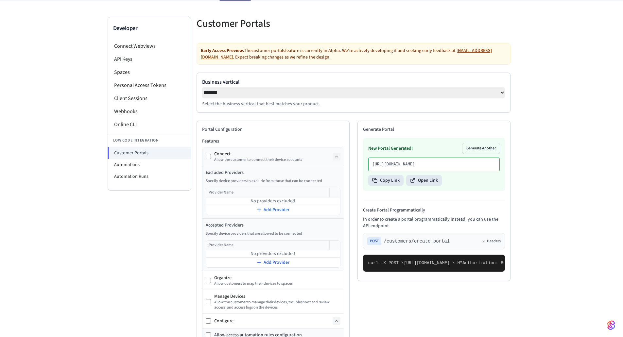
click at [284, 265] on span "Add Provider" at bounding box center [277, 262] width 26 height 7
click at [275, 253] on input "text" at bounding box center [267, 255] width 123 height 8
click at [280, 213] on span "Add Provider" at bounding box center [277, 210] width 26 height 7
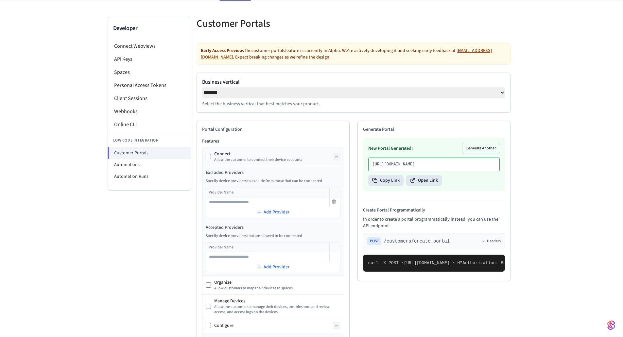
click at [255, 203] on input "text" at bounding box center [267, 202] width 123 height 8
click at [483, 186] on div "Copy Link Open Link" at bounding box center [433, 180] width 131 height 10
click at [468, 152] on button "Generate Another" at bounding box center [480, 148] width 37 height 10
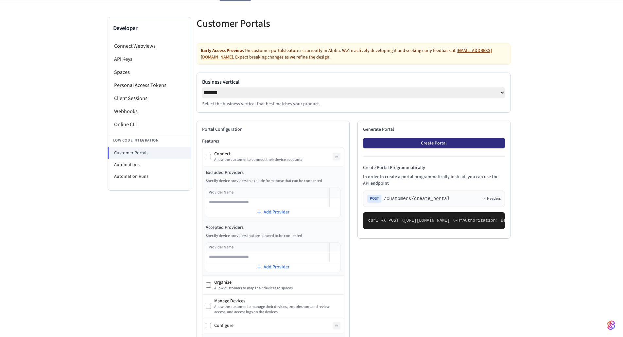
click at [460, 147] on button "Create Portal" at bounding box center [434, 143] width 142 height 10
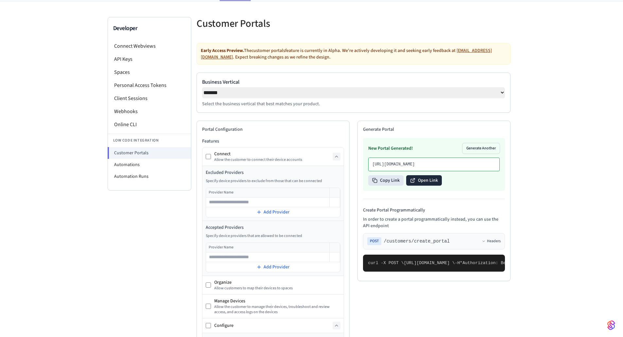
click at [431, 186] on button "Open Link" at bounding box center [424, 180] width 36 height 10
click at [165, 167] on li "Automations" at bounding box center [149, 165] width 83 height 12
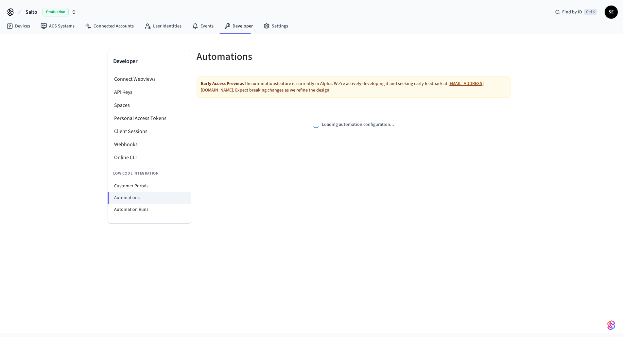
select select "**********"
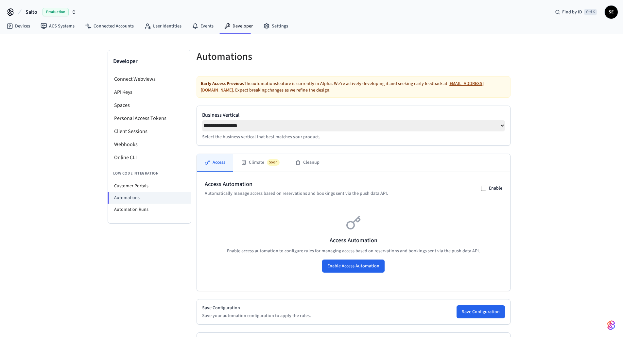
scroll to position [59, 0]
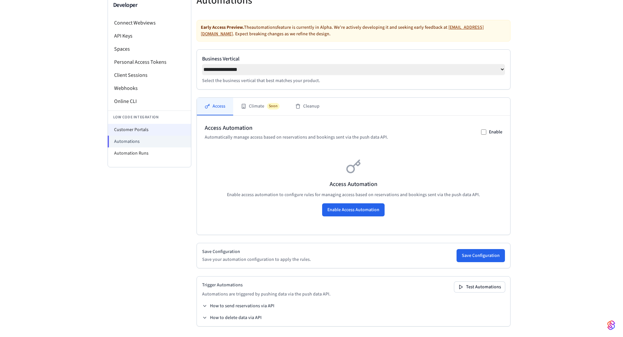
click at [156, 127] on li "Customer Portals" at bounding box center [149, 130] width 83 height 12
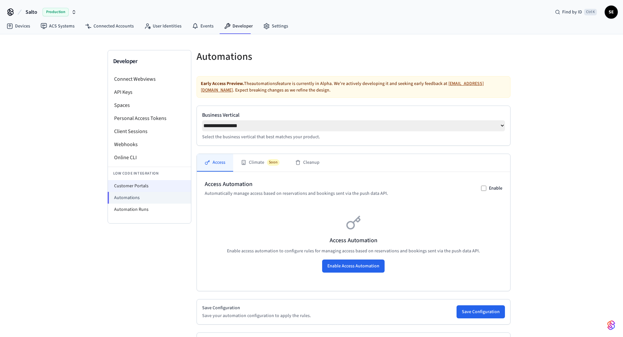
select select "**********"
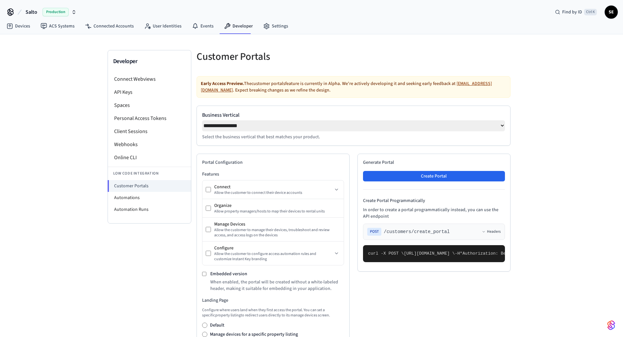
click at [494, 130] on select "**********" at bounding box center [353, 125] width 303 height 11
click at [522, 138] on div "**********" at bounding box center [311, 282] width 623 height 497
click at [146, 217] on div "Connect Webviews API Keys Spaces Personal Access Tokens Client Sessions Webhook…" at bounding box center [149, 148] width 83 height 151
click at [148, 210] on li "Automation Runs" at bounding box center [149, 210] width 83 height 12
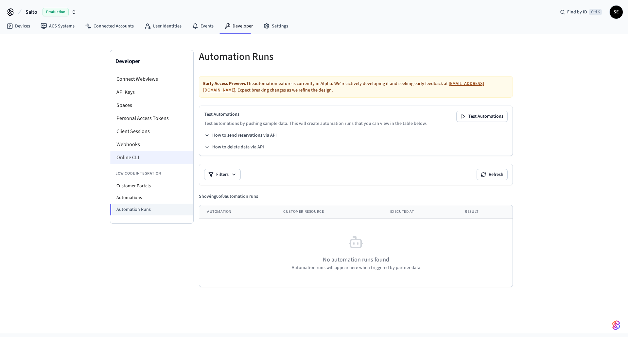
click at [142, 158] on li "Online CLI" at bounding box center [151, 157] width 83 height 13
click at [150, 93] on li "API Keys" at bounding box center [151, 92] width 83 height 13
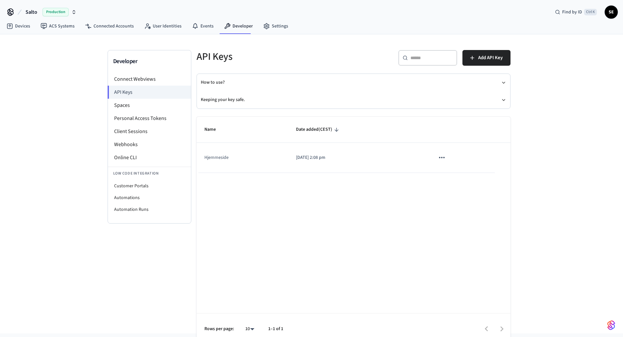
click at [616, 13] on span "SE" at bounding box center [611, 12] width 12 height 12
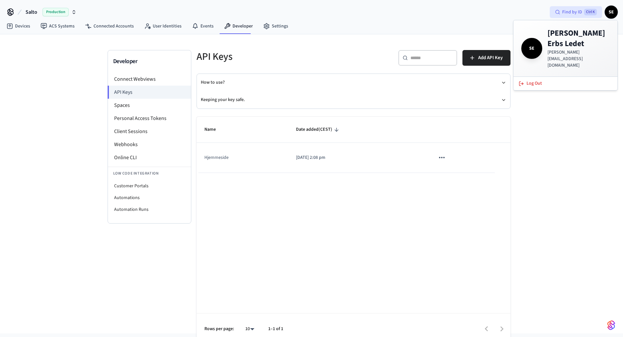
click at [578, 10] on span "Find by ID" at bounding box center [572, 12] width 20 height 7
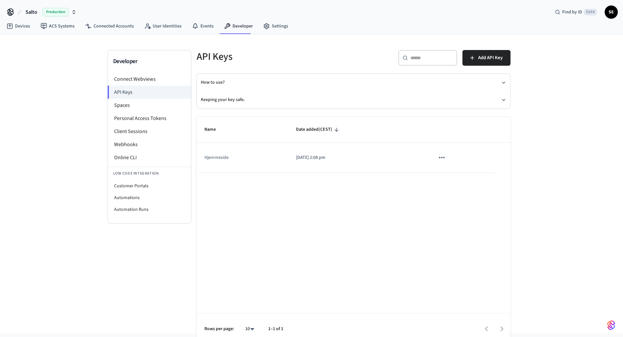
click at [9, 13] on icon at bounding box center [10, 12] width 10 height 10
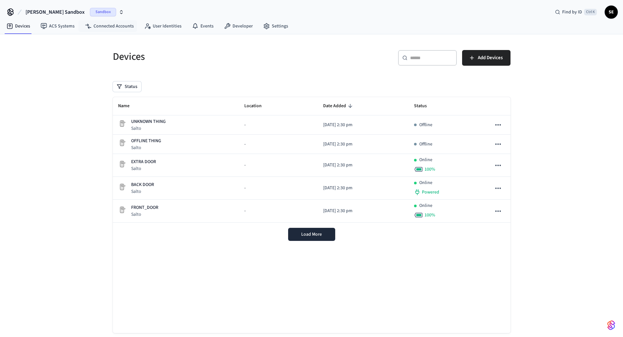
click at [75, 11] on button "[PERSON_NAME] Sandbox Sandbox" at bounding box center [75, 12] width 102 height 14
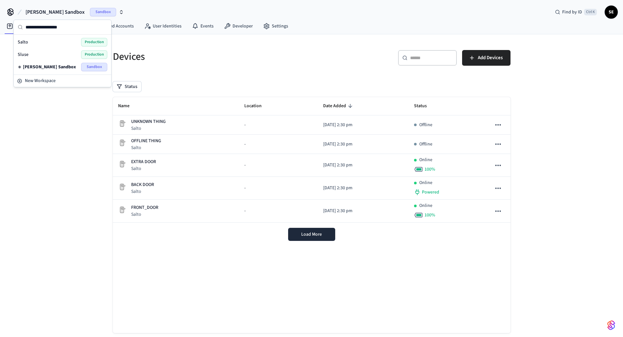
click at [54, 40] on div "Salto Production" at bounding box center [63, 42] width 90 height 9
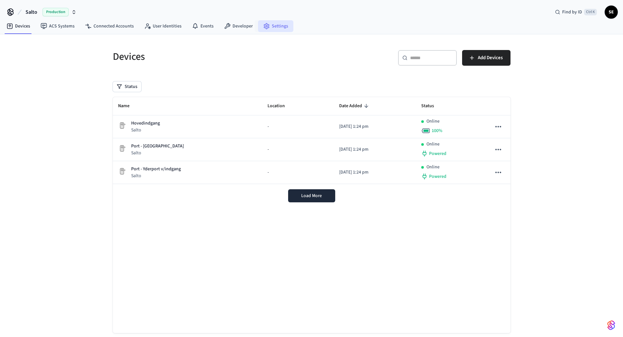
click at [272, 24] on link "Settings" at bounding box center [275, 26] width 35 height 12
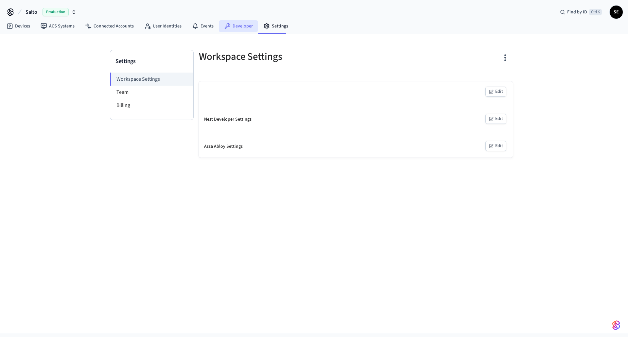
click at [232, 21] on link "Developer" at bounding box center [238, 26] width 39 height 12
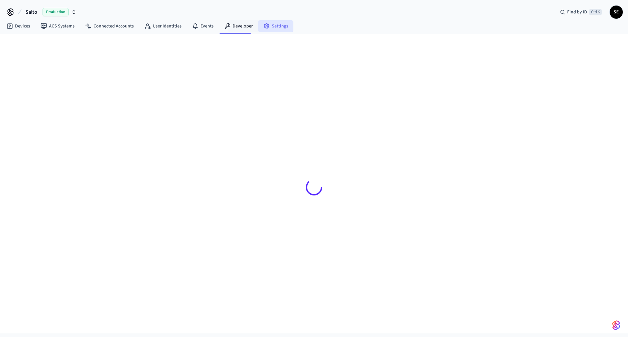
click at [285, 26] on link "Settings" at bounding box center [275, 26] width 35 height 12
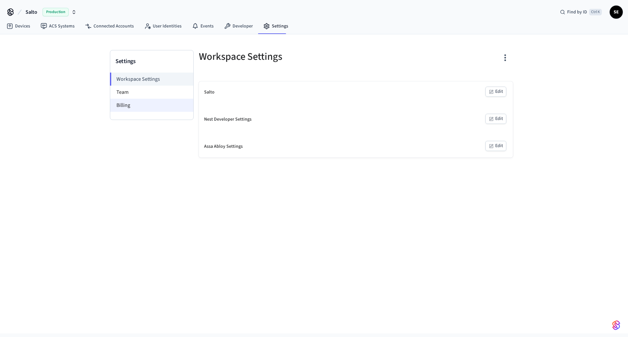
click at [159, 99] on li "Billing" at bounding box center [151, 105] width 83 height 13
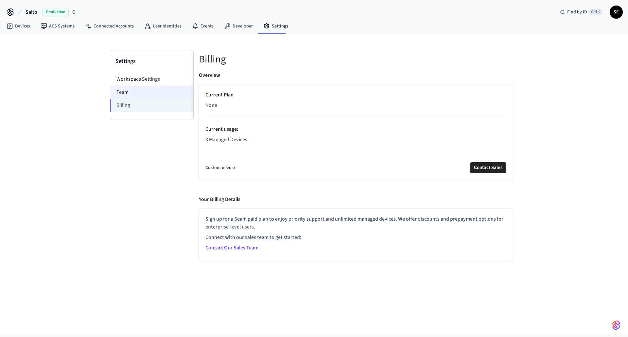
click at [159, 92] on li "Team" at bounding box center [151, 92] width 83 height 13
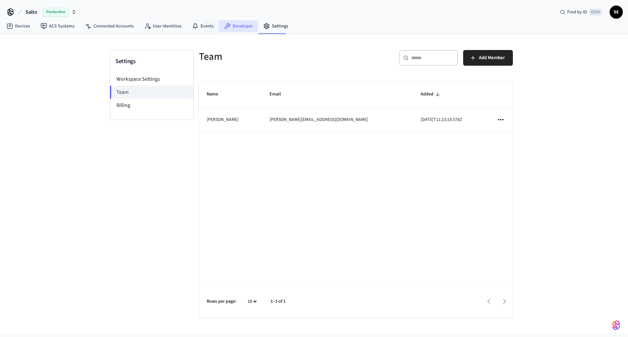
click at [234, 26] on link "Developer" at bounding box center [238, 26] width 39 height 12
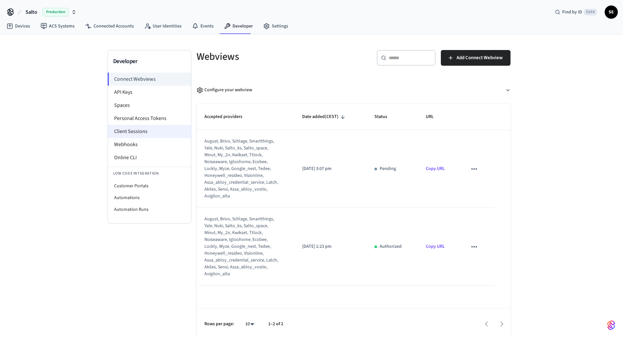
click at [158, 134] on li "Client Sessions" at bounding box center [149, 131] width 83 height 13
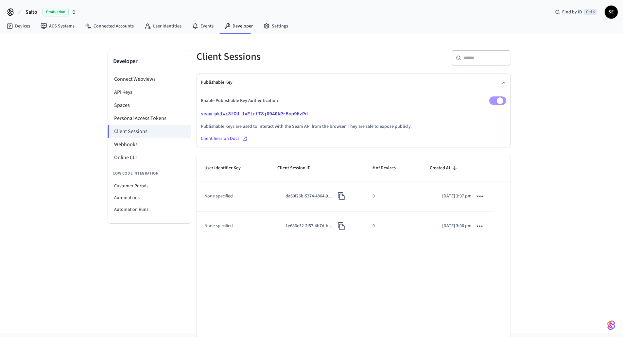
click at [272, 196] on td "da60f26b-5374-4864-9bc0-67b948b435c1" at bounding box center [316, 196] width 95 height 30
click at [236, 141] on div "Client Session Docs" at bounding box center [353, 138] width 305 height 7
click at [154, 151] on li "Webhooks" at bounding box center [149, 144] width 83 height 13
click at [153, 184] on li "Customer Portals" at bounding box center [149, 186] width 83 height 12
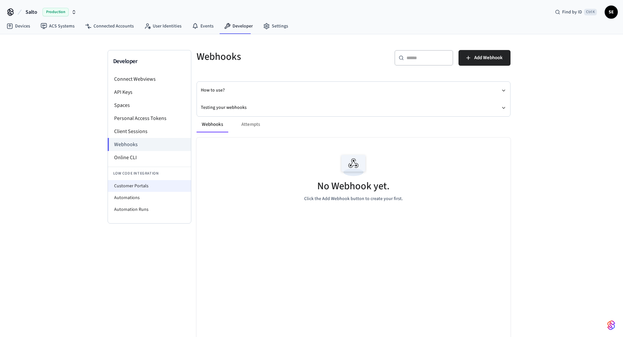
select select "**********"
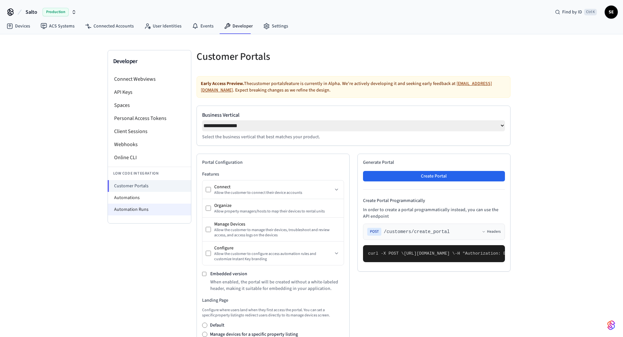
click at [152, 210] on li "Automation Runs" at bounding box center [149, 210] width 83 height 12
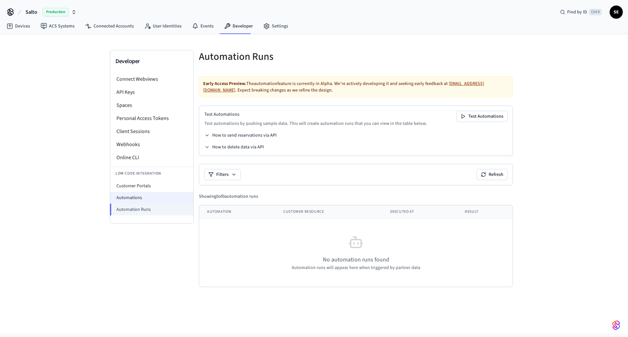
click at [152, 200] on li "Automations" at bounding box center [151, 198] width 83 height 12
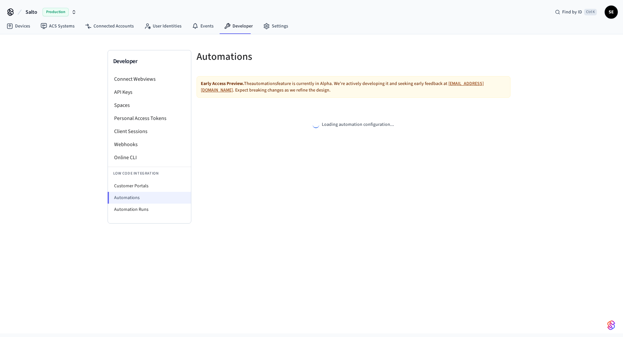
select select "**********"
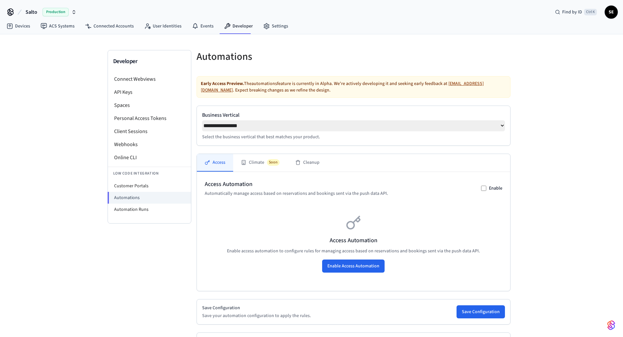
scroll to position [59, 0]
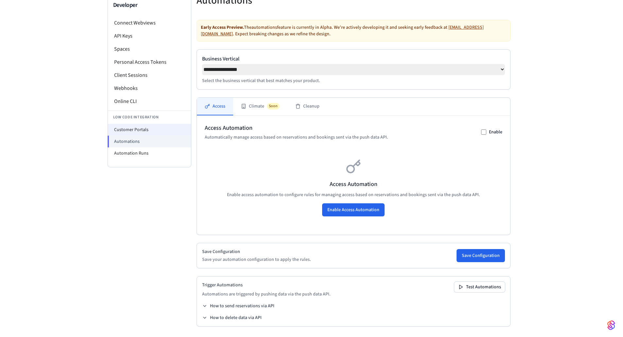
click at [149, 125] on li "Customer Portals" at bounding box center [149, 130] width 83 height 12
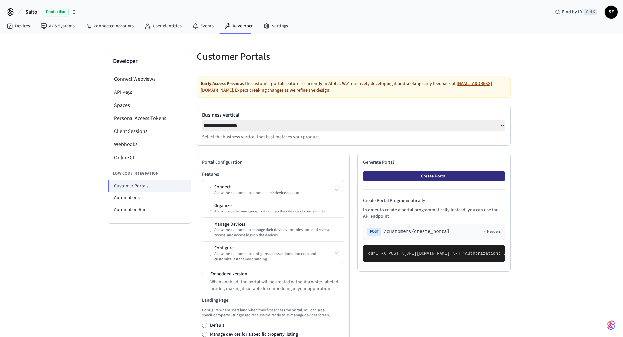
click at [450, 179] on button "Create Portal" at bounding box center [434, 176] width 142 height 10
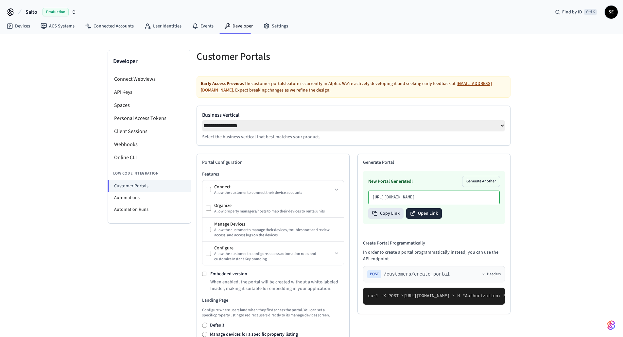
click at [421, 219] on button "Open Link" at bounding box center [424, 213] width 36 height 10
click at [283, 125] on select "**********" at bounding box center [353, 125] width 303 height 11
select select "*******"
click at [202, 120] on select "**********" at bounding box center [353, 125] width 303 height 11
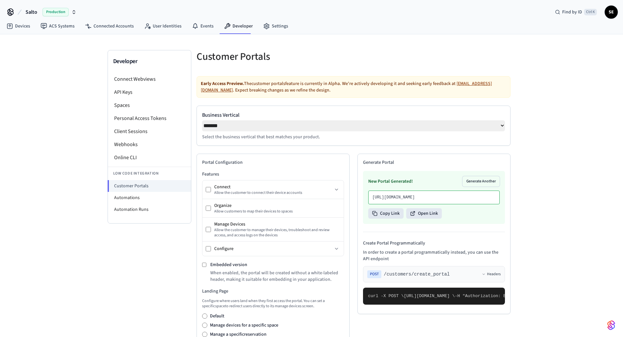
click at [277, 146] on div "**********" at bounding box center [354, 126] width 314 height 40
click at [242, 190] on div "Connect" at bounding box center [273, 187] width 118 height 7
click at [334, 191] on icon at bounding box center [336, 189] width 5 height 5
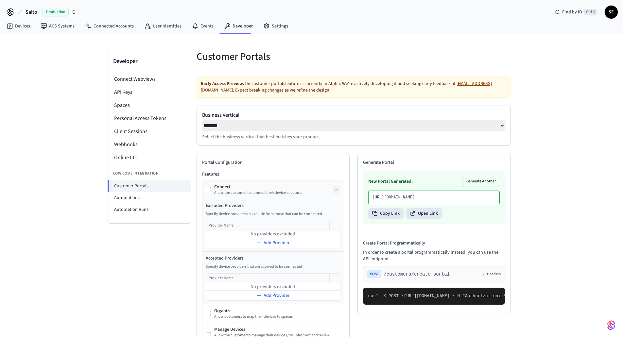
click at [334, 191] on icon at bounding box center [336, 189] width 5 height 5
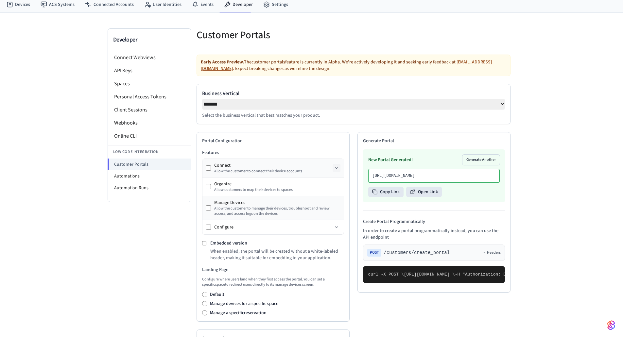
scroll to position [33, 0]
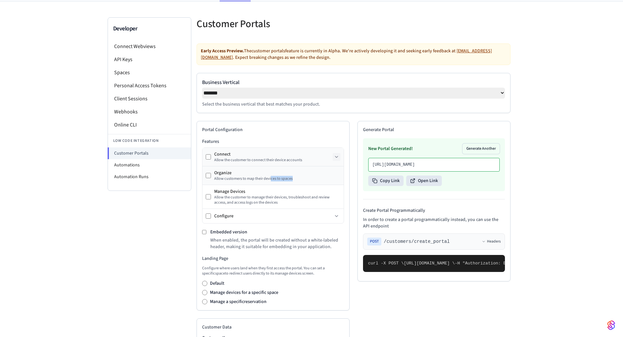
drag, startPoint x: 298, startPoint y: 179, endPoint x: 270, endPoint y: 179, distance: 27.1
click at [270, 179] on div "Allow customers to map their devices to spaces" at bounding box center [277, 178] width 126 height 5
click at [270, 180] on div "Allow customers to map their devices to spaces" at bounding box center [277, 178] width 126 height 5
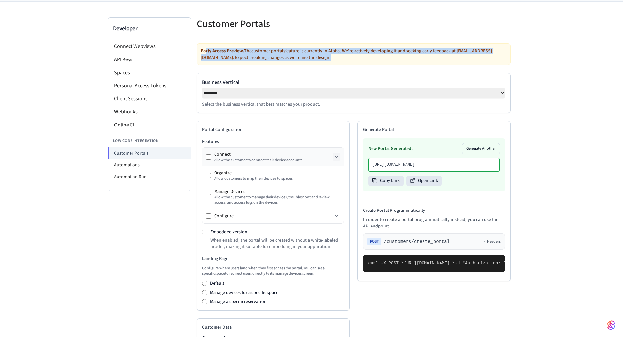
drag, startPoint x: 205, startPoint y: 49, endPoint x: 442, endPoint y: 57, distance: 236.9
click at [442, 57] on div "Early Access Preview. The customer portals feature is currently in Alpha. We're…" at bounding box center [354, 54] width 314 height 22
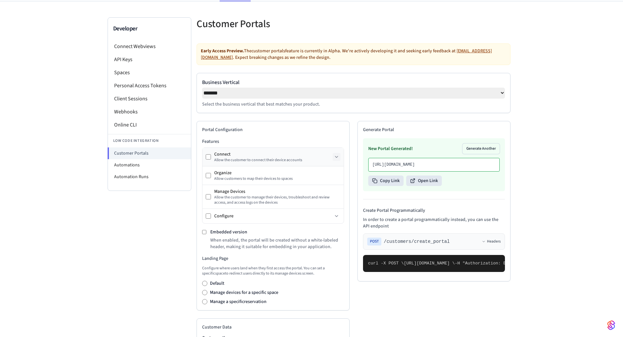
click at [443, 66] on div "**********" at bounding box center [354, 259] width 314 height 433
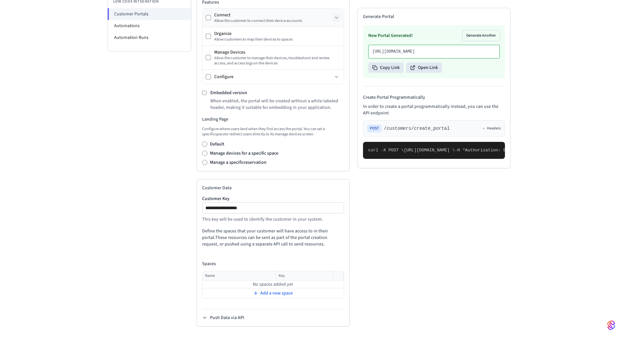
scroll to position [174, 0]
click at [225, 318] on button "Push Data via API" at bounding box center [223, 318] width 42 height 7
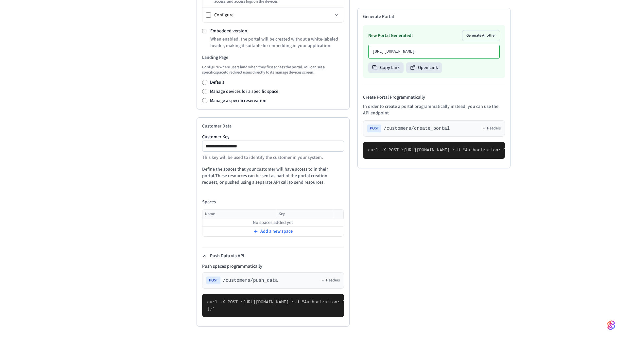
scroll to position [287, 0]
drag, startPoint x: 219, startPoint y: 309, endPoint x: 205, endPoint y: 238, distance: 72.0
click at [205, 263] on div "Push spaces programmatically POST /customers/push_data Headers curl -X POST \ […" at bounding box center [273, 290] width 142 height 54
copy code "curl -X POST \ [URL][DOMAIN_NAME] \ -H "Authorization: Bearer seam_api_key_1234…"
click at [281, 294] on pre "curl -X POST \ [URL][DOMAIN_NAME] \ -H "Authorization: Bearer seam_api_key_1234…" at bounding box center [273, 305] width 142 height 23
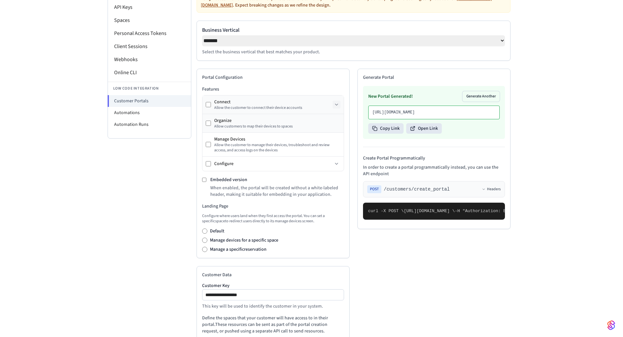
scroll to position [0, 0]
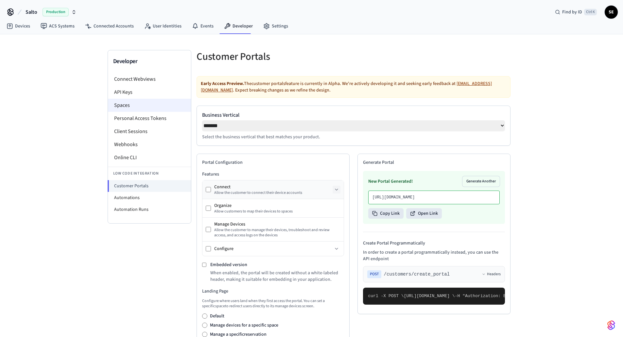
click at [171, 103] on li "Spaces" at bounding box center [149, 105] width 83 height 13
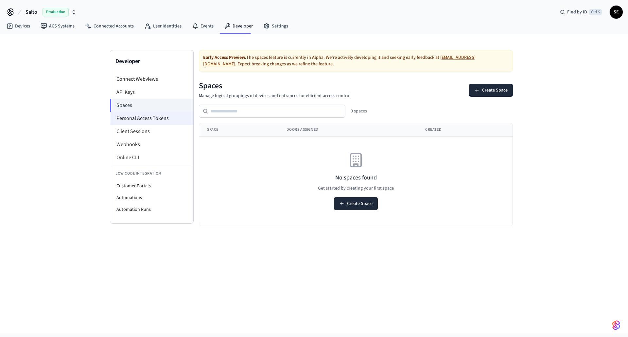
click at [182, 121] on li "Personal Access Tokens" at bounding box center [151, 118] width 83 height 13
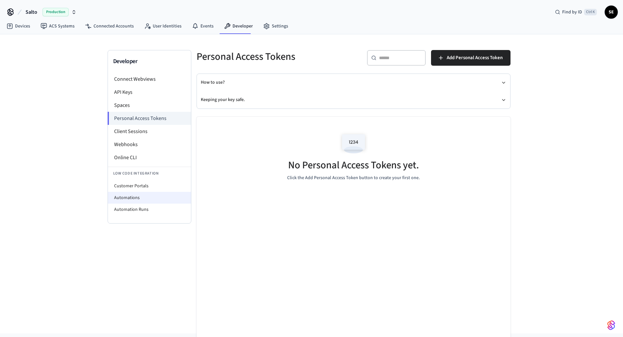
click at [152, 193] on li "Automations" at bounding box center [149, 198] width 83 height 12
select select "**********"
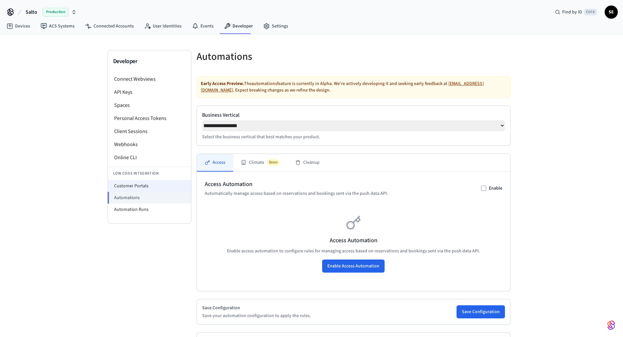
click at [152, 186] on li "Customer Portals" at bounding box center [149, 186] width 83 height 12
select select "**********"
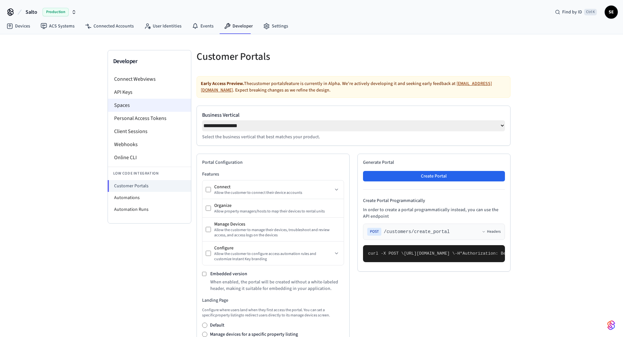
click at [146, 107] on li "Spaces" at bounding box center [149, 105] width 83 height 13
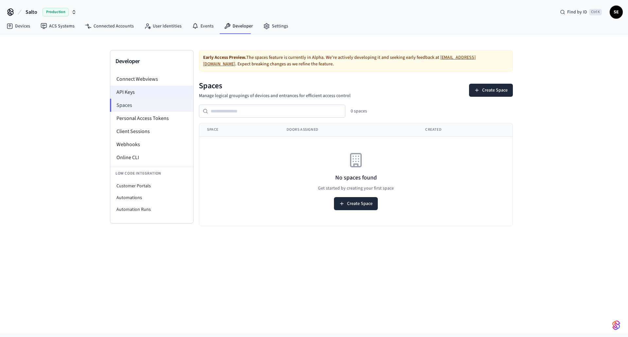
click at [150, 86] on li "API Keys" at bounding box center [151, 92] width 83 height 13
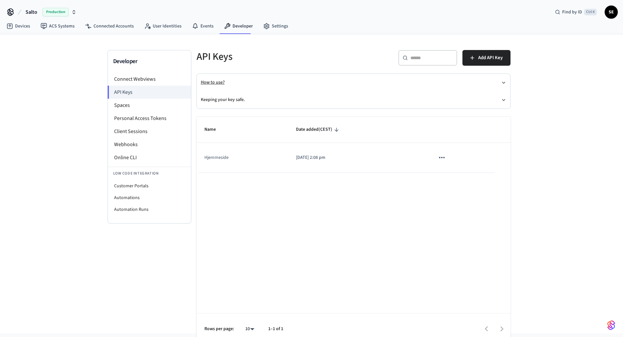
click at [229, 79] on button "How to use?" at bounding box center [353, 82] width 305 height 17
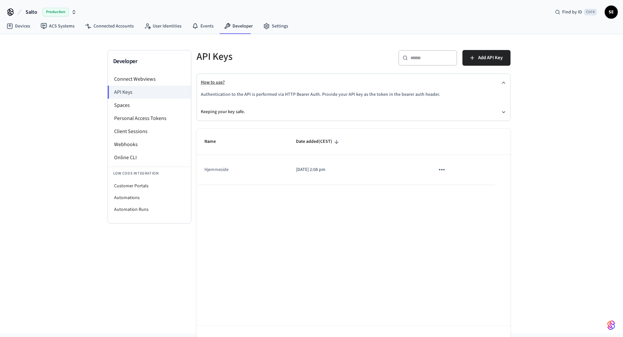
click at [226, 89] on button "How to use?" at bounding box center [353, 82] width 305 height 17
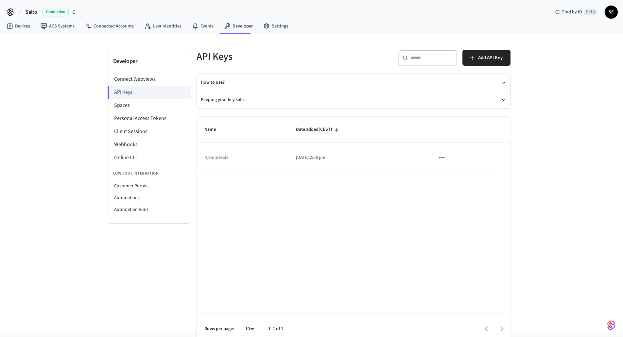
click at [273, 169] on td "Hjemmeside" at bounding box center [243, 158] width 92 height 30
click at [206, 83] on button "How to use?" at bounding box center [353, 82] width 305 height 17
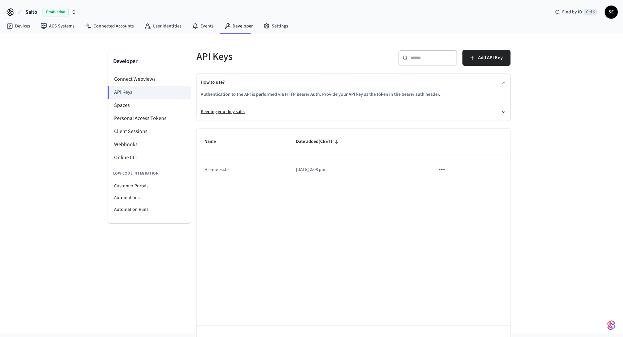
click at [216, 114] on button "Keeping your key safe." at bounding box center [353, 111] width 305 height 17
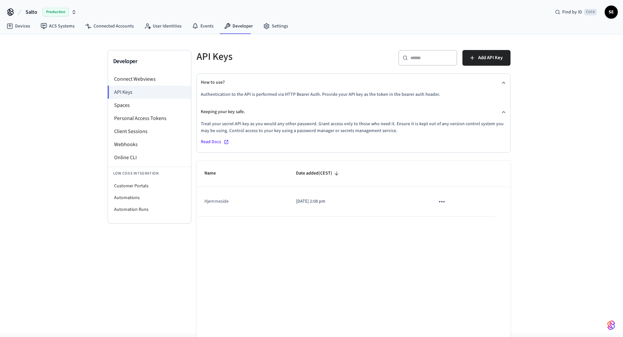
click at [213, 141] on span "Read Docs" at bounding box center [211, 142] width 20 height 7
click at [126, 140] on li "Webhooks" at bounding box center [149, 144] width 83 height 13
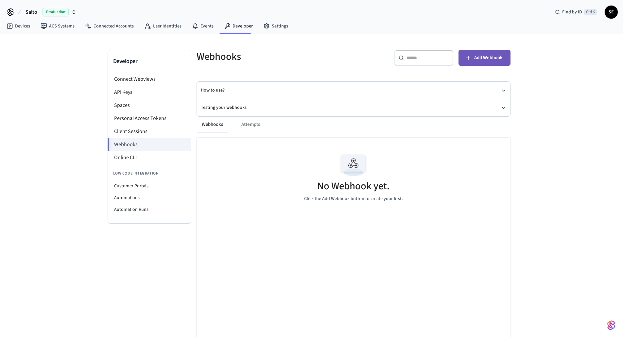
click at [484, 56] on span "Add Webhook" at bounding box center [488, 58] width 28 height 9
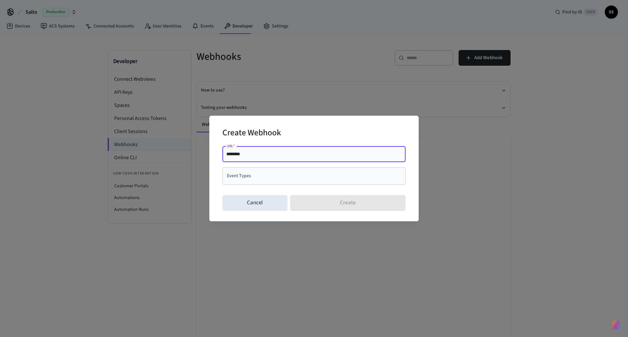
click at [270, 152] on input "********" at bounding box center [313, 154] width 175 height 7
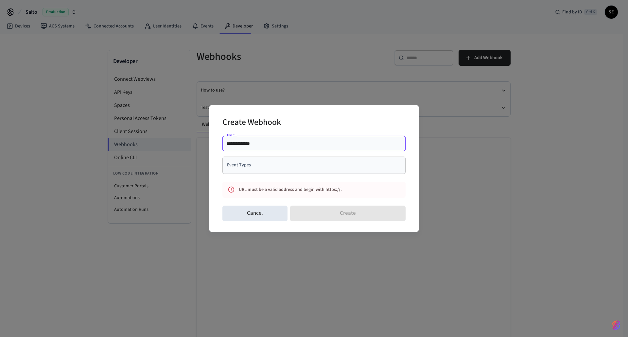
click at [303, 158] on div "Event Types" at bounding box center [313, 165] width 183 height 17
click at [300, 146] on input "**********" at bounding box center [313, 143] width 175 height 7
click at [302, 158] on div "Event Types" at bounding box center [313, 165] width 183 height 17
click at [336, 135] on div "**********" at bounding box center [313, 168] width 183 height 70
drag, startPoint x: 272, startPoint y: 144, endPoint x: 184, endPoint y: 142, distance: 87.7
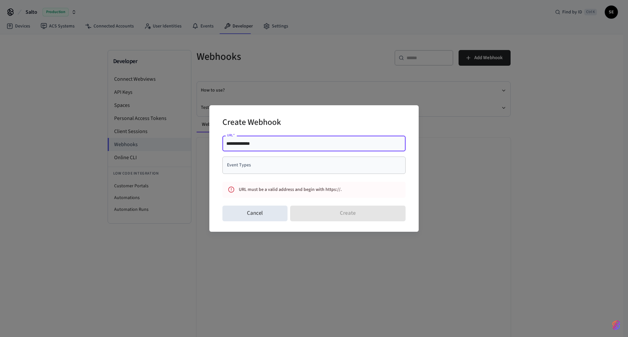
click at [186, 143] on div "**********" at bounding box center [314, 168] width 628 height 337
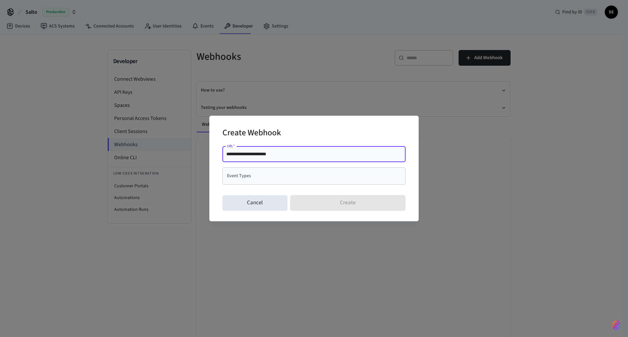
type input "**********"
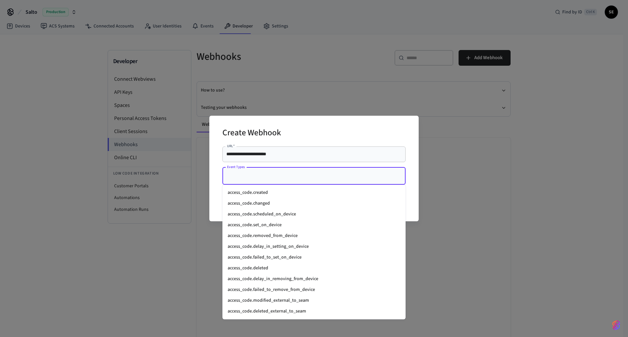
click at [307, 171] on input "Event Types" at bounding box center [308, 175] width 167 height 11
click at [348, 188] on li "access_code.created" at bounding box center [313, 192] width 183 height 11
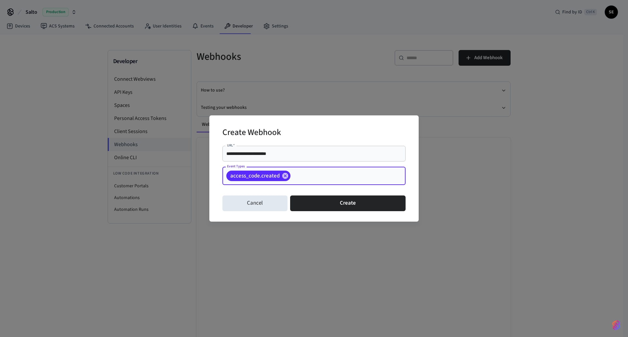
click at [362, 206] on button "Create" at bounding box center [347, 204] width 115 height 16
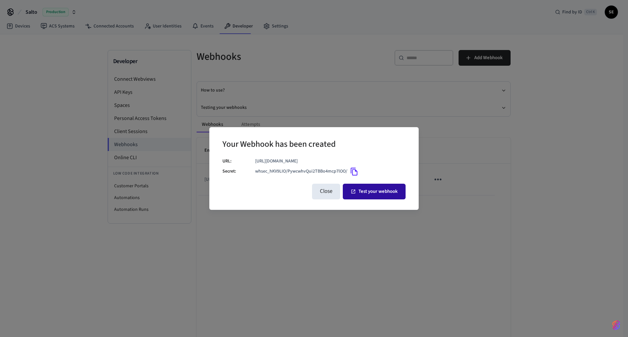
click at [365, 192] on button "Test your webhook" at bounding box center [374, 192] width 63 height 16
click at [332, 191] on button "Close" at bounding box center [326, 192] width 28 height 16
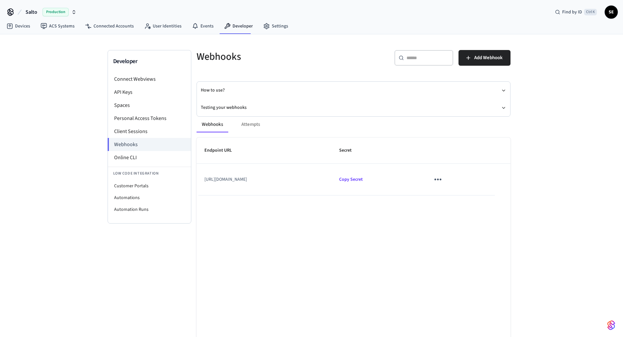
click at [442, 177] on icon "sticky table" at bounding box center [438, 179] width 10 height 10
click at [449, 217] on icon at bounding box center [447, 216] width 3 height 4
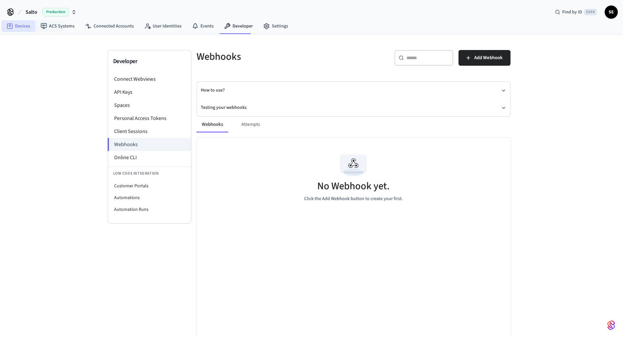
click at [11, 23] on icon at bounding box center [10, 26] width 7 height 7
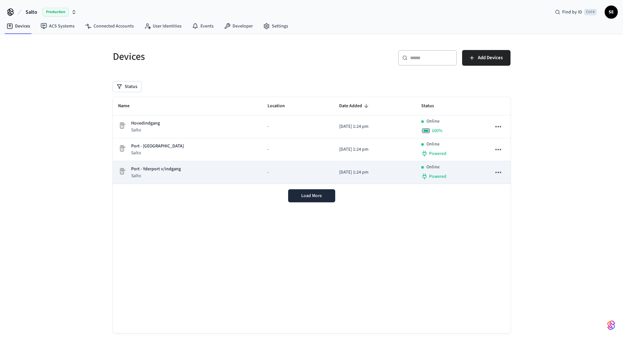
click at [375, 165] on td "[DATE] 1:24 pm" at bounding box center [375, 172] width 82 height 23
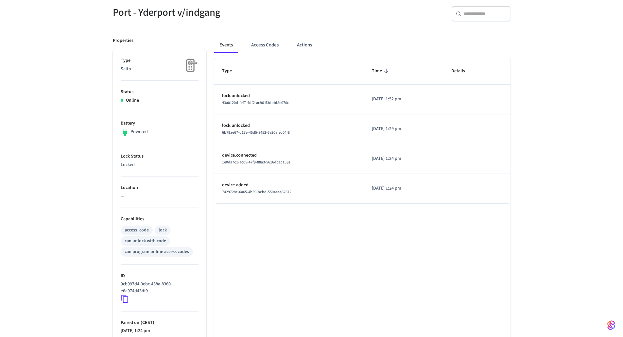
scroll to position [65, 0]
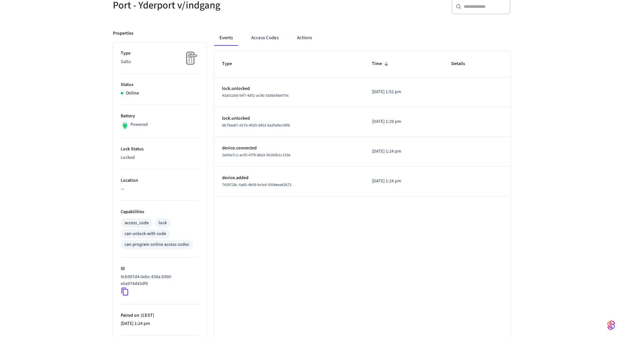
click at [125, 291] on icon at bounding box center [125, 291] width 9 height 9
click at [123, 292] on icon at bounding box center [125, 291] width 9 height 9
click at [127, 293] on icon at bounding box center [125, 291] width 9 height 9
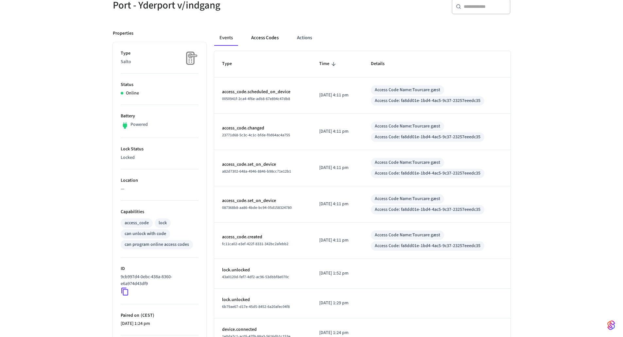
click at [260, 38] on button "Access Codes" at bounding box center [265, 38] width 38 height 16
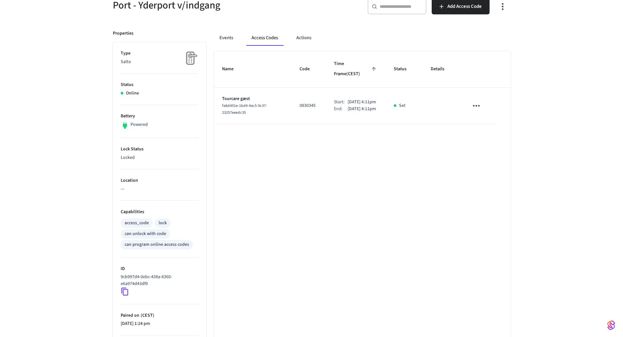
click at [462, 225] on div "Name Code Time Frame (CEST) Status Details Tourcare gæst fa8dd01e-1bd4-4ac5-9c3…" at bounding box center [362, 224] width 296 height 347
click at [259, 39] on button "Access Codes" at bounding box center [264, 38] width 37 height 16
click at [409, 115] on td "Set" at bounding box center [404, 106] width 37 height 37
drag, startPoint x: 337, startPoint y: 102, endPoint x: 370, endPoint y: 110, distance: 34.0
click at [370, 110] on div "End: [DATE] 4:11pm" at bounding box center [356, 109] width 44 height 7
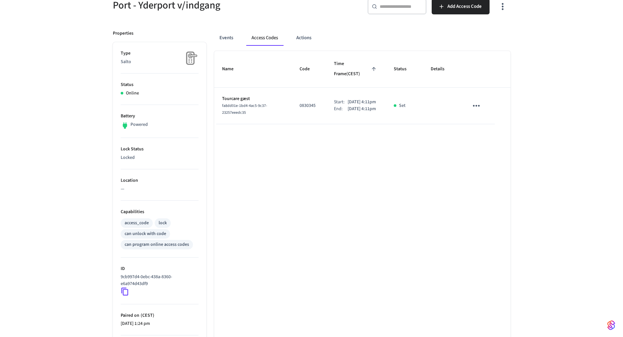
click at [370, 110] on p "[DATE] 4:11pm" at bounding box center [362, 109] width 28 height 7
drag, startPoint x: 223, startPoint y: 28, endPoint x: 228, endPoint y: 37, distance: 10.5
click at [223, 28] on div "Events Access Codes Actions Name Code Time Frame (CEST) Status Details Tourcare…" at bounding box center [358, 210] width 304 height 376
click at [228, 37] on button "Events" at bounding box center [226, 38] width 24 height 16
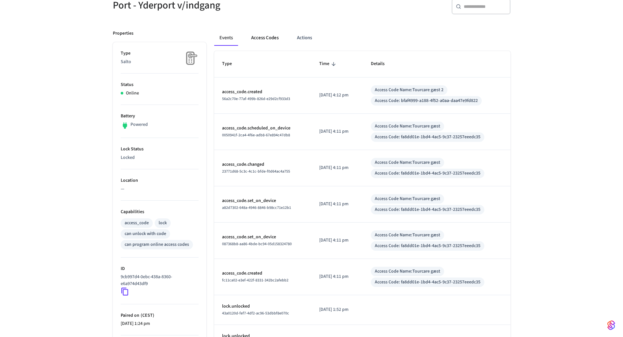
click at [256, 38] on button "Access Codes" at bounding box center [265, 38] width 38 height 16
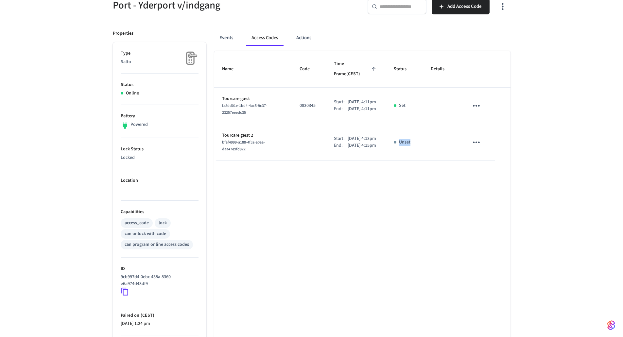
drag, startPoint x: 403, startPoint y: 142, endPoint x: 395, endPoint y: 142, distance: 7.8
click at [395, 142] on tr "Tourcare gæst 2 bfaf4999-a188-4f52-a0aa-daa47e9fd822 Start: [DATE] 4:13pm End: …" at bounding box center [362, 142] width 296 height 37
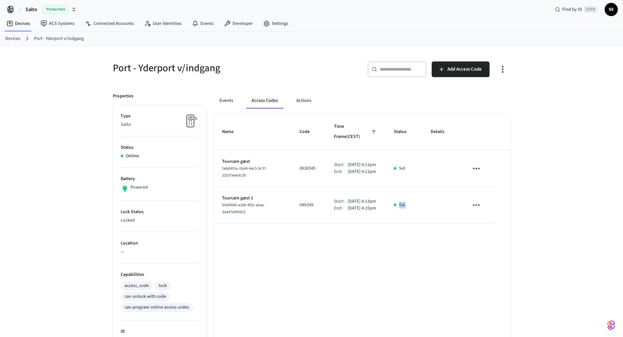
scroll to position [0, 0]
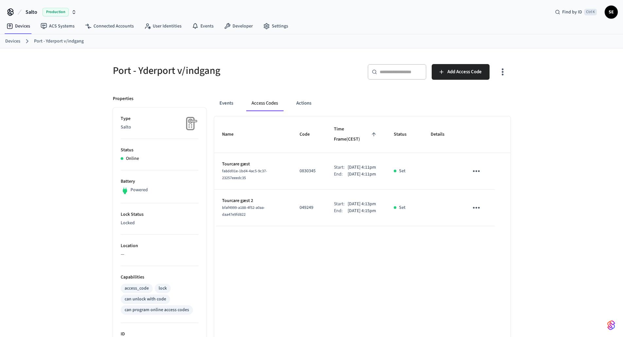
drag, startPoint x: 337, startPoint y: 308, endPoint x: 334, endPoint y: 300, distance: 8.6
click at [336, 305] on div "Name Code Time Frame (CEST) Status Details Tourcare gæst fa8dd01e-1bd4-4ac5-9c3…" at bounding box center [362, 289] width 296 height 347
click at [23, 28] on link "Devices" at bounding box center [18, 26] width 34 height 12
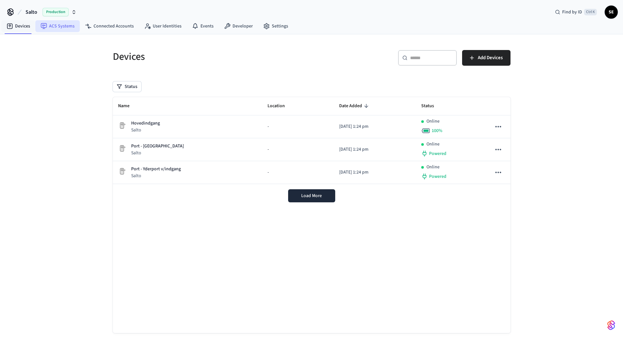
click at [53, 25] on link "ACS Systems" at bounding box center [57, 26] width 44 height 12
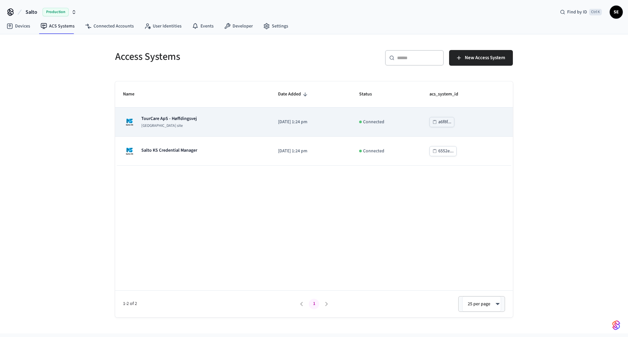
click at [172, 127] on p "[GEOGRAPHIC_DATA] site" at bounding box center [169, 125] width 56 height 5
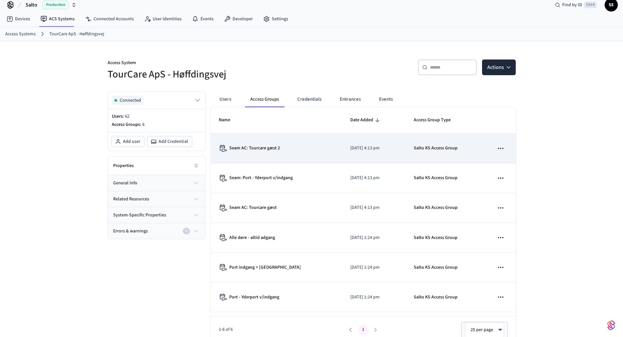
scroll to position [13, 0]
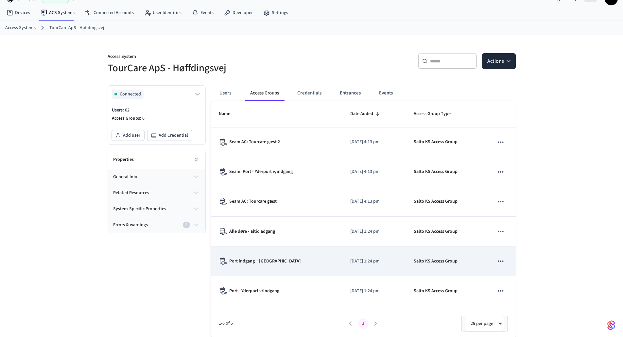
click at [289, 264] on div "Port indgang + [GEOGRAPHIC_DATA]" at bounding box center [277, 261] width 116 height 7
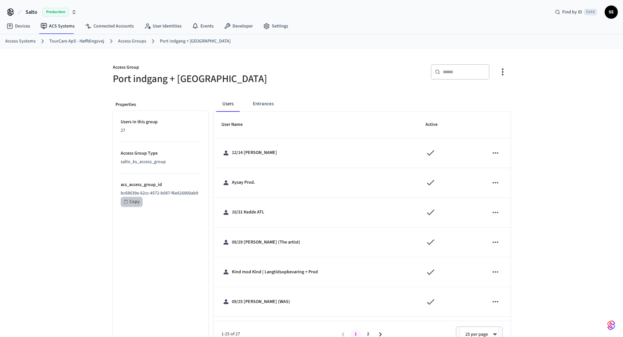
click at [133, 200] on div "Copy" at bounding box center [134, 202] width 10 height 8
click at [55, 30] on link "ACS Systems" at bounding box center [57, 26] width 44 height 12
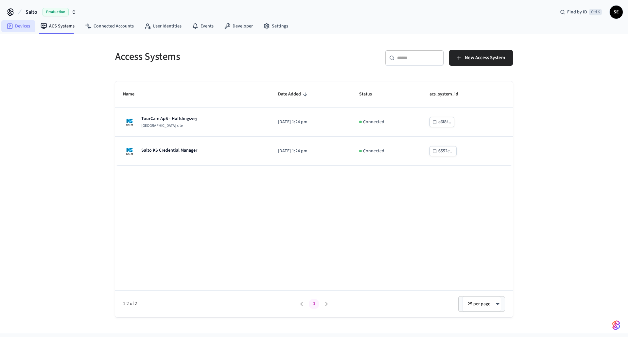
click at [18, 25] on link "Devices" at bounding box center [18, 26] width 34 height 12
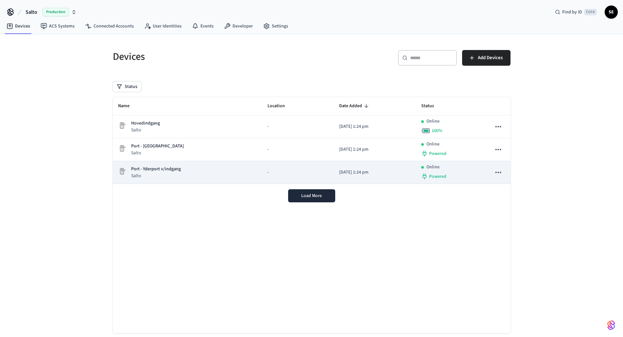
click at [174, 171] on p "Port - Yderport v/indgang" at bounding box center [156, 169] width 50 height 7
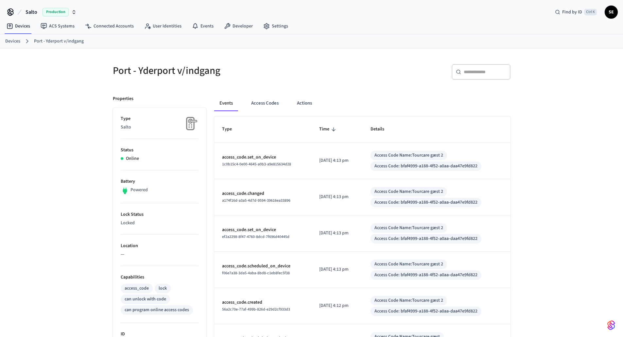
click at [305, 94] on div "Events Access Codes Actions Type Time Details access_code.set_on_device 1c0b15c…" at bounding box center [358, 299] width 304 height 423
click at [252, 100] on button "Access Codes" at bounding box center [265, 103] width 38 height 16
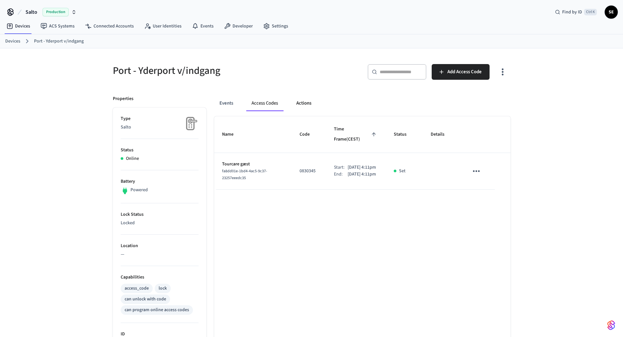
click at [315, 105] on button "Actions" at bounding box center [304, 103] width 26 height 16
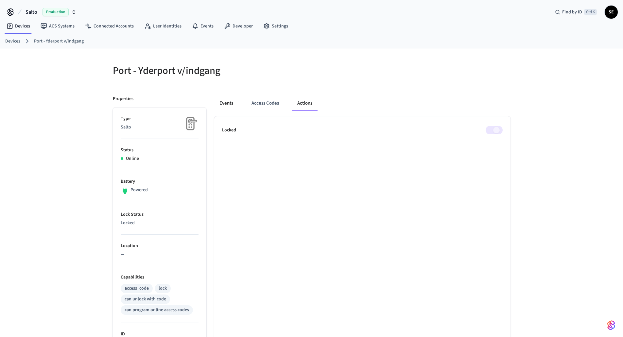
click at [230, 106] on button "Events" at bounding box center [226, 103] width 24 height 16
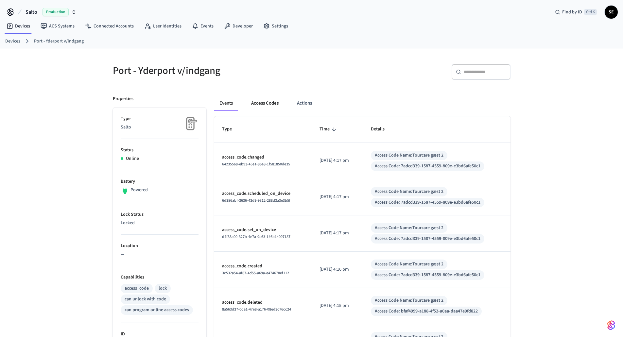
click at [278, 108] on button "Access Codes" at bounding box center [265, 103] width 38 height 16
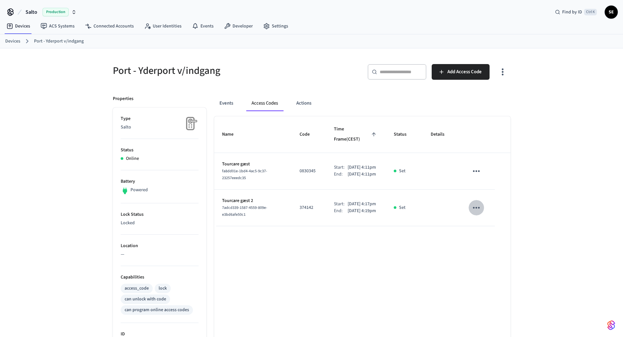
click at [483, 207] on button "sticky table" at bounding box center [476, 207] width 15 height 15
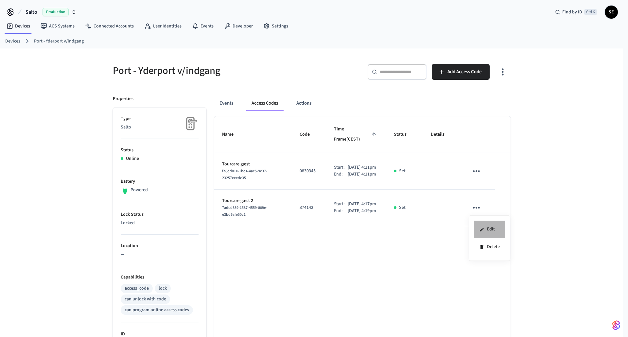
click at [485, 230] on li "Edit" at bounding box center [489, 230] width 31 height 18
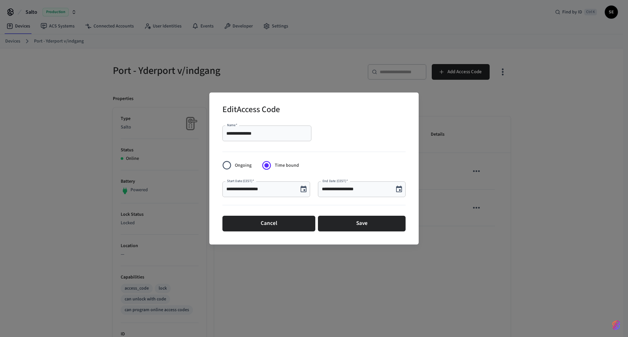
click at [242, 232] on div "Cancel Save" at bounding box center [313, 223] width 183 height 21
click at [247, 226] on button "Cancel" at bounding box center [268, 224] width 93 height 16
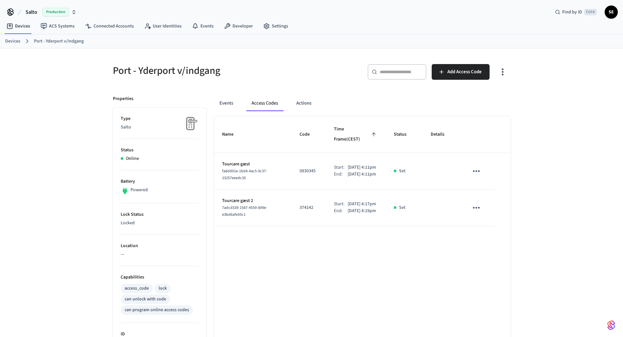
click at [282, 285] on div "Name Code Time Frame (CEST) Status Details Tourcare gæst fa8dd01e-1bd4-4ac5-9c3…" at bounding box center [362, 289] width 296 height 347
click at [393, 239] on div "Name Code Time Frame (CEST) Status Details Tourcare gæst fa8dd01e-1bd4-4ac5-9c3…" at bounding box center [362, 289] width 296 height 347
click at [262, 107] on button "Access Codes" at bounding box center [264, 103] width 37 height 16
click at [230, 101] on button "Events" at bounding box center [226, 103] width 24 height 16
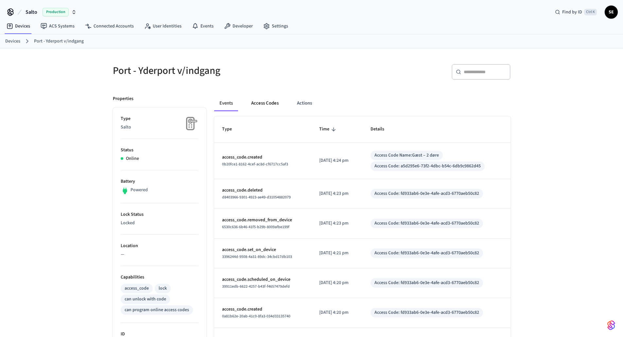
click at [266, 106] on button "Access Codes" at bounding box center [265, 103] width 38 height 16
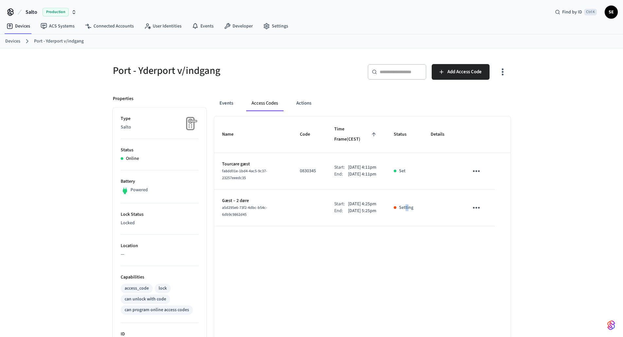
drag, startPoint x: 407, startPoint y: 210, endPoint x: 401, endPoint y: 211, distance: 6.2
click at [403, 211] on p "Setting" at bounding box center [406, 207] width 14 height 7
click at [401, 211] on p "Setting" at bounding box center [406, 207] width 14 height 7
click at [443, 213] on td "sticky table" at bounding box center [442, 208] width 38 height 37
click at [20, 27] on link "Devices" at bounding box center [18, 26] width 34 height 12
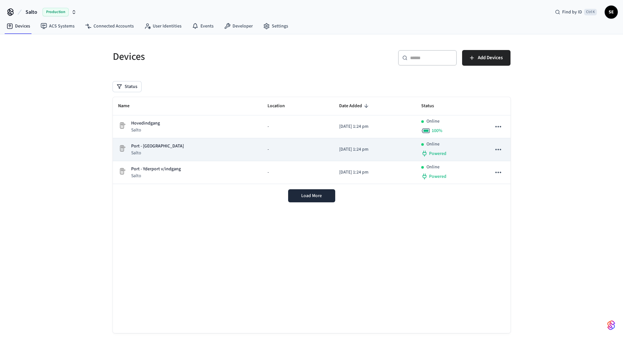
click at [145, 146] on p "Port - [GEOGRAPHIC_DATA]" at bounding box center [157, 146] width 53 height 7
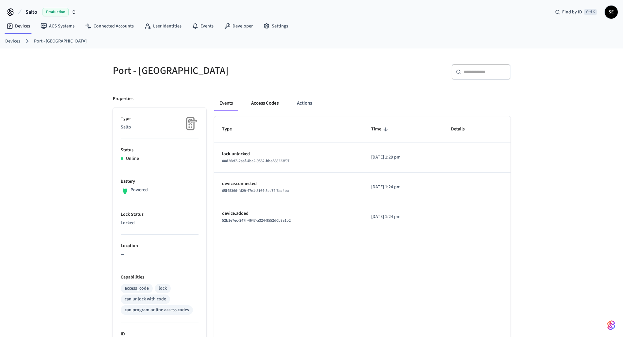
click at [266, 104] on button "Access Codes" at bounding box center [265, 103] width 38 height 16
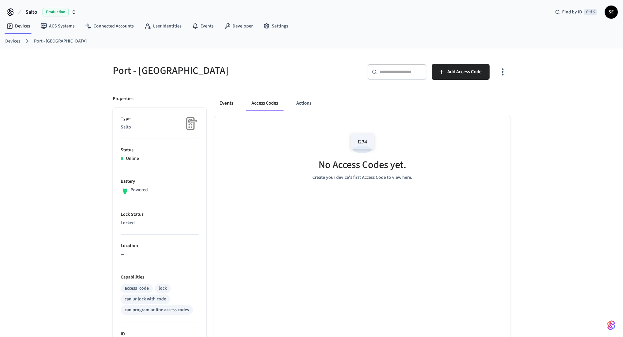
click at [224, 105] on button "Events" at bounding box center [226, 103] width 24 height 16
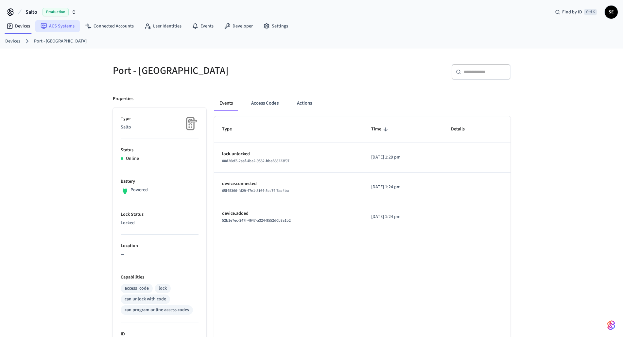
click at [58, 28] on link "ACS Systems" at bounding box center [57, 26] width 44 height 12
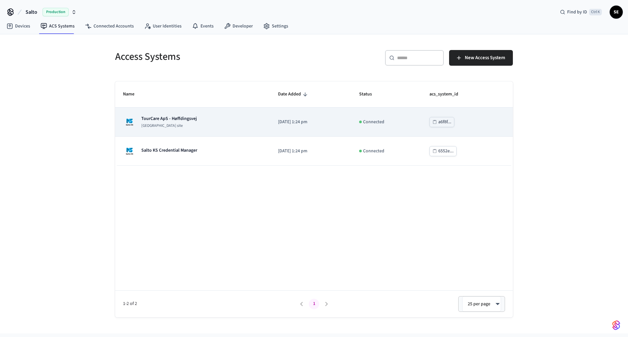
click at [182, 117] on p "TourCare ApS - Høffdingsvej" at bounding box center [169, 118] width 56 height 7
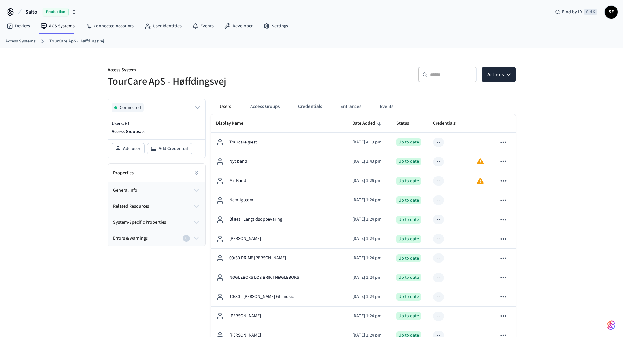
click at [253, 102] on button "Access Groups" at bounding box center [265, 107] width 40 height 16
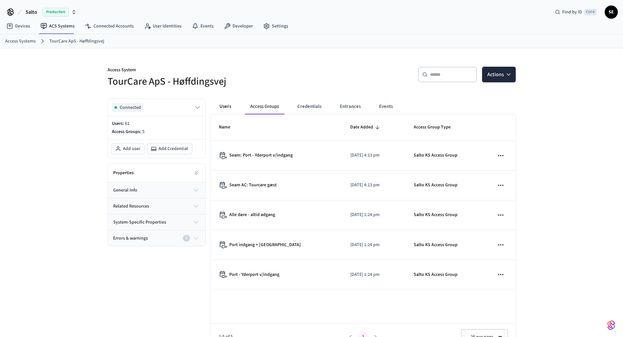
click at [227, 106] on button "Users" at bounding box center [226, 107] width 24 height 16
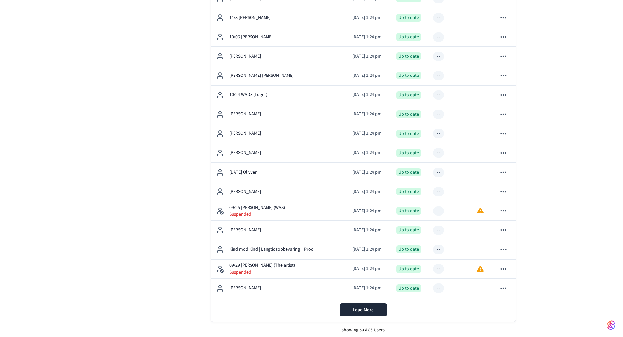
scroll to position [803, 0]
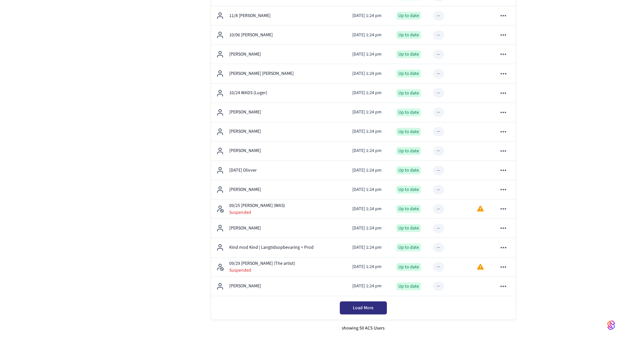
click at [360, 312] on button "Load More" at bounding box center [363, 307] width 47 height 13
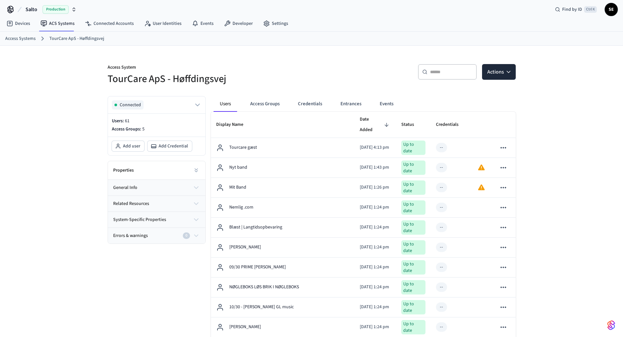
scroll to position [0, 0]
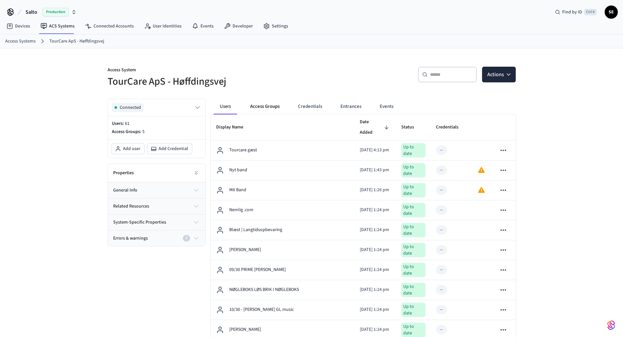
click at [263, 110] on button "Access Groups" at bounding box center [265, 107] width 40 height 16
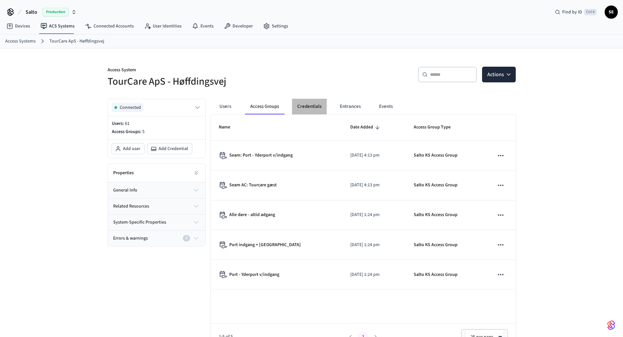
click at [325, 110] on button "Credentials" at bounding box center [309, 107] width 35 height 16
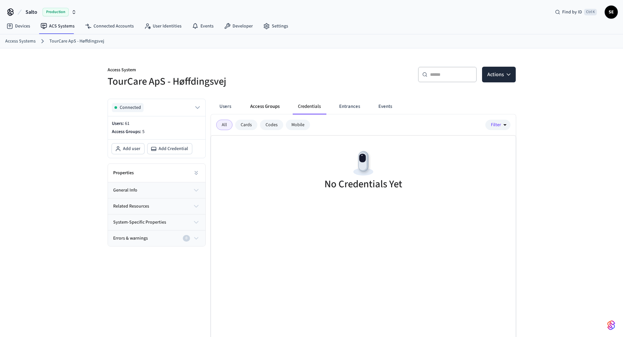
click at [258, 105] on button "Access Groups" at bounding box center [265, 107] width 40 height 16
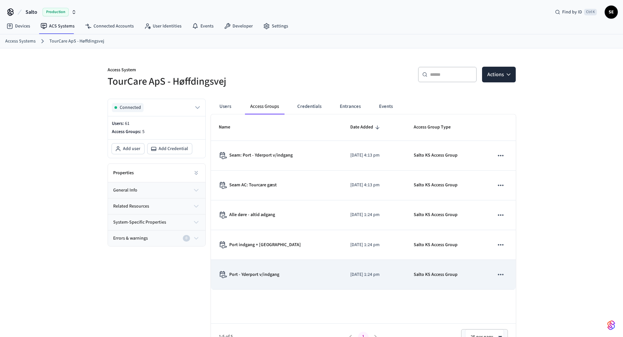
click at [266, 288] on td "Port - Yderport v/indgang" at bounding box center [277, 275] width 132 height 30
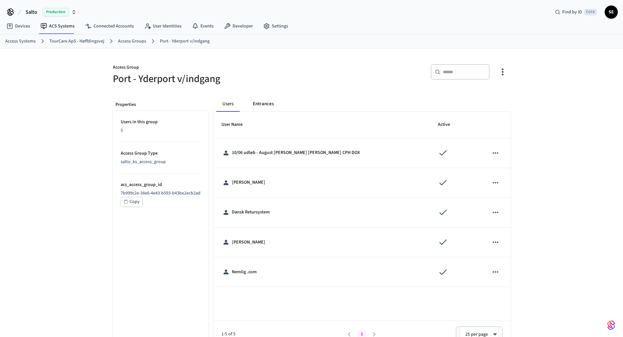
click at [271, 103] on button "Entrances" at bounding box center [263, 104] width 31 height 16
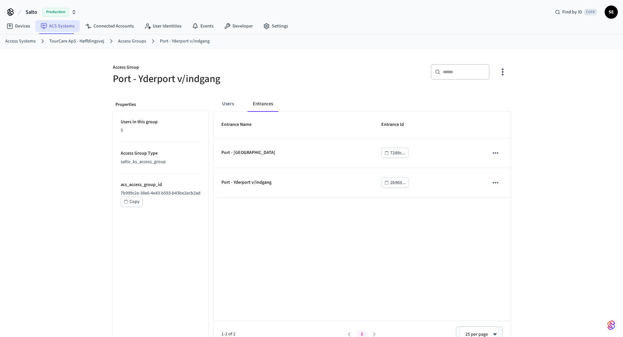
click at [61, 29] on link "ACS Systems" at bounding box center [57, 26] width 44 height 12
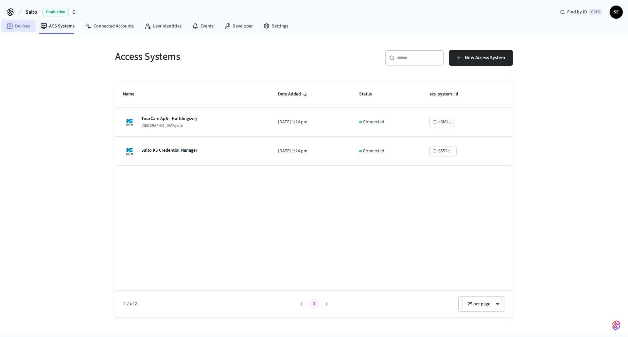
click at [23, 25] on link "Devices" at bounding box center [18, 26] width 34 height 12
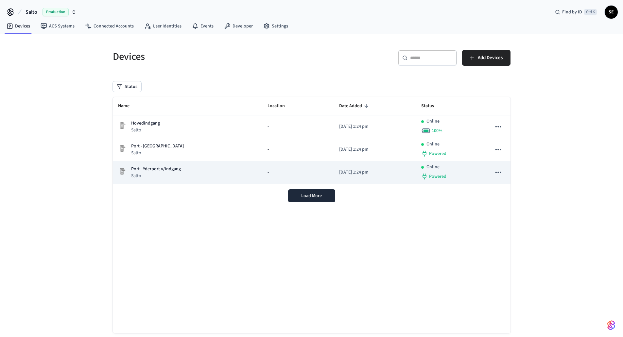
click at [215, 176] on div "Port - Yderport v/indgang Salto" at bounding box center [187, 172] width 139 height 13
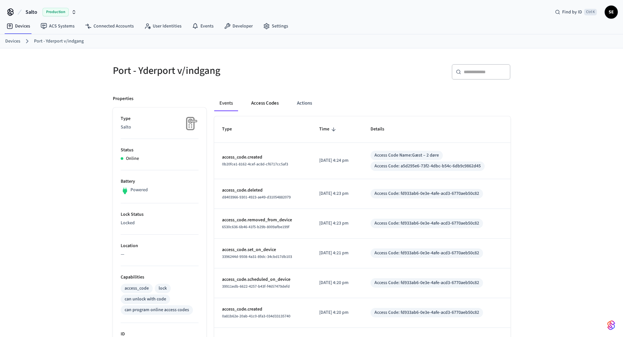
click at [274, 98] on button "Access Codes" at bounding box center [265, 103] width 38 height 16
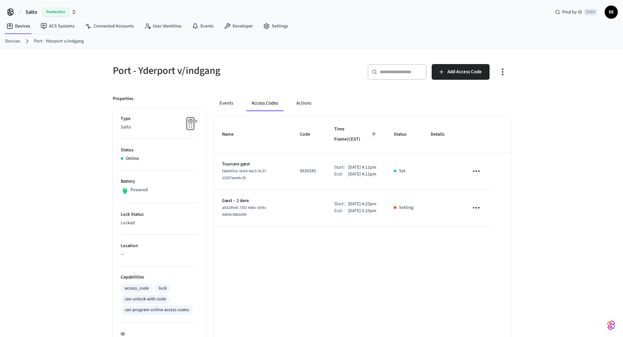
drag, startPoint x: 367, startPoint y: 204, endPoint x: 358, endPoint y: 212, distance: 10.9
click at [353, 205] on tr "Gæst – 2 døre a5d295e6-73f2-4dbc-b54c-6db9c9862d45 Start: [DATE] 4:25pm End: [D…" at bounding box center [362, 208] width 296 height 37
click at [362, 214] on p "[DATE] 5:25pm" at bounding box center [362, 211] width 28 height 7
click at [384, 215] on td "Start: [DATE] 4:25pm End: [DATE] 5:25pm" at bounding box center [356, 208] width 60 height 37
click at [264, 110] on button "Access Codes" at bounding box center [264, 103] width 37 height 16
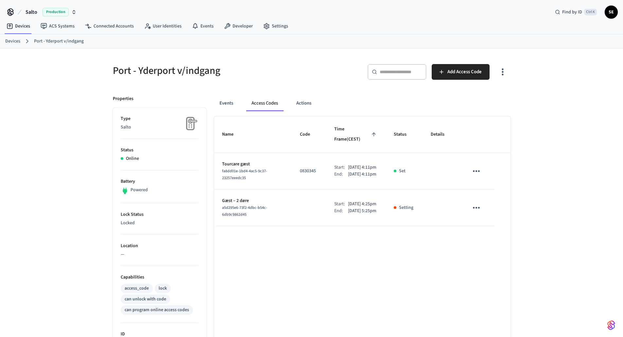
click at [484, 209] on td "sticky table" at bounding box center [478, 208] width 34 height 37
click at [477, 209] on icon "sticky table" at bounding box center [476, 208] width 10 height 10
click at [491, 247] on li "Delete" at bounding box center [491, 244] width 31 height 17
click at [389, 224] on td "Removing" at bounding box center [402, 208] width 41 height 37
drag, startPoint x: 417, startPoint y: 205, endPoint x: 420, endPoint y: 208, distance: 4.2
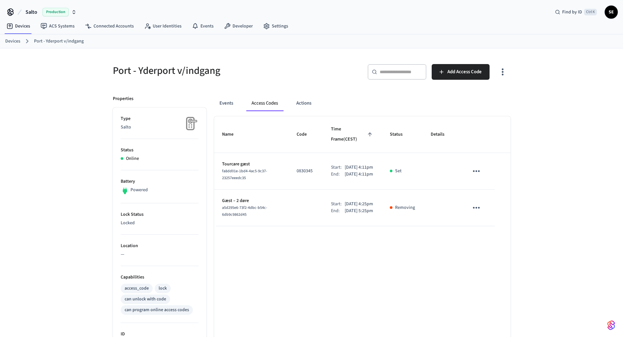
click at [418, 205] on td "Removing" at bounding box center [402, 208] width 41 height 37
drag, startPoint x: 426, startPoint y: 210, endPoint x: 324, endPoint y: 206, distance: 102.1
click at [328, 206] on tr "Gæst – 2 døre a5d295e6-73f2-4dbc-b54c-6db9c9862d45 Start: [DATE] 4:25pm End: [D…" at bounding box center [362, 208] width 296 height 37
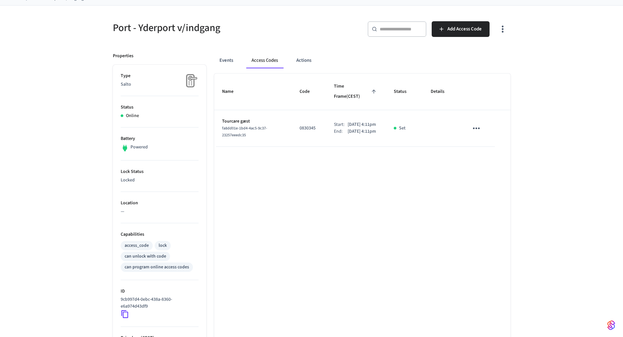
scroll to position [126, 0]
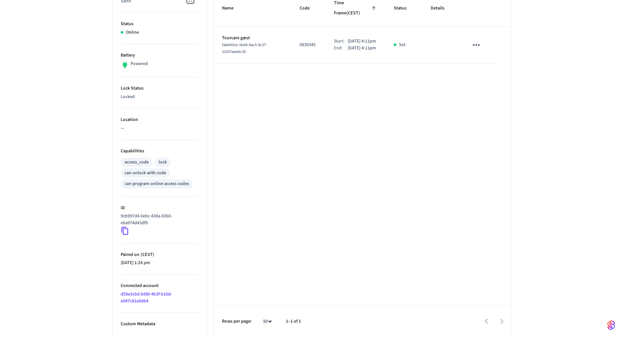
click at [124, 230] on icon at bounding box center [125, 231] width 9 height 9
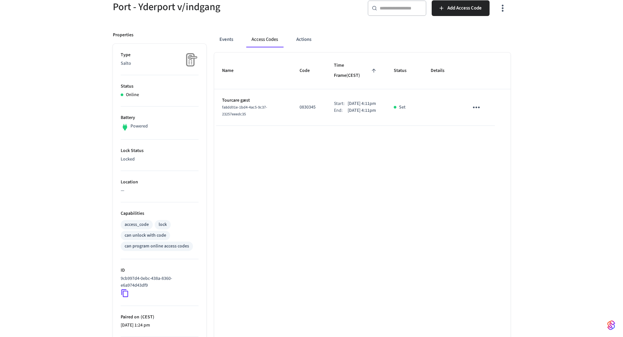
scroll to position [0, 0]
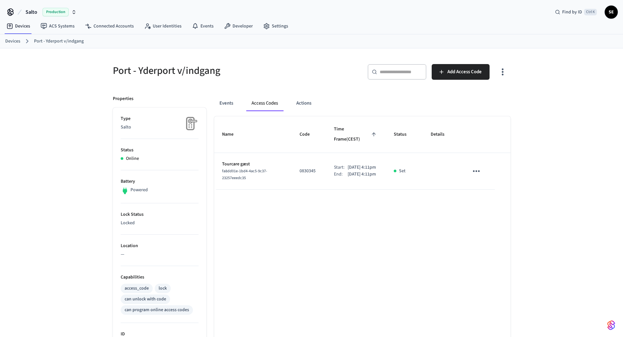
click at [13, 44] on link "Devices" at bounding box center [12, 41] width 15 height 7
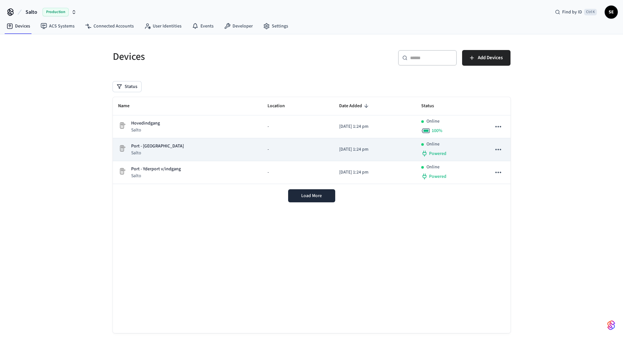
click at [149, 145] on p "Port - [GEOGRAPHIC_DATA]" at bounding box center [157, 146] width 53 height 7
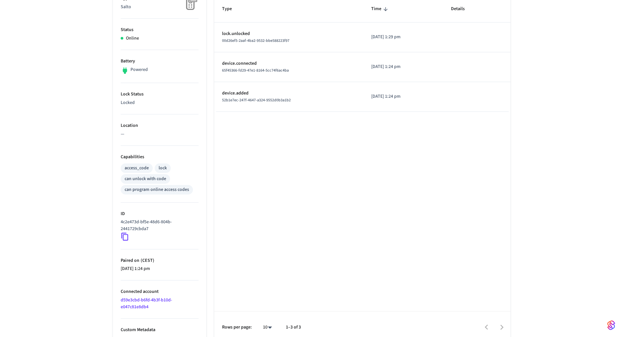
scroll to position [126, 0]
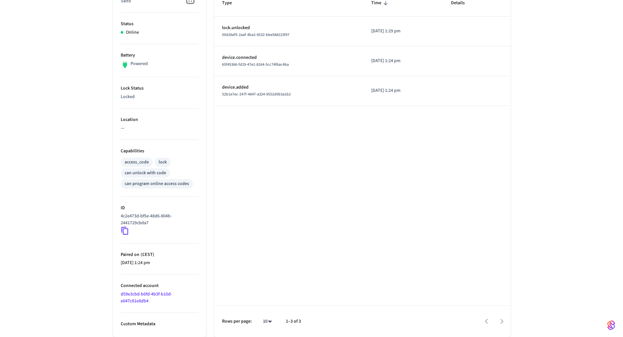
click at [122, 233] on icon at bounding box center [125, 231] width 9 height 9
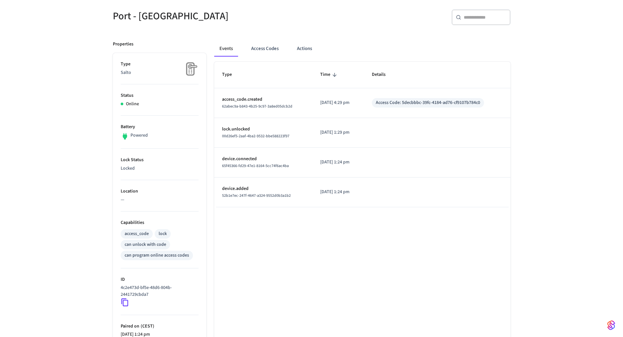
scroll to position [0, 0]
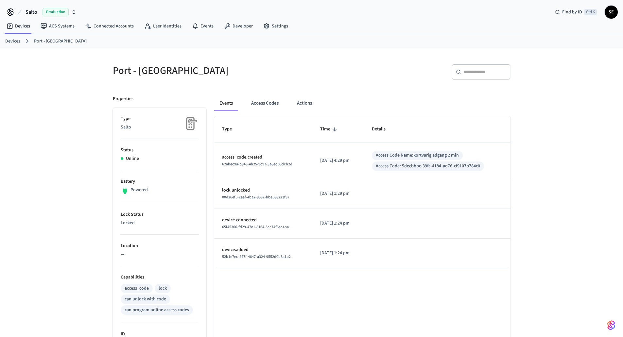
drag, startPoint x: 466, startPoint y: 155, endPoint x: 369, endPoint y: 157, distance: 97.1
click at [369, 157] on tr "access_code.created 62abec9a-b843-4b25-9c97-3a8ed05dcb2d [DATE] 4:29 pm Access …" at bounding box center [362, 161] width 296 height 36
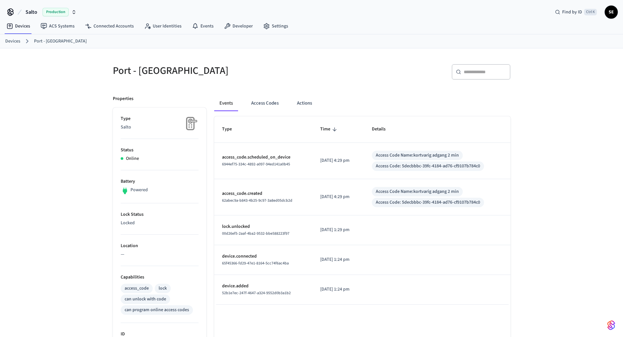
click at [449, 199] on div "Access Code: 5decbbbc-39fc-4184-ad76-cf9107b784c0" at bounding box center [428, 202] width 104 height 7
click at [269, 106] on button "Access Codes" at bounding box center [265, 103] width 38 height 16
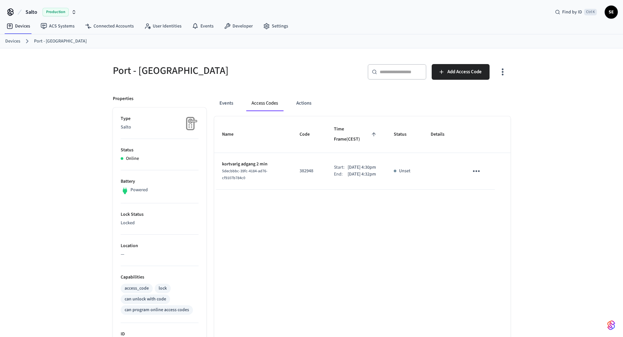
click at [14, 41] on link "Devices" at bounding box center [12, 41] width 15 height 7
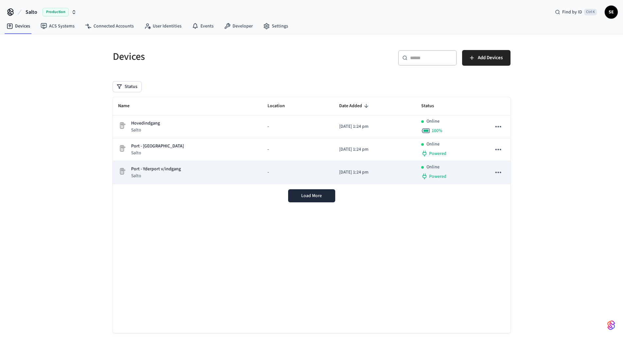
click at [174, 180] on td "Port - Yderport v/indgang Salto" at bounding box center [188, 172] width 150 height 23
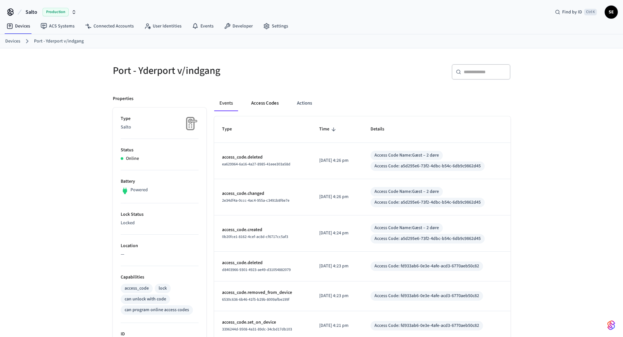
click at [274, 102] on button "Access Codes" at bounding box center [265, 103] width 38 height 16
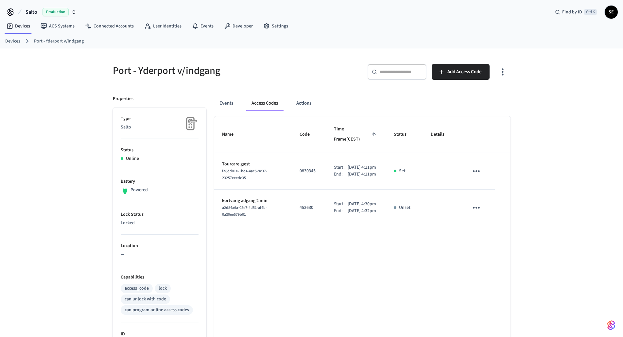
click at [15, 42] on link "Devices" at bounding box center [12, 41] width 15 height 7
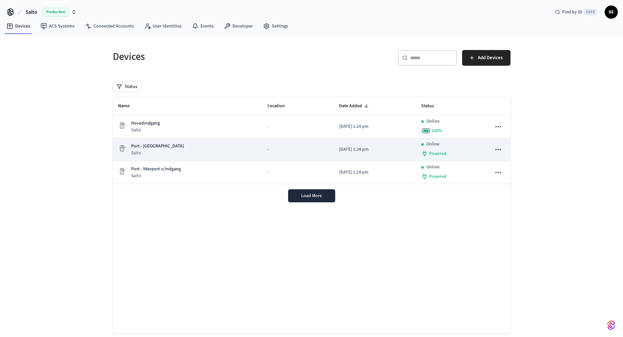
click at [216, 151] on div "Port - Sluse Salto" at bounding box center [187, 149] width 139 height 13
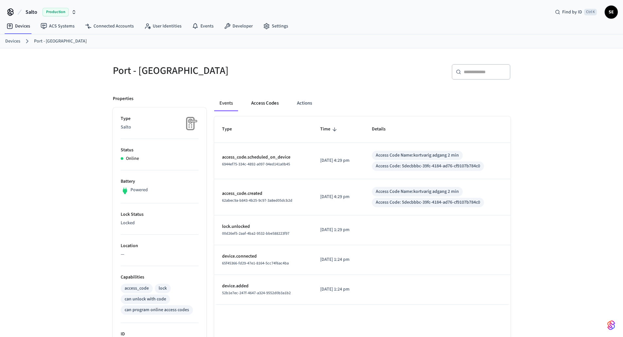
click at [264, 97] on button "Access Codes" at bounding box center [265, 103] width 38 height 16
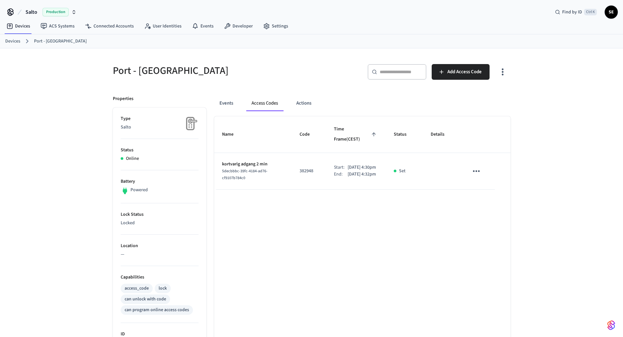
click at [377, 207] on div "Name Code Time Frame (CEST) Status Details kortvarig adgang 2 min 5decbbbc-39fc…" at bounding box center [362, 289] width 296 height 347
click at [13, 43] on link "Devices" at bounding box center [12, 41] width 15 height 7
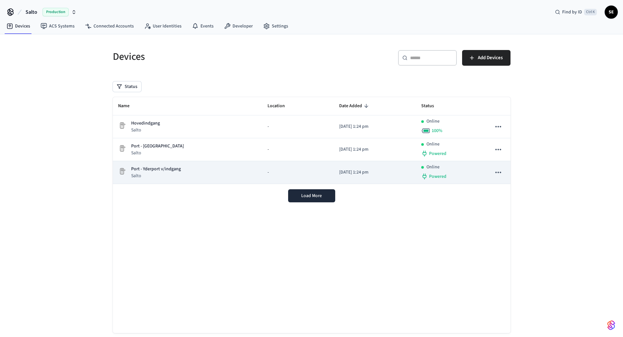
click at [224, 177] on div "Port - Yderport v/indgang Salto" at bounding box center [187, 172] width 139 height 13
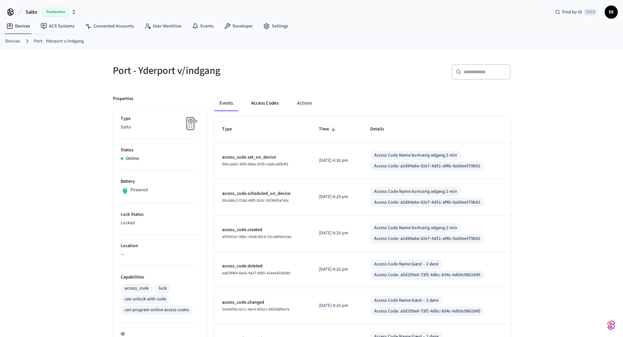
click at [266, 107] on button "Access Codes" at bounding box center [265, 103] width 38 height 16
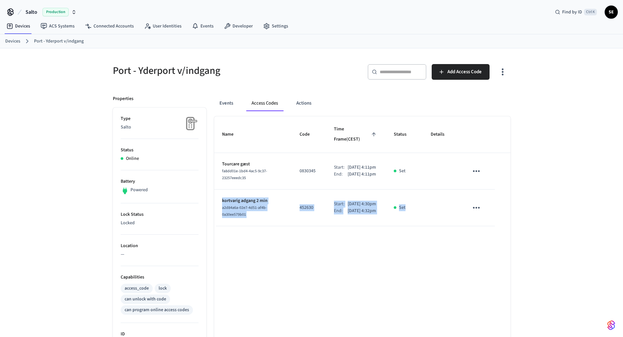
drag, startPoint x: 272, startPoint y: 198, endPoint x: 424, endPoint y: 223, distance: 153.7
click at [424, 223] on tr "kortvarig adgang 2 min a2d84a6a-02e7-4d51-af4b-0a30ee579b01 452630 Start: [DATE…" at bounding box center [362, 208] width 296 height 37
click at [424, 223] on td "sticky table" at bounding box center [442, 208] width 38 height 37
click at [479, 209] on icon "sticky table" at bounding box center [476, 208] width 10 height 10
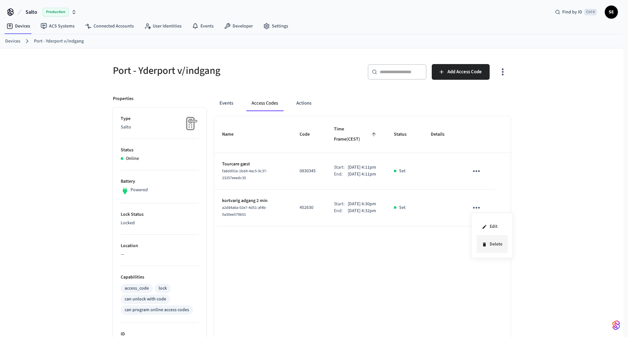
click at [489, 246] on li "Delete" at bounding box center [491, 244] width 31 height 17
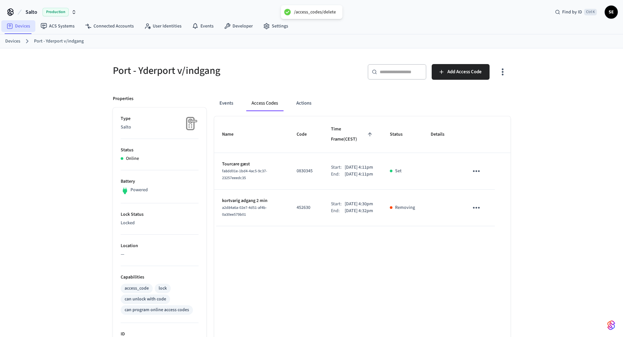
click at [17, 26] on link "Devices" at bounding box center [18, 26] width 34 height 12
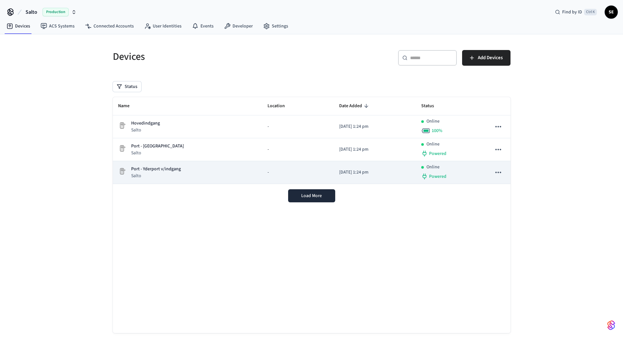
click at [177, 177] on p "Salto" at bounding box center [156, 176] width 50 height 7
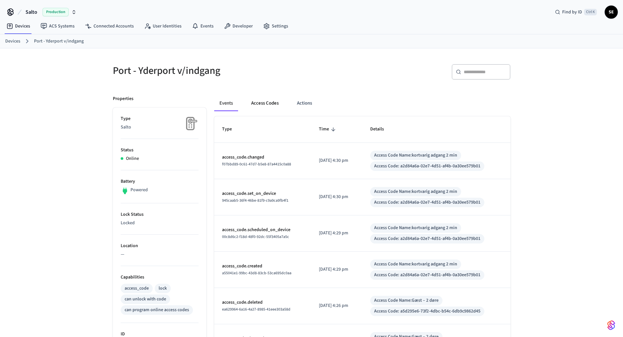
click at [262, 102] on button "Access Codes" at bounding box center [265, 103] width 38 height 16
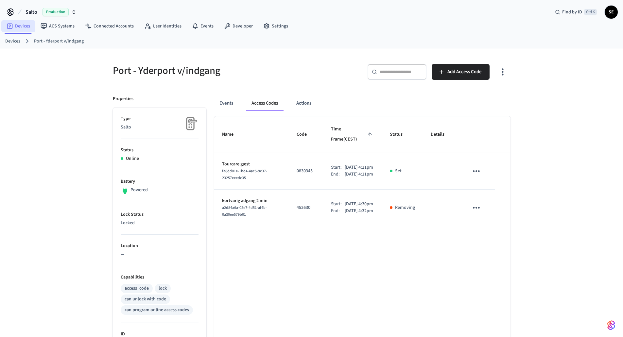
click at [17, 31] on link "Devices" at bounding box center [18, 26] width 34 height 12
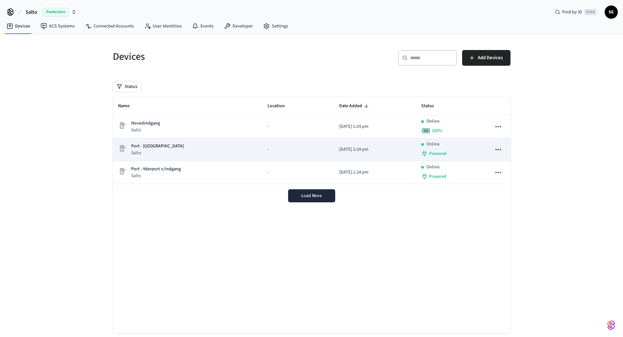
click at [267, 147] on span "-" at bounding box center [267, 149] width 1 height 7
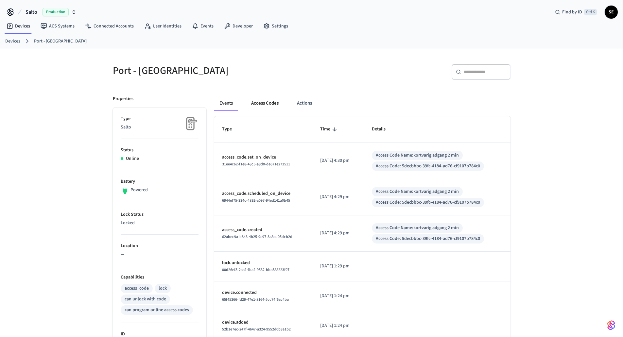
click at [255, 105] on button "Access Codes" at bounding box center [265, 103] width 38 height 16
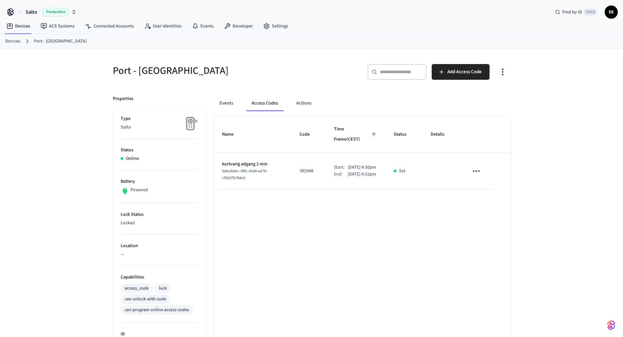
click at [481, 166] on icon "sticky table" at bounding box center [476, 171] width 10 height 10
click at [485, 207] on li "Delete" at bounding box center [491, 200] width 31 height 17
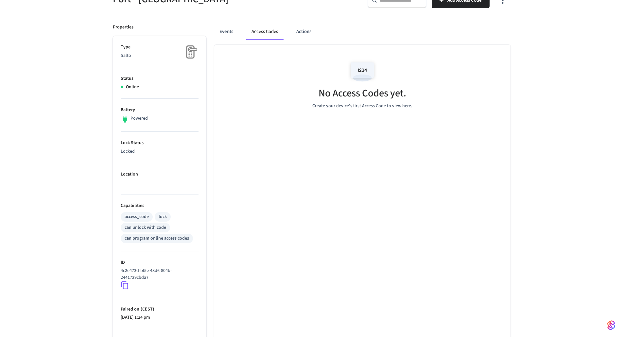
scroll to position [98, 0]
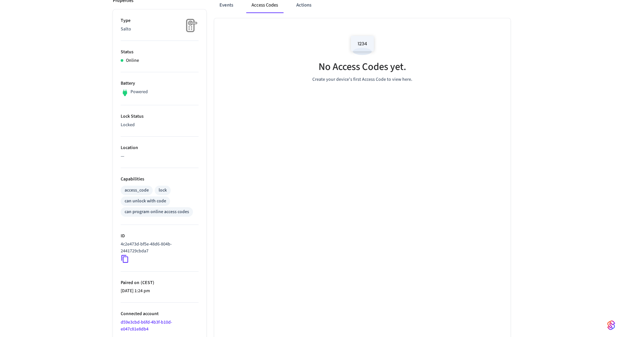
click at [125, 260] on icon at bounding box center [125, 259] width 9 height 9
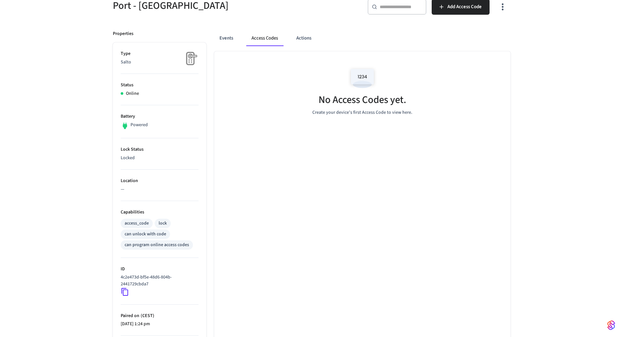
scroll to position [0, 0]
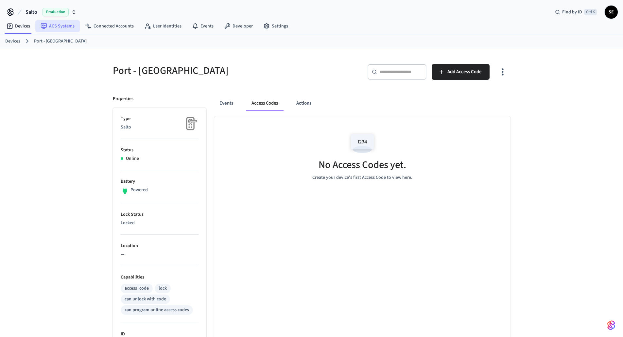
click at [52, 25] on link "ACS Systems" at bounding box center [57, 26] width 44 height 12
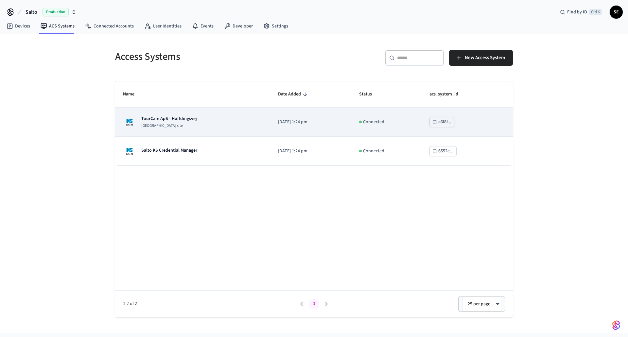
click at [177, 118] on p "TourCare ApS - Høffdingsvej" at bounding box center [169, 118] width 56 height 7
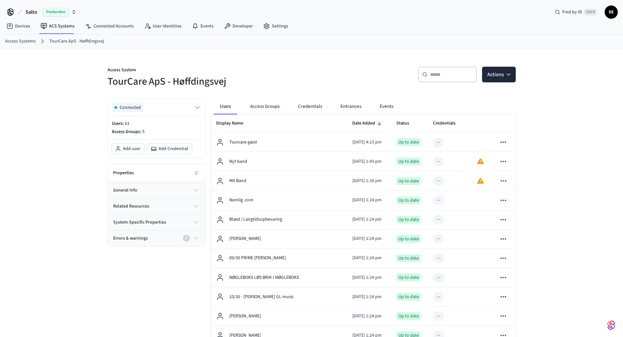
click at [260, 109] on button "Access Groups" at bounding box center [265, 107] width 40 height 16
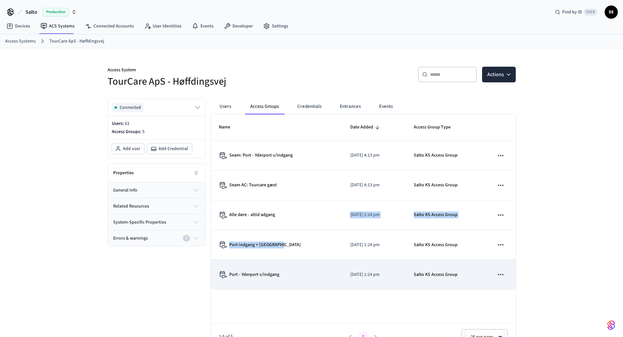
drag, startPoint x: 283, startPoint y: 245, endPoint x: 291, endPoint y: 265, distance: 21.9
click at [291, 265] on tbody "Seam: [GEOGRAPHIC_DATA] v/indgang [DATE] 4:13 pm Salto KS Access Group Seam AC:…" at bounding box center [363, 215] width 305 height 149
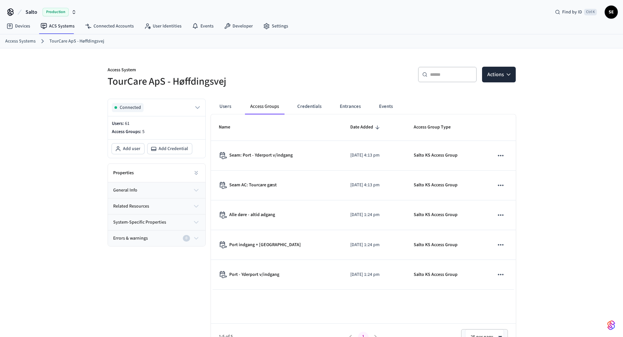
click at [329, 303] on div "Name Date Added Access Group Type Seam: Port - Yderport v/indgang [DATE] 4:13 p…" at bounding box center [363, 232] width 305 height 236
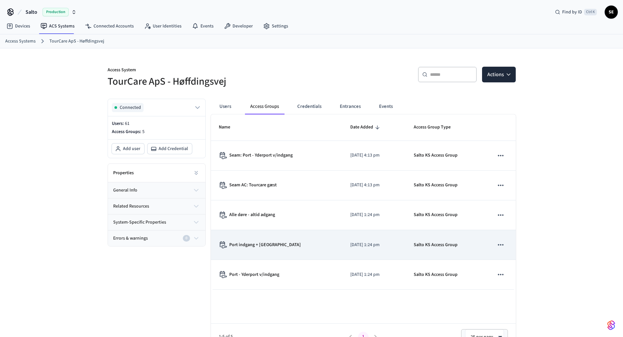
click at [293, 244] on div "Port indgang + [GEOGRAPHIC_DATA]" at bounding box center [277, 244] width 116 height 7
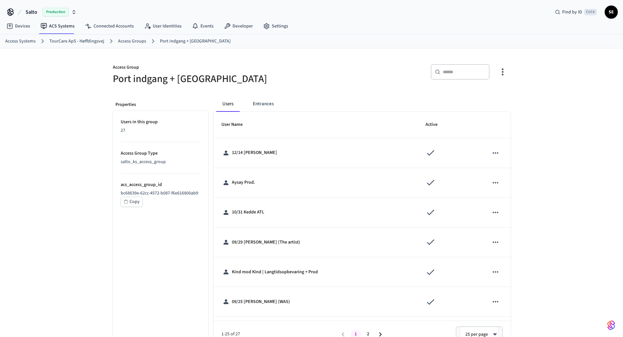
click at [139, 201] on button "Copy" at bounding box center [132, 202] width 22 height 10
click at [26, 28] on link "Devices" at bounding box center [18, 26] width 34 height 12
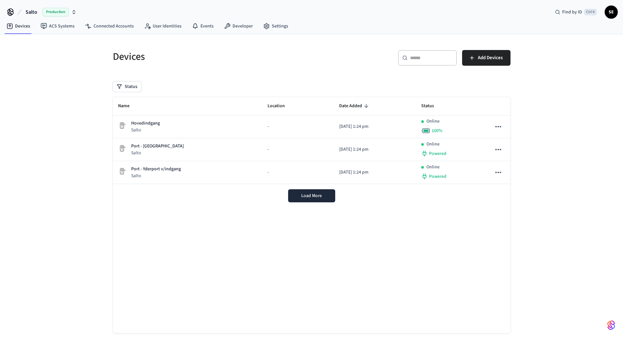
click at [71, 33] on nav "Devices ACS Systems Connected Accounts User Identities Events Developer Settings" at bounding box center [147, 26] width 292 height 15
click at [71, 32] on nav "Devices ACS Systems Connected Accounts User Identities Events Developer Settings" at bounding box center [147, 26] width 292 height 15
click at [70, 29] on link "ACS Systems" at bounding box center [57, 26] width 44 height 12
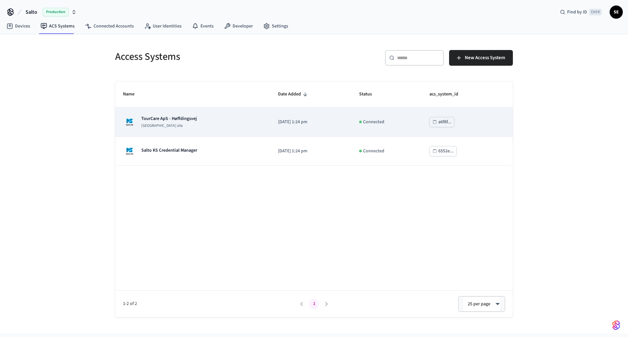
click at [256, 129] on td "TourCare ApS - Høffdingsvej [GEOGRAPHIC_DATA] site" at bounding box center [192, 122] width 155 height 29
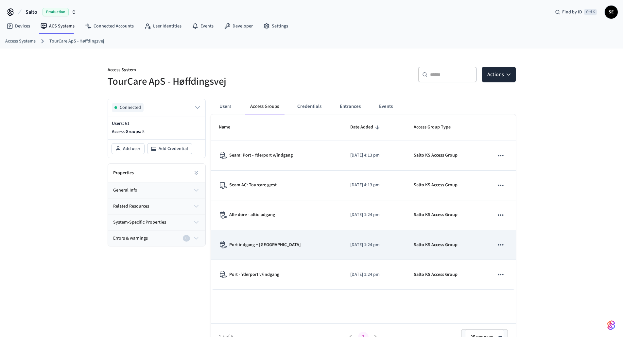
click at [293, 242] on div "Port indgang + [GEOGRAPHIC_DATA]" at bounding box center [277, 244] width 116 height 7
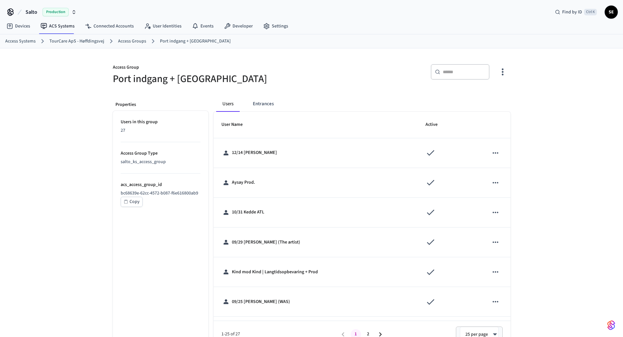
click at [445, 76] on div "​ ​" at bounding box center [460, 72] width 59 height 16
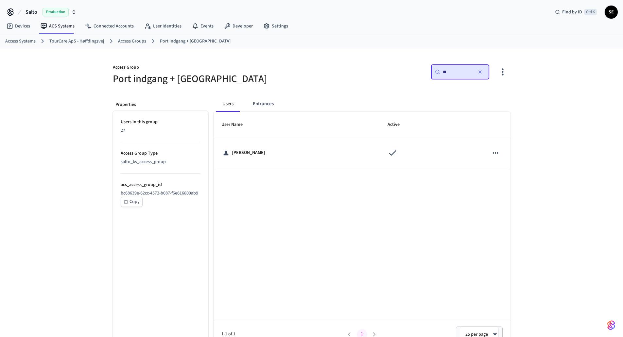
type input "*"
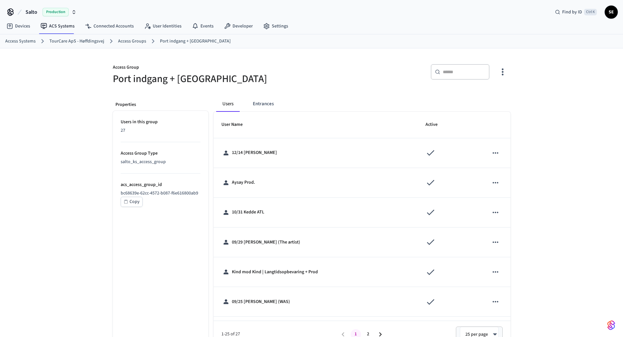
click at [282, 107] on div "Users Entrances" at bounding box center [363, 104] width 294 height 16
click at [263, 99] on button "Entrances" at bounding box center [263, 104] width 31 height 16
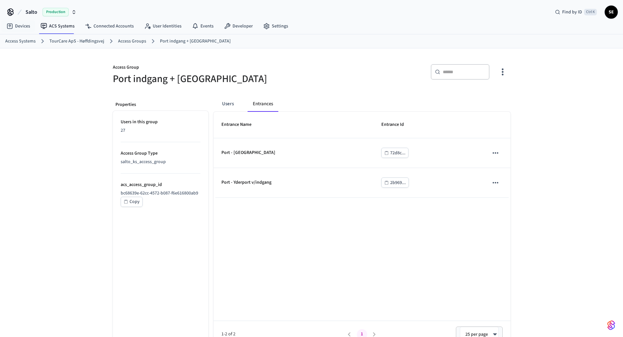
click at [19, 43] on link "Access Systems" at bounding box center [20, 41] width 30 height 7
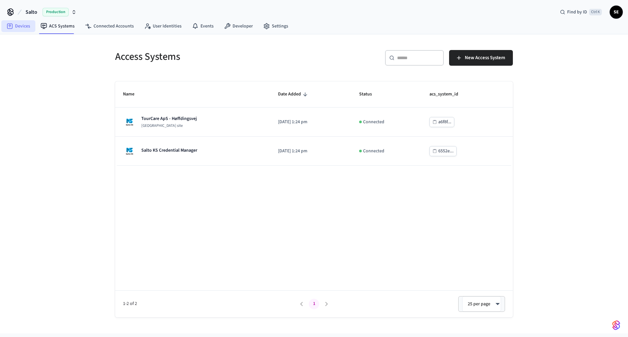
click at [18, 27] on link "Devices" at bounding box center [18, 26] width 34 height 12
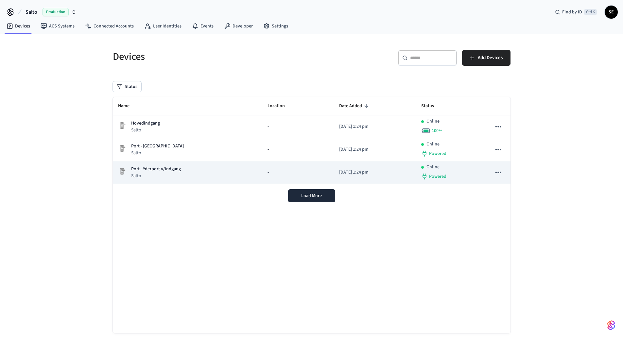
click at [198, 168] on div "Port - Yderport v/indgang Salto" at bounding box center [187, 172] width 139 height 13
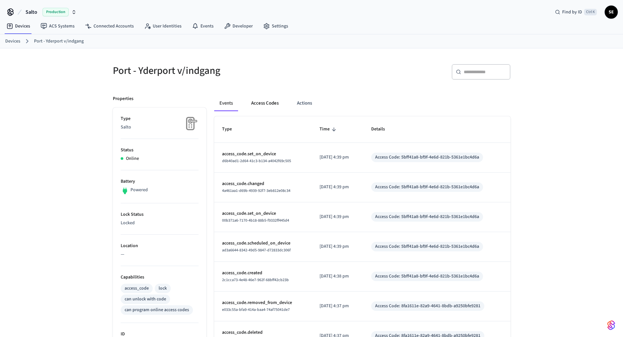
click at [267, 105] on button "Access Codes" at bounding box center [265, 103] width 38 height 16
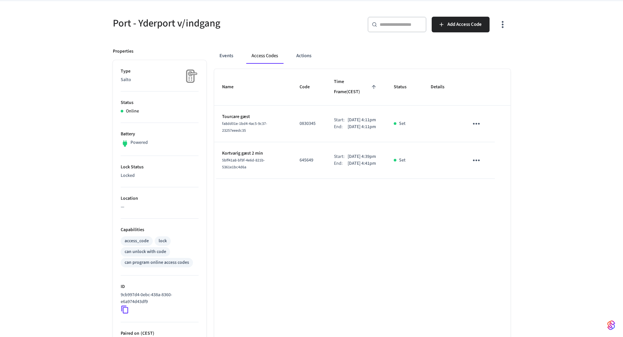
scroll to position [98, 0]
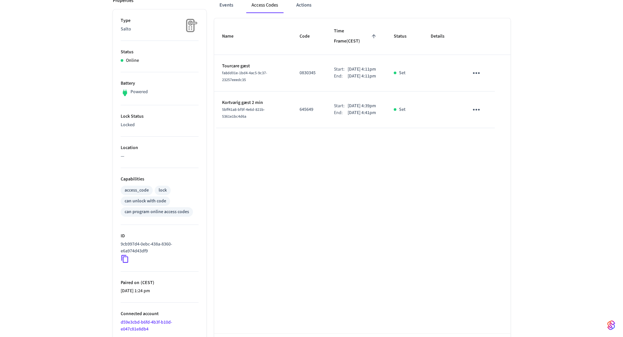
click at [124, 260] on icon at bounding box center [125, 259] width 9 height 9
drag, startPoint x: 232, startPoint y: 248, endPoint x: 232, endPoint y: 242, distance: 5.9
click at [232, 245] on div "Name Code Time Frame (CEST) Status Details Tourcare gæst fa8dd01e-1bd4-4ac5-9c3…" at bounding box center [362, 191] width 296 height 347
drag, startPoint x: 429, startPoint y: 112, endPoint x: 362, endPoint y: 111, distance: 67.0
click at [362, 111] on tr "Tourcare gæst 7079c353-5ac6-4623-992a-f47b10337c52 155173 Start: [DATE] 4:41pm …" at bounding box center [362, 110] width 296 height 37
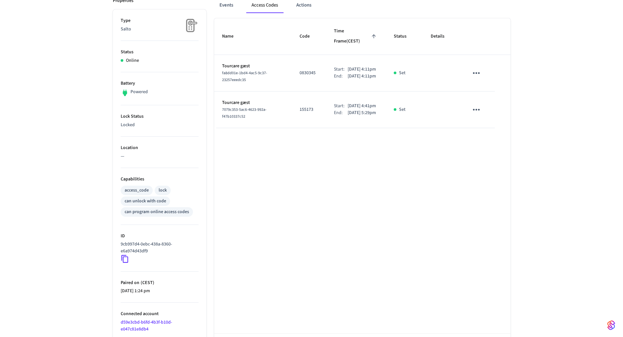
click at [386, 164] on div "Name Code Time Frame (CEST) Status Details Tourcare gæst fa8dd01e-1bd4-4ac5-9c3…" at bounding box center [362, 191] width 296 height 347
click at [478, 109] on icon "sticky table" at bounding box center [476, 110] width 10 height 10
click at [489, 144] on li "Delete" at bounding box center [491, 146] width 31 height 17
click at [480, 68] on icon "sticky table" at bounding box center [476, 73] width 10 height 10
click at [483, 108] on li "Delete" at bounding box center [491, 102] width 31 height 17
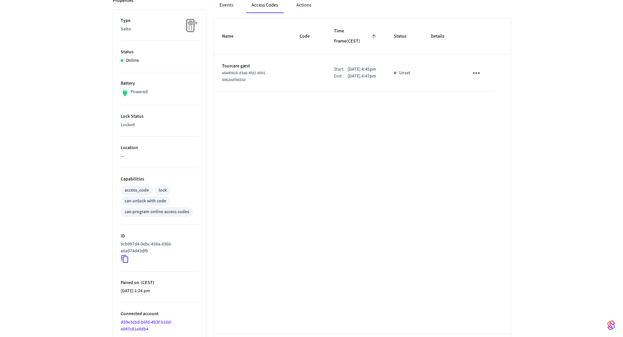
click at [480, 70] on icon "sticky table" at bounding box center [476, 73] width 10 height 10
click at [490, 85] on li "Edit" at bounding box center [491, 86] width 31 height 18
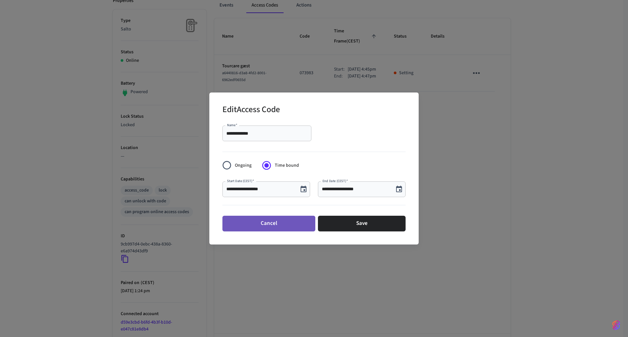
click at [262, 224] on button "Cancel" at bounding box center [268, 224] width 93 height 16
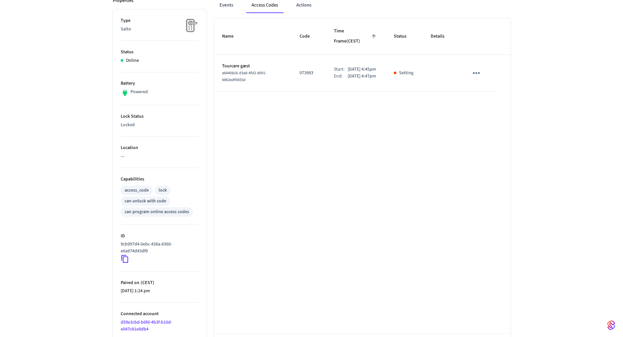
click at [301, 261] on div "Name Code Time Frame (CEST) Status Details Tourcare gæst a6440816-d3a8-4fd2-800…" at bounding box center [362, 191] width 296 height 347
click at [302, 70] on p "073983" at bounding box center [309, 73] width 19 height 7
drag, startPoint x: 297, startPoint y: 67, endPoint x: 289, endPoint y: 67, distance: 8.2
click at [292, 67] on td "073983" at bounding box center [309, 73] width 34 height 37
click at [313, 89] on div "Name Code Time Frame (CEST) Status Details Tourcare gæst a6440816-d3a8-4fd2-800…" at bounding box center [362, 191] width 296 height 347
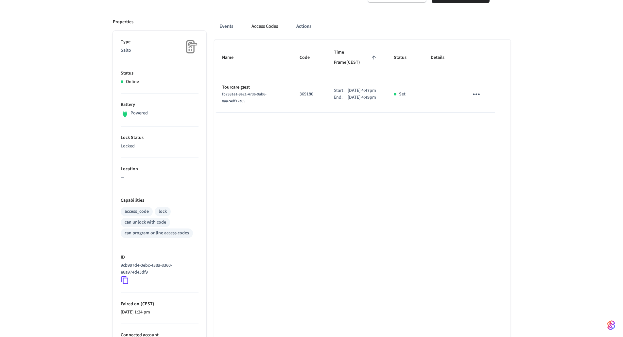
scroll to position [65, 0]
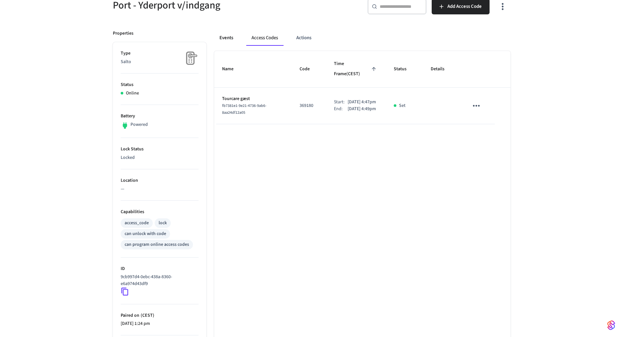
click at [226, 32] on button "Events" at bounding box center [226, 38] width 24 height 16
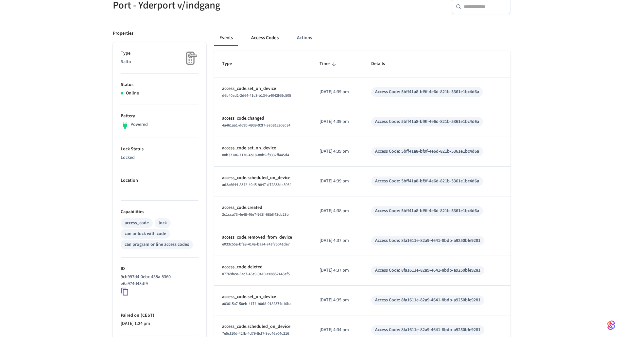
click at [279, 39] on button "Access Codes" at bounding box center [265, 38] width 38 height 16
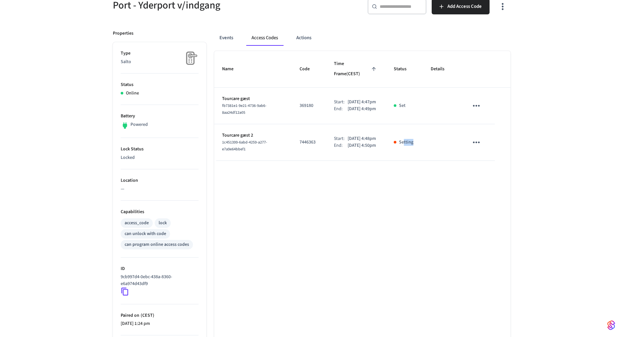
drag, startPoint x: 417, startPoint y: 146, endPoint x: 379, endPoint y: 145, distance: 38.0
click at [379, 145] on tr "Tourcare gæst 2 1c451399-6abd-4259-a277-e7a9e64bbef1 7446363 Start: [DATE] 4:48…" at bounding box center [362, 142] width 296 height 37
click at [361, 249] on div "Name Code Time Frame (CEST) Status Details Tourcare gæst fb7381e1-9e21-4736-9ab…" at bounding box center [362, 224] width 296 height 347
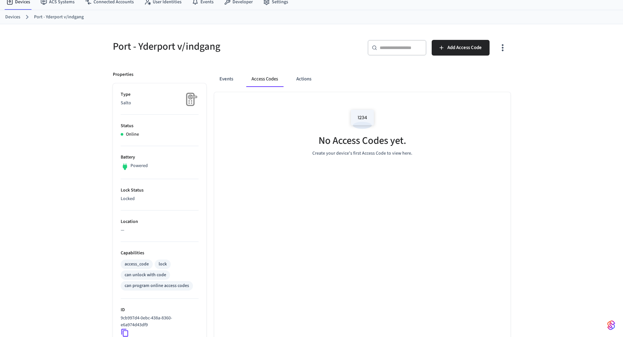
scroll to position [0, 0]
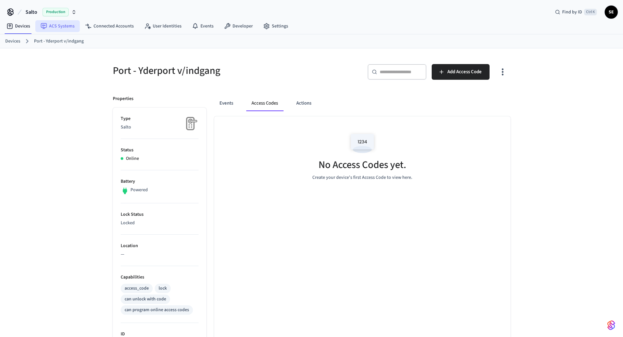
click at [65, 26] on link "ACS Systems" at bounding box center [57, 26] width 44 height 12
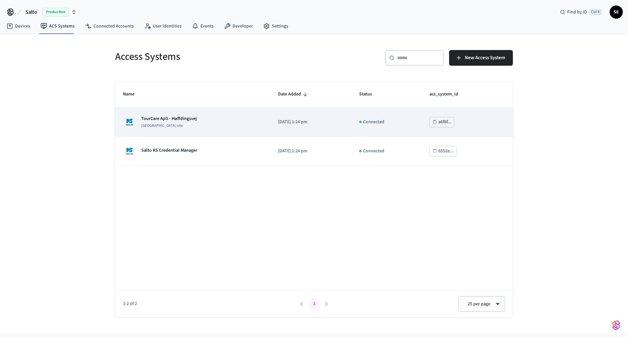
click at [168, 113] on td "TourCare ApS - Høffdingsvej [GEOGRAPHIC_DATA] site" at bounding box center [192, 122] width 155 height 29
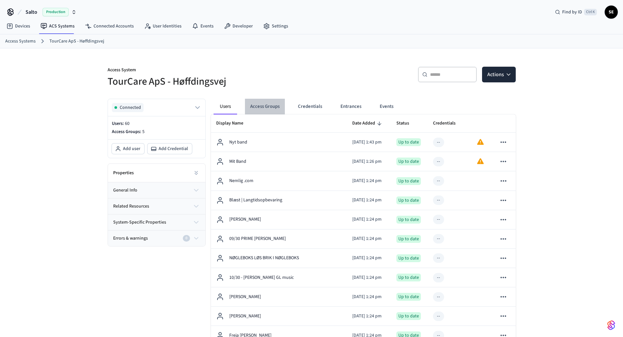
click at [274, 105] on button "Access Groups" at bounding box center [265, 107] width 40 height 16
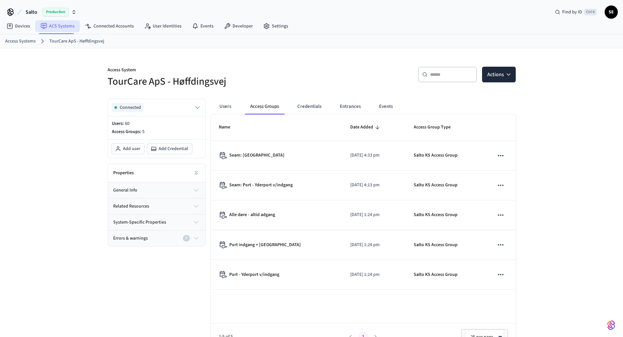
click at [53, 21] on link "ACS Systems" at bounding box center [57, 26] width 44 height 12
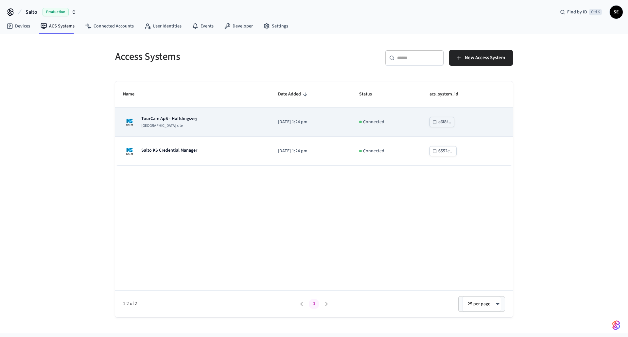
click at [169, 115] on td "TourCare ApS - Høffdingsvej [GEOGRAPHIC_DATA] site" at bounding box center [192, 122] width 155 height 29
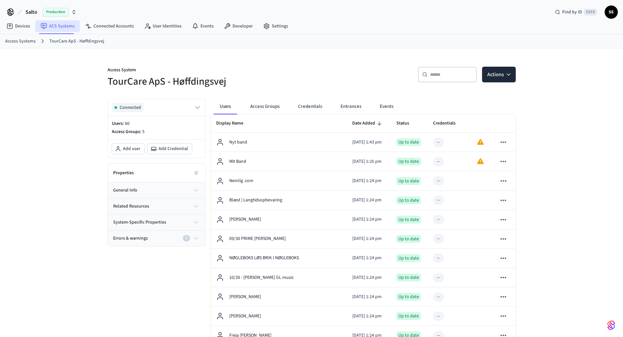
click at [61, 25] on link "ACS Systems" at bounding box center [57, 26] width 44 height 12
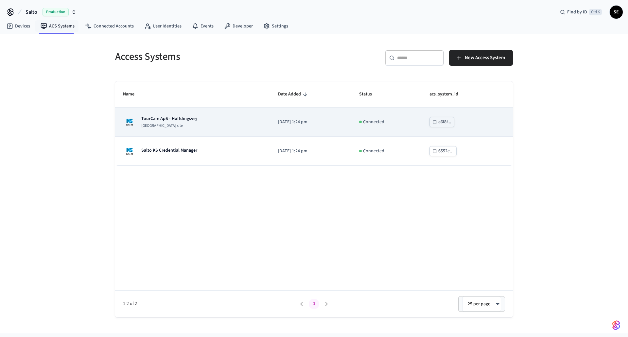
click at [186, 118] on p "TourCare ApS - Høffdingsvej" at bounding box center [169, 118] width 56 height 7
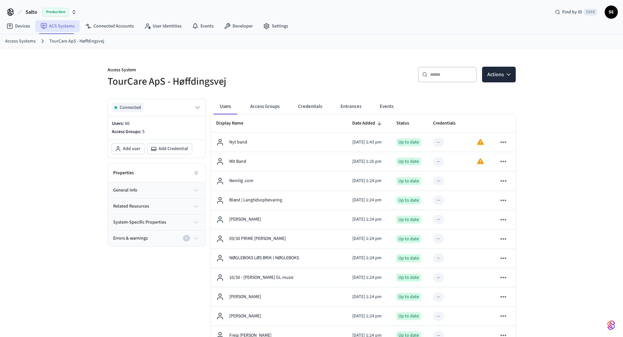
click at [62, 27] on link "ACS Systems" at bounding box center [57, 26] width 44 height 12
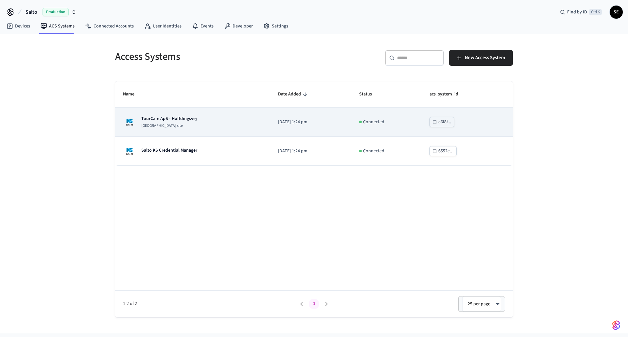
click at [440, 119] on button "a6f8f..." at bounding box center [441, 122] width 25 height 10
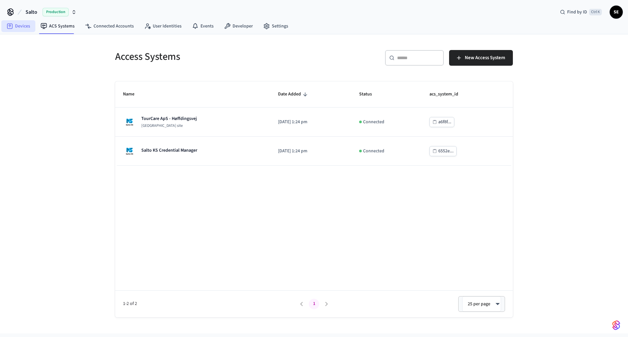
click at [15, 24] on link "Devices" at bounding box center [18, 26] width 34 height 12
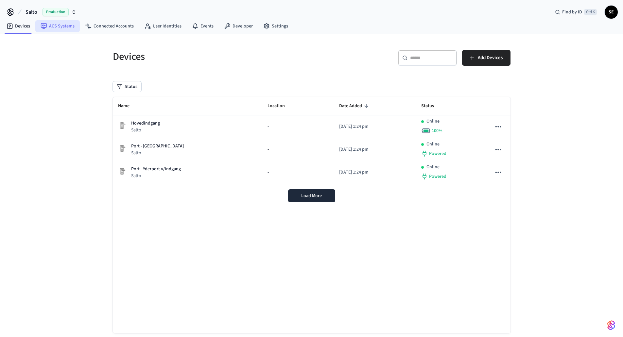
click at [56, 29] on link "ACS Systems" at bounding box center [57, 26] width 44 height 12
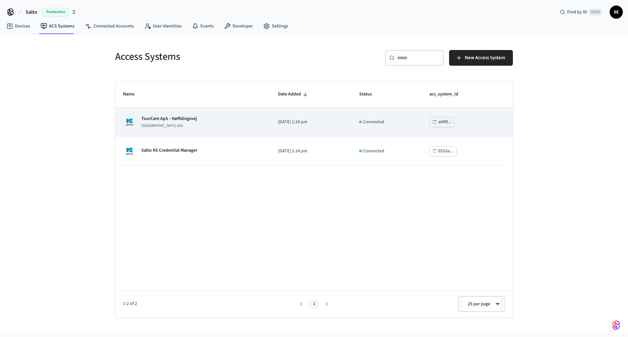
drag, startPoint x: 451, startPoint y: 116, endPoint x: 451, endPoint y: 121, distance: 5.2
click at [451, 116] on td "a6f8f..." at bounding box center [466, 122] width 91 height 29
click at [446, 122] on div "a6f8f..." at bounding box center [444, 122] width 13 height 8
click at [183, 123] on div "TourCare ApS - Høffdingsvej [GEOGRAPHIC_DATA] site" at bounding box center [169, 121] width 56 height 13
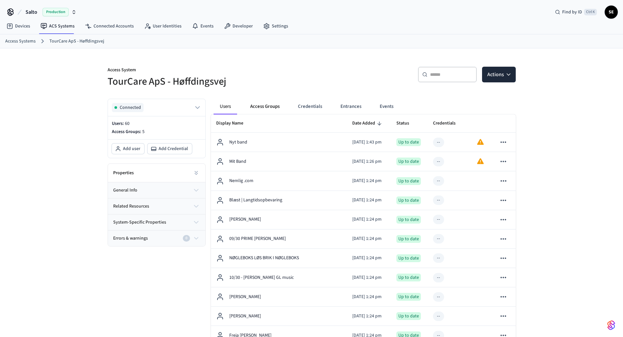
click at [265, 105] on button "Access Groups" at bounding box center [265, 107] width 40 height 16
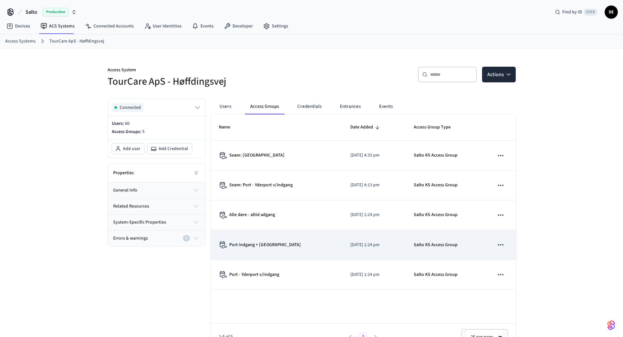
click at [282, 240] on td "Port indgang + [GEOGRAPHIC_DATA]" at bounding box center [277, 245] width 132 height 30
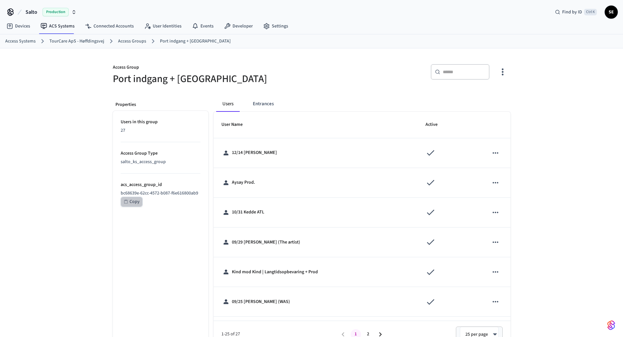
click at [133, 201] on div "Copy" at bounding box center [134, 202] width 10 height 8
click at [140, 41] on link "Access Groups" at bounding box center [132, 41] width 28 height 7
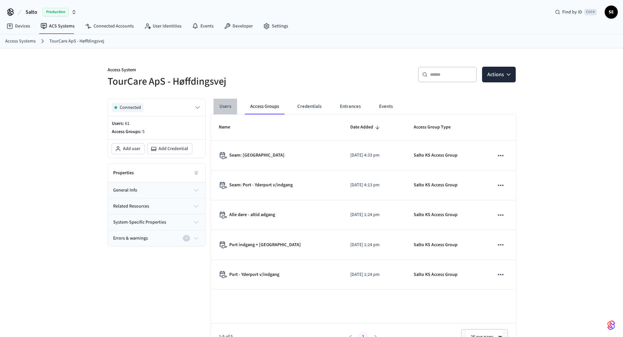
click at [234, 104] on button "Users" at bounding box center [226, 107] width 24 height 16
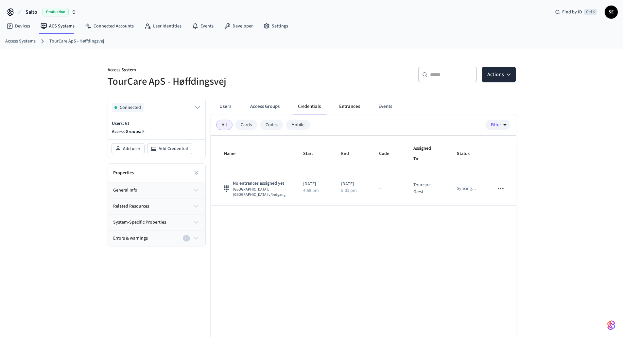
click at [339, 107] on button "Entrances" at bounding box center [349, 107] width 31 height 16
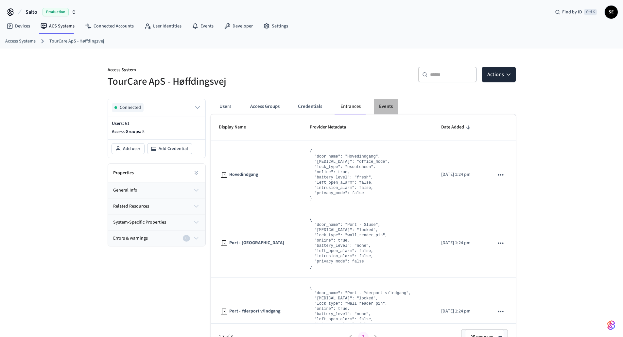
click at [379, 104] on button "Events" at bounding box center [386, 107] width 24 height 16
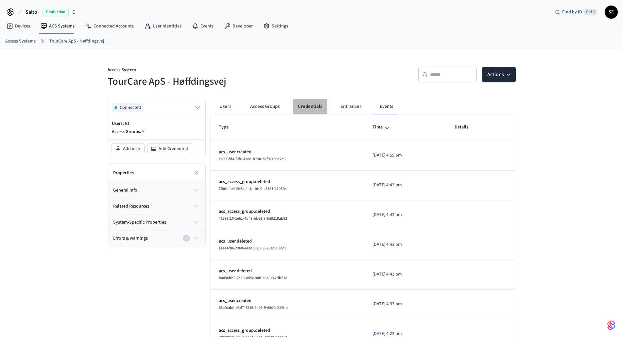
click at [303, 106] on button "Credentials" at bounding box center [310, 107] width 35 height 16
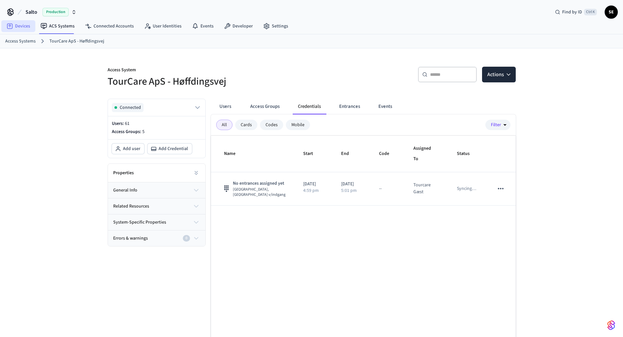
click at [13, 28] on link "Devices" at bounding box center [18, 26] width 34 height 12
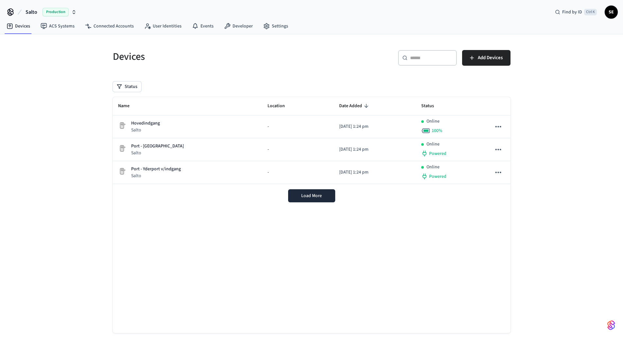
click at [6, 12] on icon at bounding box center [10, 12] width 10 height 10
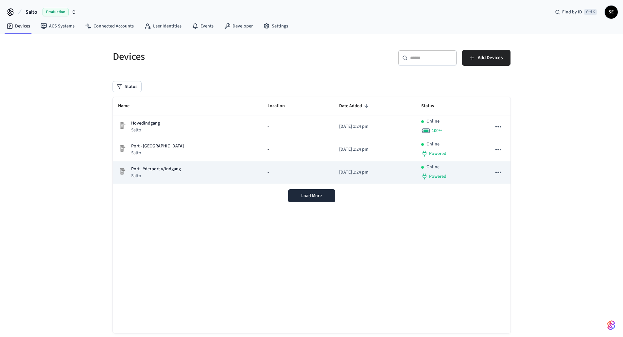
click at [234, 168] on div "Port - Yderport v/indgang Salto" at bounding box center [187, 172] width 139 height 13
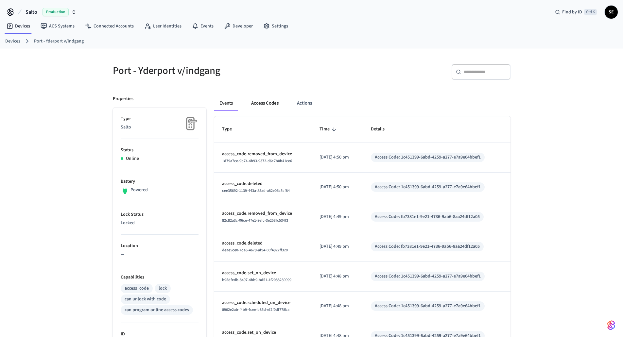
click at [266, 109] on button "Access Codes" at bounding box center [265, 103] width 38 height 16
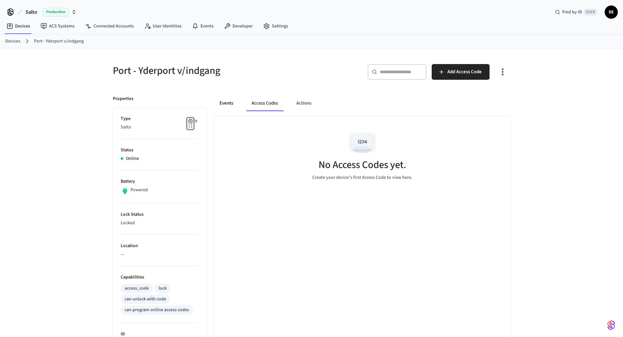
click at [225, 106] on button "Events" at bounding box center [226, 103] width 24 height 16
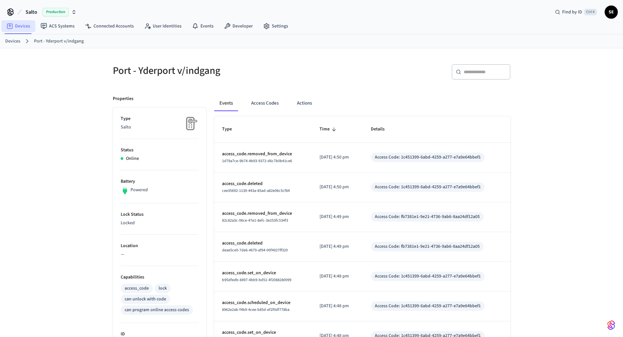
click at [16, 27] on link "Devices" at bounding box center [18, 26] width 34 height 12
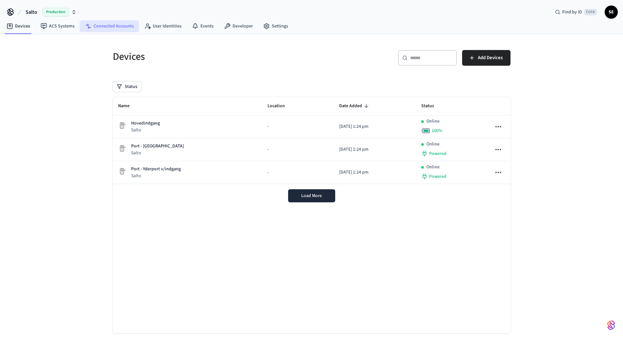
click at [132, 27] on link "Connected Accounts" at bounding box center [109, 26] width 59 height 12
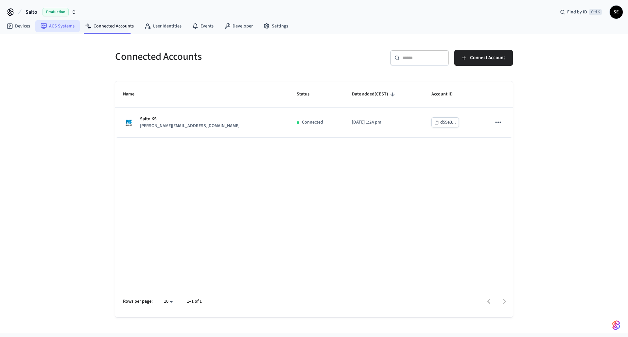
click at [68, 29] on link "ACS Systems" at bounding box center [57, 26] width 44 height 12
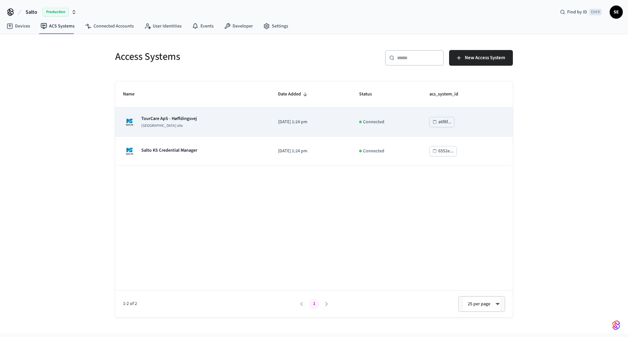
click at [183, 114] on td "TourCare ApS - Høffdingsvej [GEOGRAPHIC_DATA] site" at bounding box center [192, 122] width 155 height 29
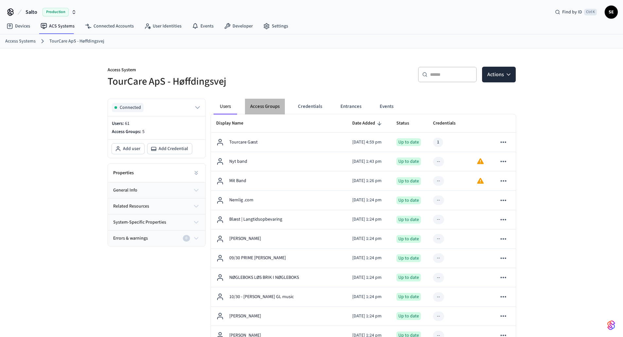
click at [266, 105] on button "Access Groups" at bounding box center [265, 107] width 40 height 16
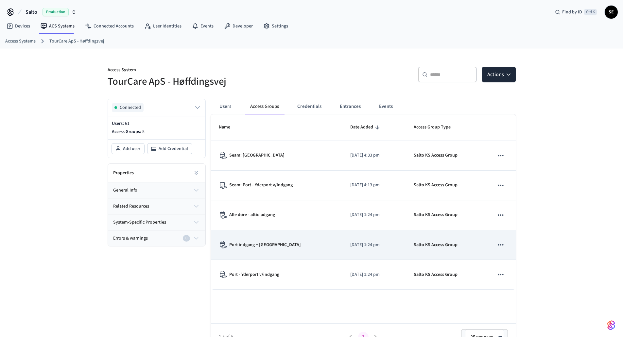
click at [275, 245] on p "Port indgang + [GEOGRAPHIC_DATA]" at bounding box center [265, 245] width 72 height 7
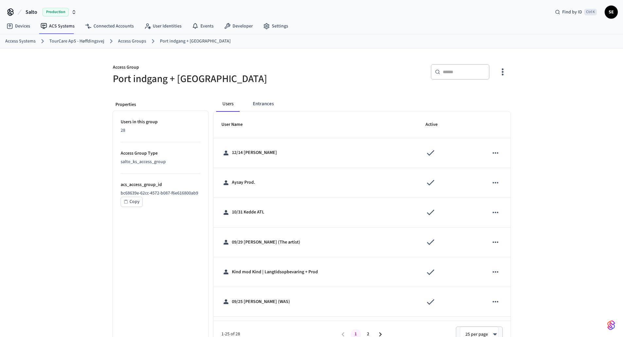
click at [463, 78] on div "​ ​" at bounding box center [460, 72] width 59 height 16
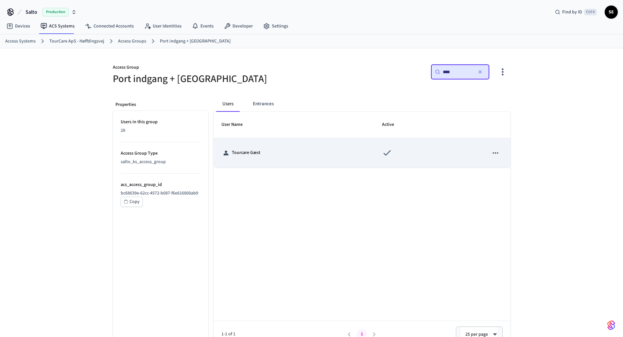
type input "****"
click at [233, 149] on div "Tourcare Gæst" at bounding box center [293, 152] width 145 height 7
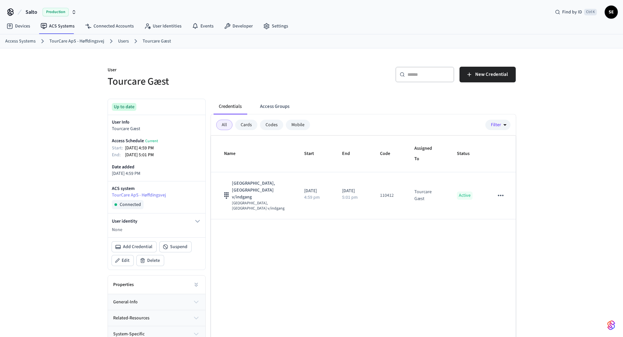
click at [279, 226] on div "Name Start End Code Assigned To Status Port - [GEOGRAPHIC_DATA], [GEOGRAPHIC_DA…" at bounding box center [363, 254] width 305 height 236
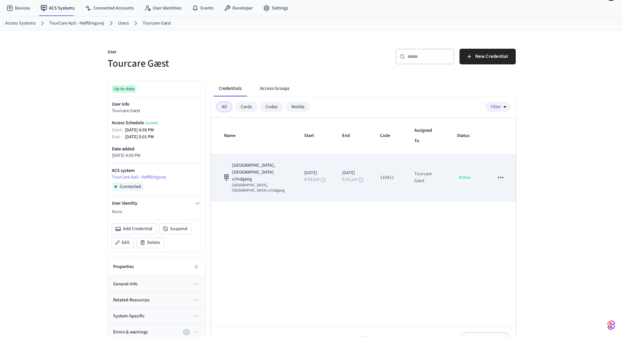
scroll to position [35, 0]
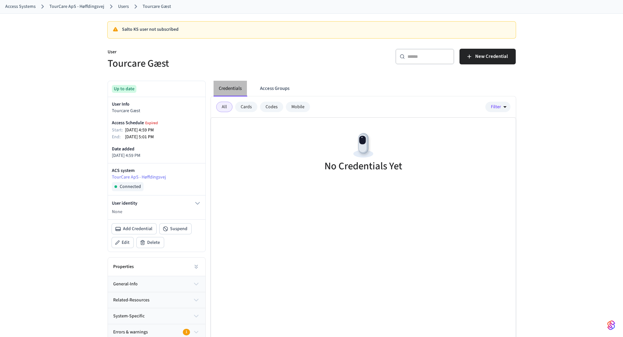
click at [223, 91] on button "Credentials" at bounding box center [230, 89] width 33 height 16
click at [126, 8] on link "Users" at bounding box center [123, 6] width 11 height 7
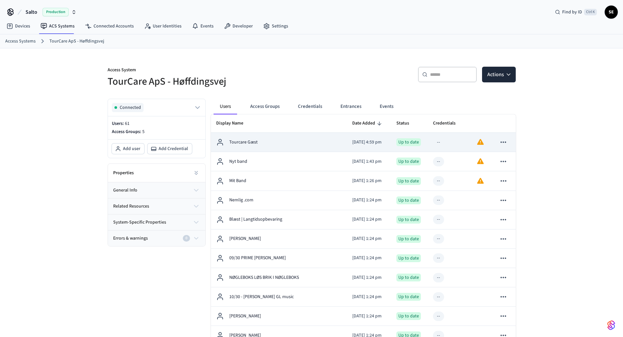
click at [322, 142] on div "Tourcare Gæst" at bounding box center [279, 142] width 126 height 8
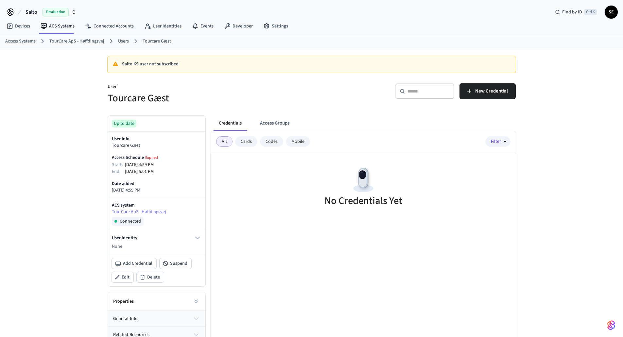
click at [120, 41] on link "Users" at bounding box center [123, 41] width 11 height 7
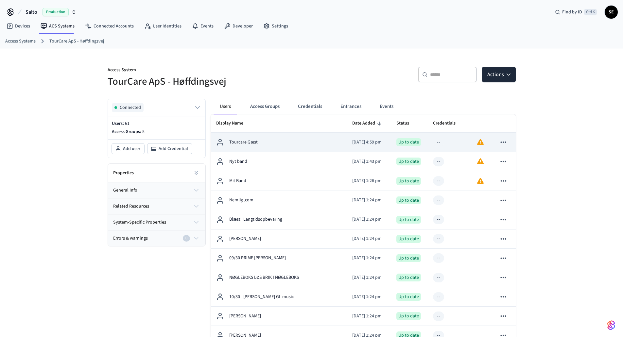
click at [503, 149] on button "sticky table" at bounding box center [503, 142] width 14 height 14
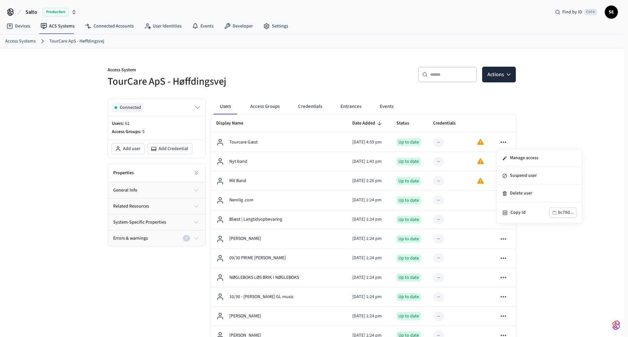
click at [16, 41] on div at bounding box center [314, 168] width 628 height 337
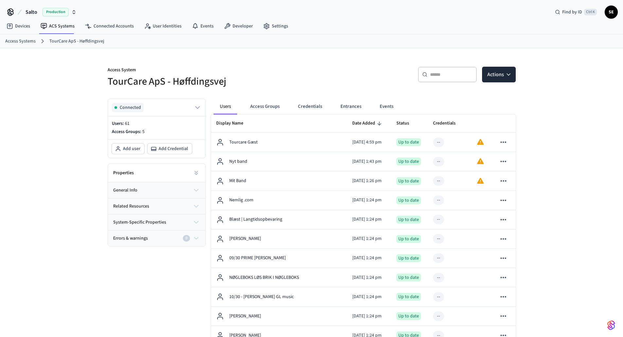
click at [286, 81] on h5 "TourCare ApS - Høffdingsvej" at bounding box center [208, 81] width 200 height 13
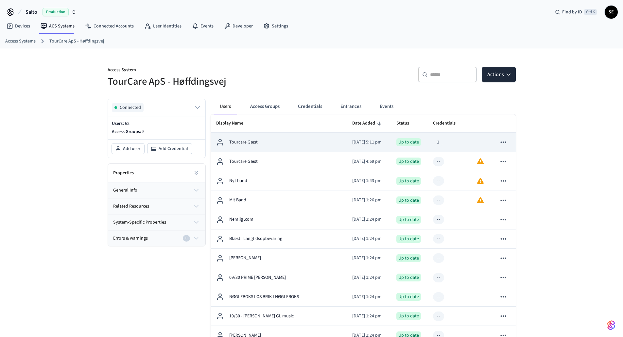
click at [438, 143] on div "1" at bounding box center [438, 142] width 10 height 9
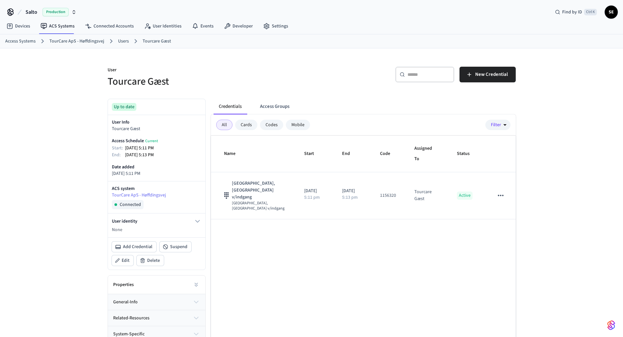
click at [328, 248] on div "Name Start End Code Assigned To Status Port - [GEOGRAPHIC_DATA], [GEOGRAPHIC_DA…" at bounding box center [363, 254] width 305 height 236
click at [279, 105] on button "Access Groups" at bounding box center [275, 107] width 40 height 16
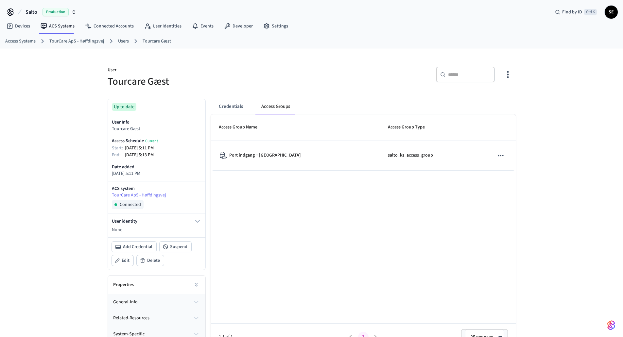
click at [336, 193] on div "Access Group Name Access Group Type Port indgang + [GEOGRAPHIC_DATA] salto_ks_a…" at bounding box center [363, 232] width 305 height 236
click at [249, 108] on div "Credentials Access Groups" at bounding box center [365, 107] width 302 height 16
click at [272, 107] on button "Access Groups" at bounding box center [275, 107] width 39 height 16
click at [228, 106] on button "Credentials" at bounding box center [231, 107] width 35 height 16
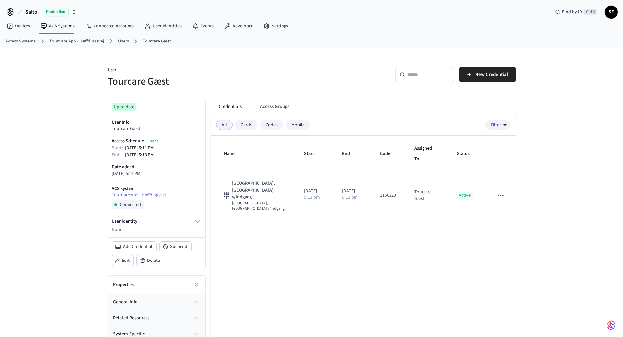
click at [206, 79] on h5 "Tourcare Gæst" at bounding box center [208, 81] width 200 height 13
click at [120, 39] on link "Users" at bounding box center [123, 41] width 11 height 7
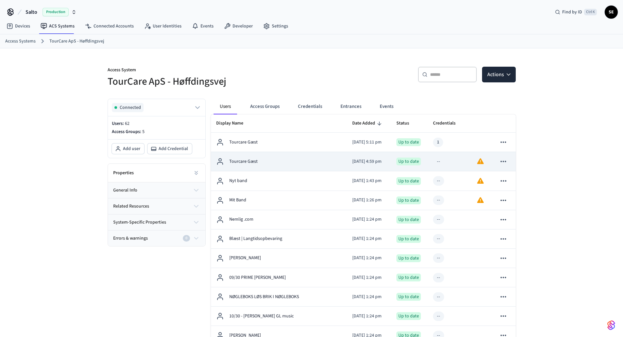
click at [505, 159] on icon "sticky table" at bounding box center [503, 161] width 9 height 9
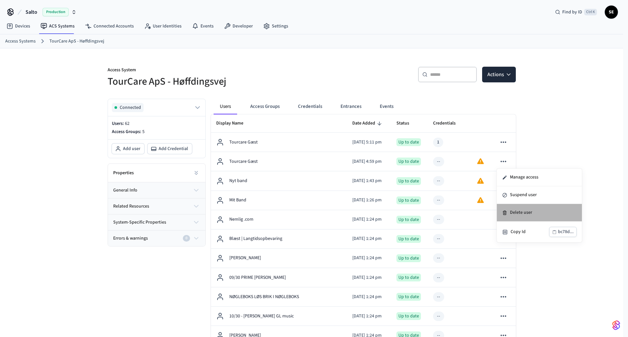
click at [522, 211] on li "Delete user" at bounding box center [539, 213] width 85 height 18
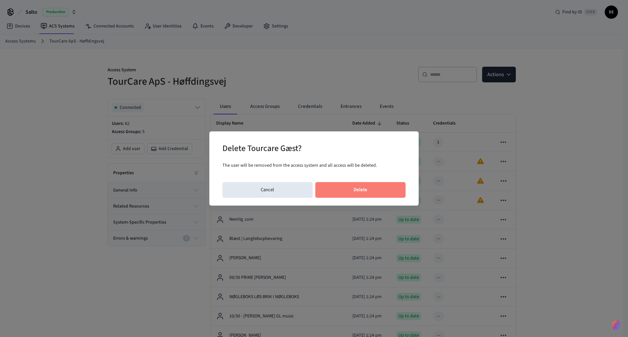
click at [383, 196] on button "Delete" at bounding box center [360, 190] width 91 height 16
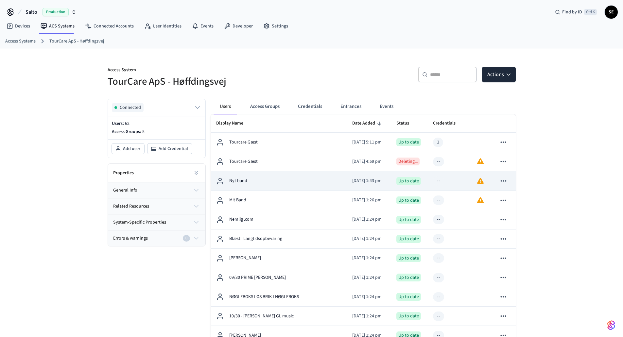
click at [504, 184] on icon "sticky table" at bounding box center [503, 181] width 9 height 9
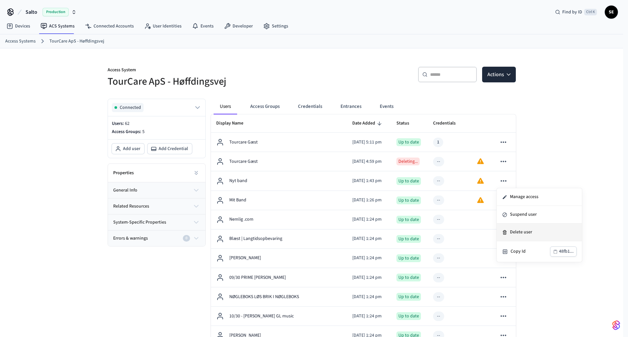
click at [529, 235] on li "Delete user" at bounding box center [539, 233] width 85 height 18
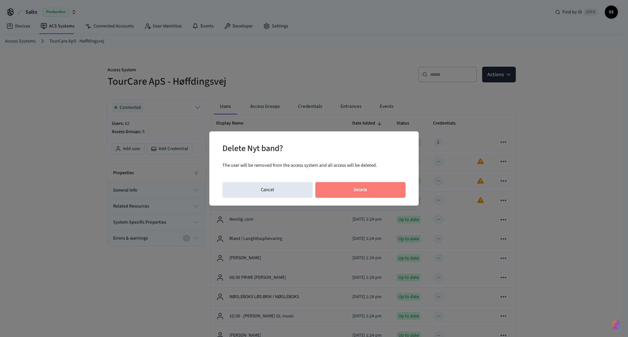
click at [386, 193] on button "Delete" at bounding box center [360, 190] width 91 height 16
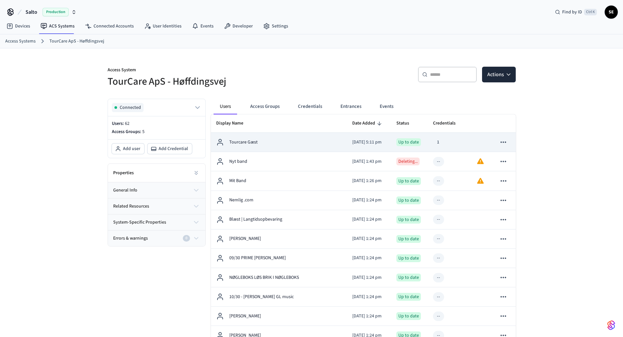
click at [437, 142] on div "1" at bounding box center [438, 142] width 10 height 9
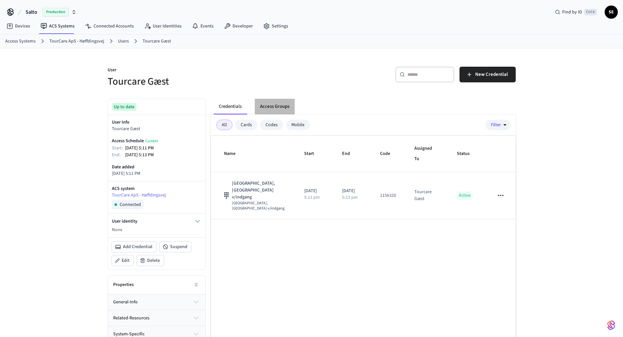
click at [284, 110] on button "Access Groups" at bounding box center [275, 107] width 40 height 16
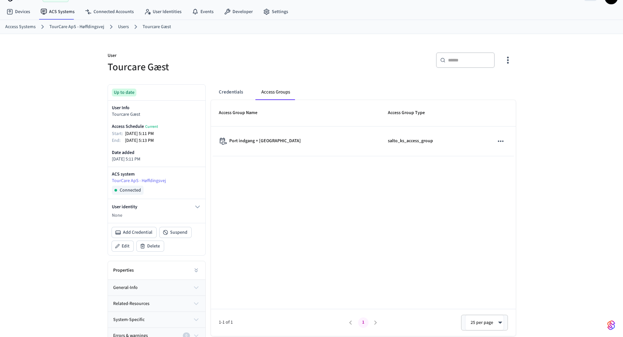
scroll to position [21, 0]
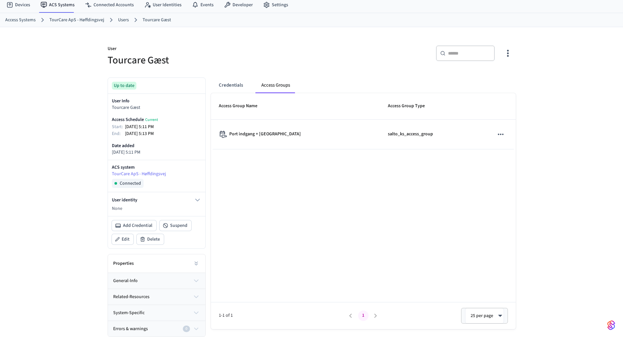
click at [196, 279] on icon "button" at bounding box center [196, 281] width 8 height 8
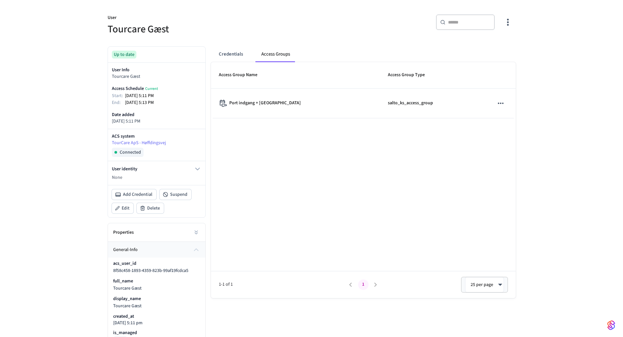
scroll to position [144, 0]
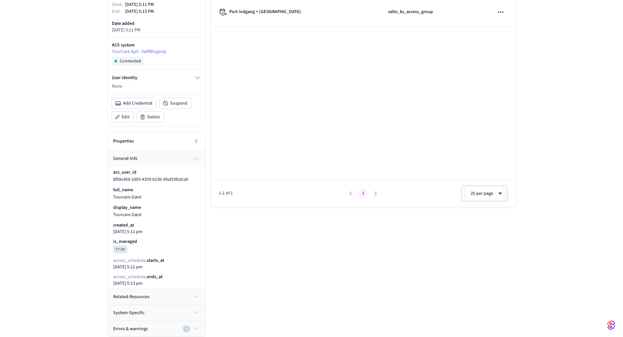
click at [195, 298] on icon "button" at bounding box center [196, 297] width 8 height 8
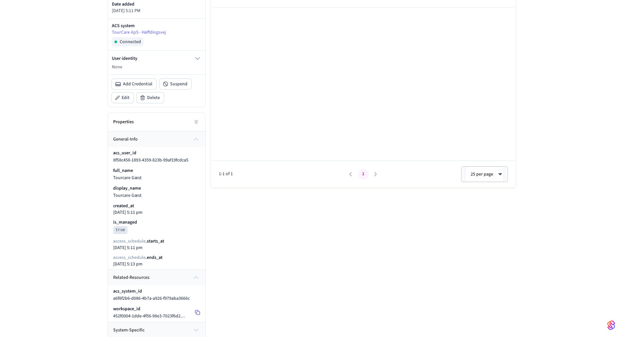
scroll to position [180, 0]
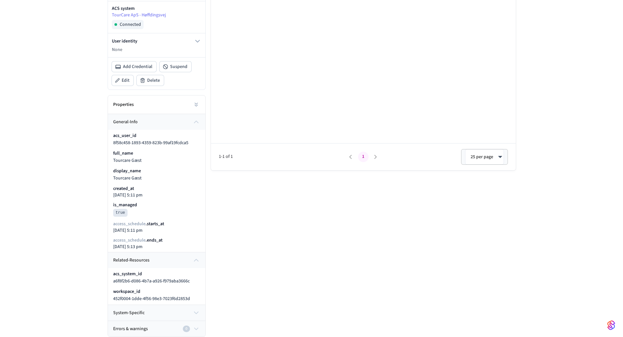
click at [191, 324] on button "Errors & warnings 0" at bounding box center [156, 329] width 97 height 16
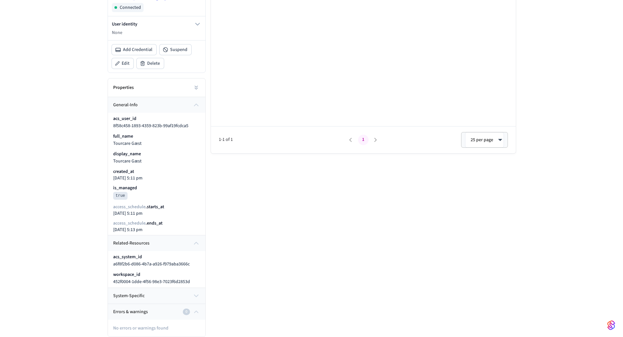
click at [183, 296] on button "system-specific" at bounding box center [156, 296] width 97 height 16
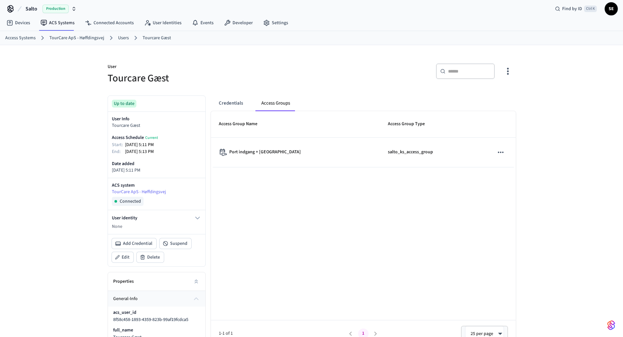
scroll to position [0, 0]
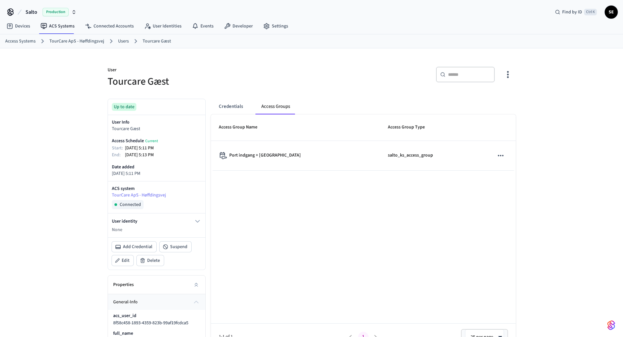
click at [123, 43] on link "Users" at bounding box center [123, 41] width 11 height 7
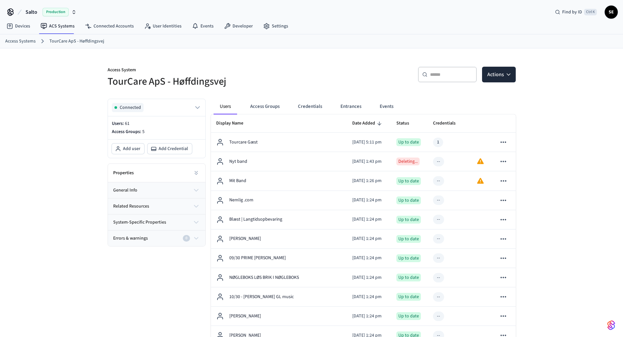
click at [444, 73] on input "text" at bounding box center [451, 74] width 43 height 7
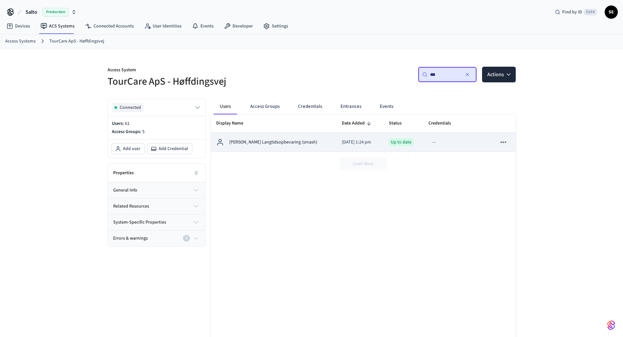
type input "***"
click at [278, 135] on td "[PERSON_NAME] Langtidsopbevaring (smash)" at bounding box center [274, 142] width 126 height 19
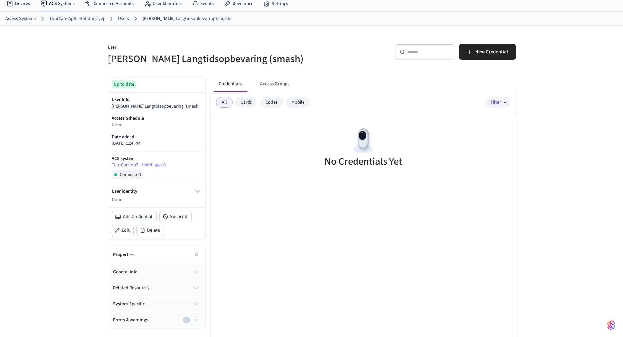
scroll to position [35, 0]
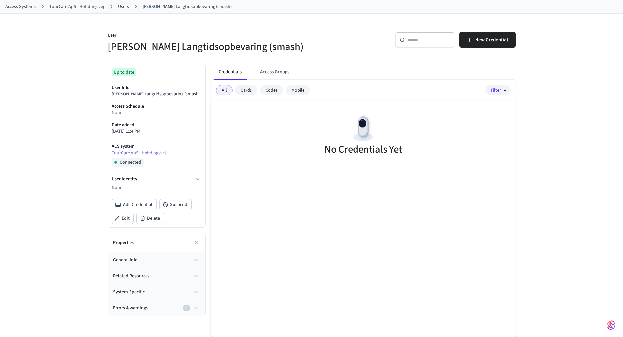
click at [150, 308] on div "Errors & warnings 0" at bounding box center [153, 308] width 80 height 7
click at [152, 288] on button "system-specific" at bounding box center [156, 292] width 97 height 16
click at [153, 276] on button "related-resources" at bounding box center [156, 276] width 97 height 16
click at [152, 265] on button "general-info" at bounding box center [156, 260] width 97 height 16
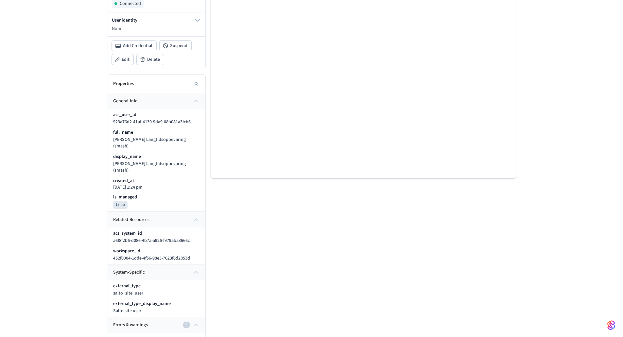
scroll to position [0, 0]
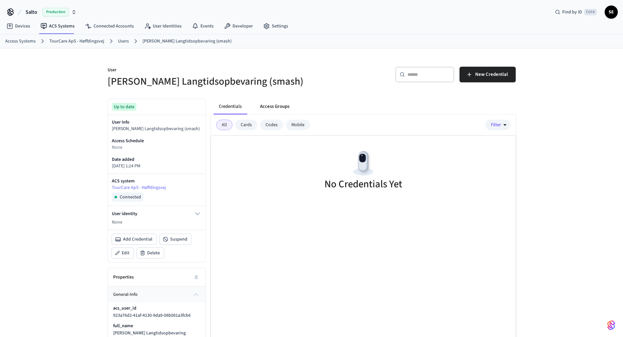
click at [282, 106] on button "Access Groups" at bounding box center [275, 107] width 40 height 16
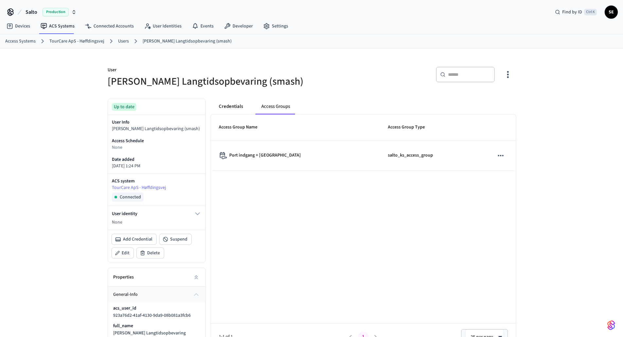
click at [235, 104] on button "Credentials" at bounding box center [231, 107] width 35 height 16
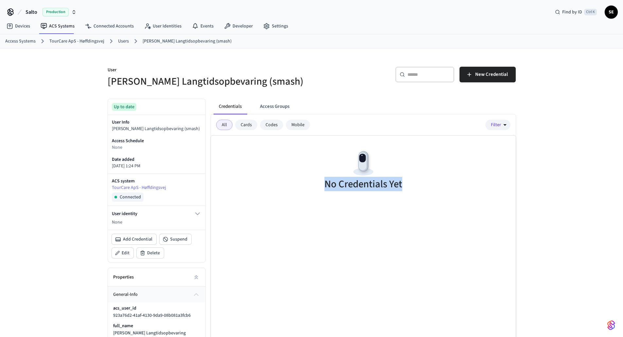
drag, startPoint x: 405, startPoint y: 198, endPoint x: 325, endPoint y: 157, distance: 90.1
click at [325, 157] on div "No Credentials Yet" at bounding box center [363, 171] width 305 height 71
click at [341, 172] on div "No Credentials Yet" at bounding box center [363, 171] width 305 height 71
click at [172, 40] on link "[PERSON_NAME] Langtidsopbevaring (smash)" at bounding box center [187, 41] width 89 height 7
click at [120, 40] on link "Users" at bounding box center [123, 41] width 11 height 7
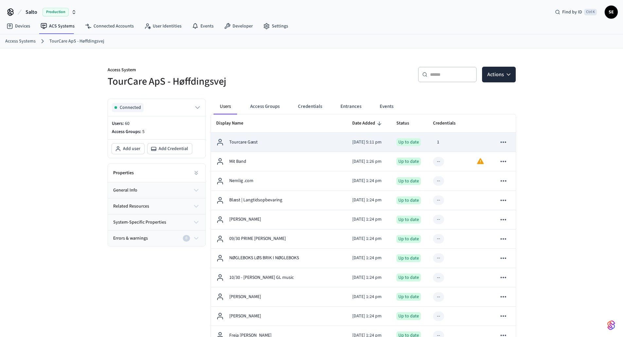
click at [266, 146] on td "Tourcare Gæst" at bounding box center [279, 142] width 136 height 19
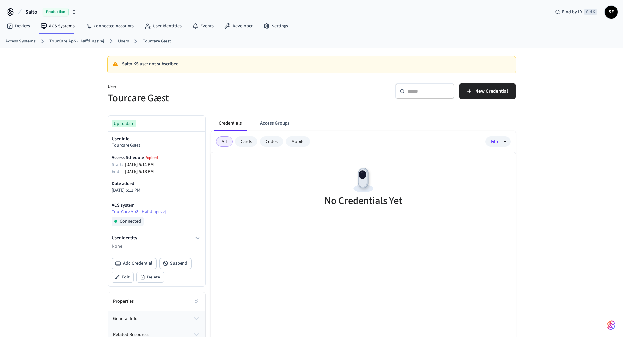
click at [115, 38] on ol "Access Systems TourCare ApS - Høffdingsvej Users Tourcare Gæst" at bounding box center [314, 41] width 618 height 9
click at [123, 43] on link "Users" at bounding box center [123, 41] width 11 height 7
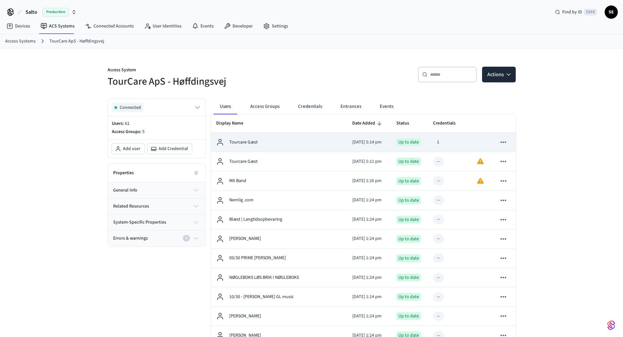
click at [503, 144] on icon "sticky table" at bounding box center [503, 142] width 9 height 9
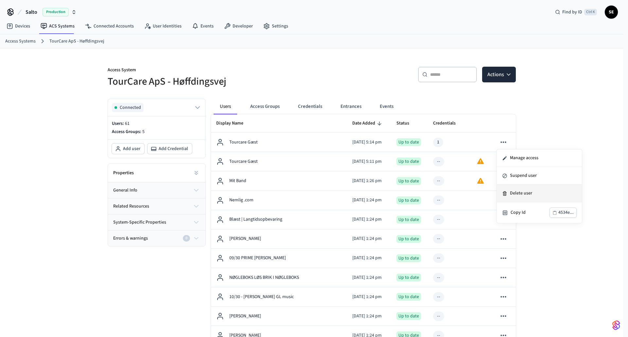
click at [516, 196] on li "Delete user" at bounding box center [539, 194] width 85 height 18
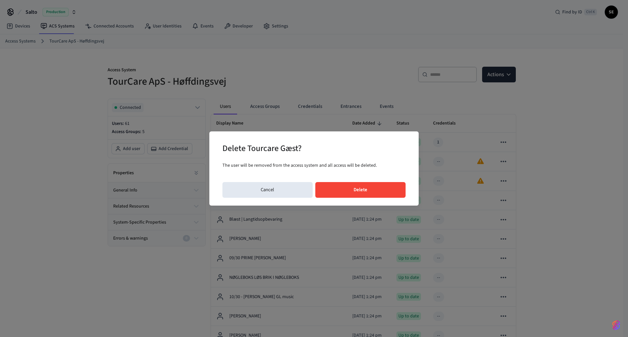
click at [380, 192] on button "Delete" at bounding box center [360, 190] width 91 height 16
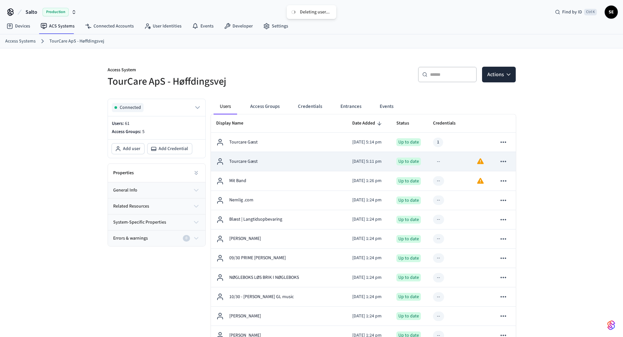
click at [506, 162] on icon "sticky table" at bounding box center [504, 161] width 6 height 1
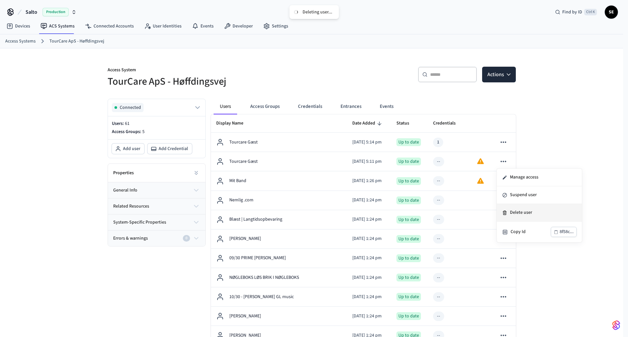
click at [523, 215] on li "Delete user" at bounding box center [539, 213] width 85 height 18
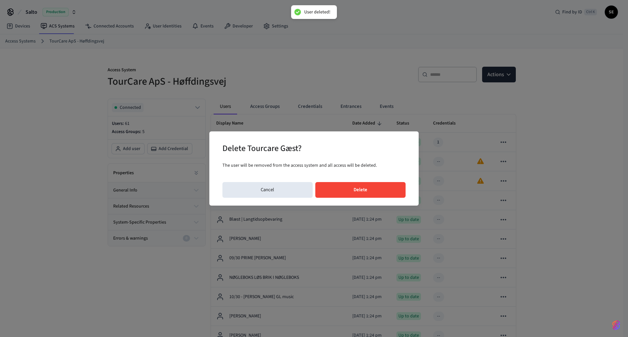
click at [367, 187] on button "Delete" at bounding box center [360, 190] width 91 height 16
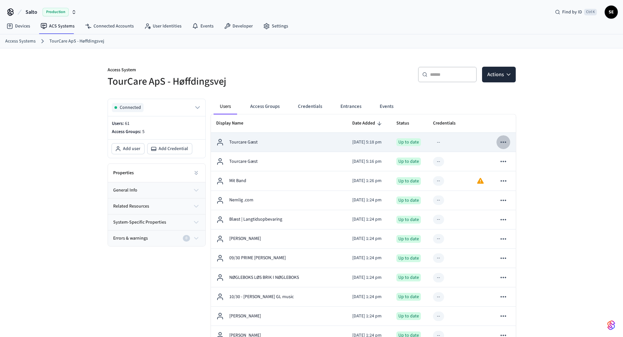
click at [504, 145] on icon "sticky table" at bounding box center [503, 142] width 9 height 9
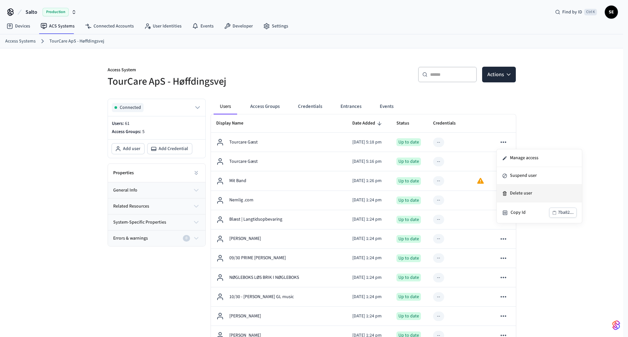
click at [527, 197] on li "Delete user" at bounding box center [539, 194] width 85 height 18
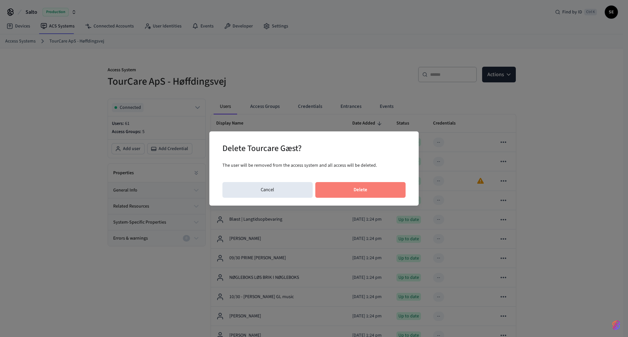
click at [367, 188] on button "Delete" at bounding box center [360, 190] width 91 height 16
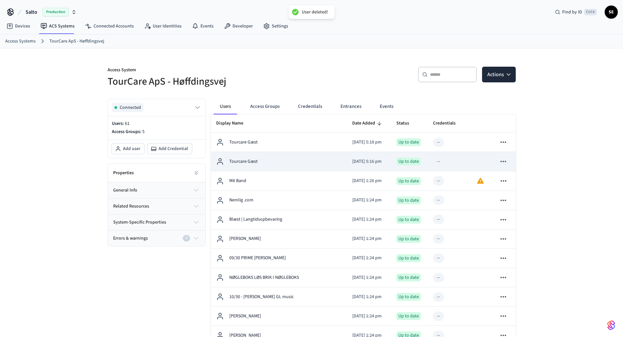
click at [499, 163] on icon "sticky table" at bounding box center [503, 161] width 9 height 9
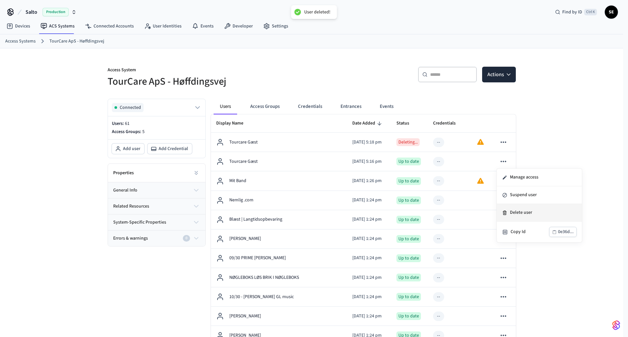
click at [522, 214] on li "Delete user" at bounding box center [539, 213] width 85 height 18
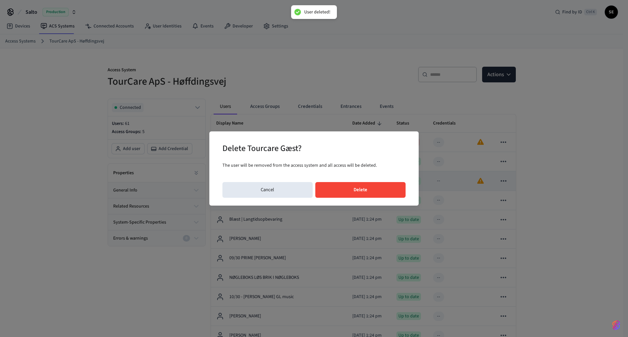
click at [391, 187] on button "Delete" at bounding box center [360, 190] width 91 height 16
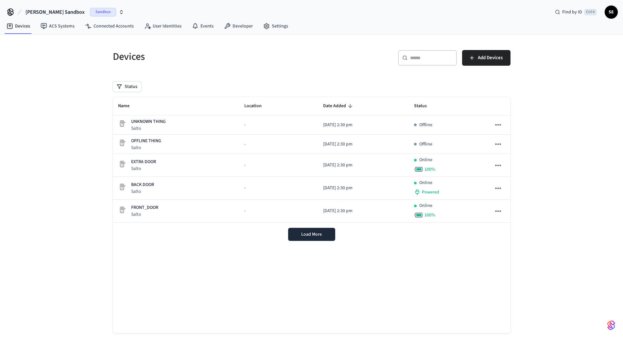
click at [90, 10] on span "Sandbox" at bounding box center [103, 12] width 26 height 9
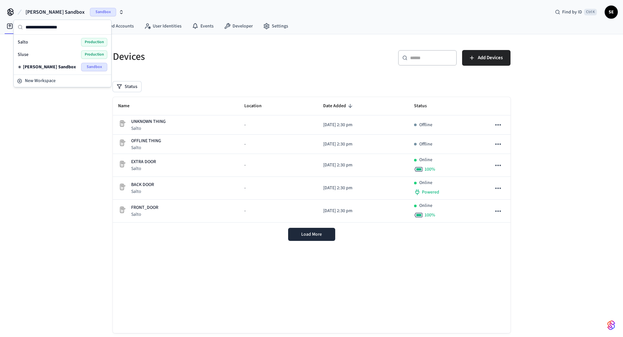
click at [66, 42] on div "Salto Production" at bounding box center [63, 42] width 90 height 9
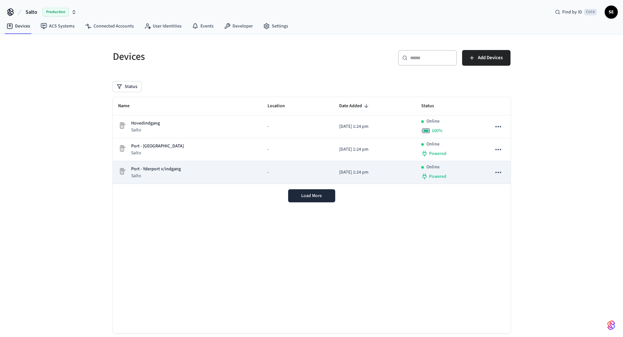
click at [201, 173] on div "Port - Yderport v/indgang Salto" at bounding box center [187, 172] width 139 height 13
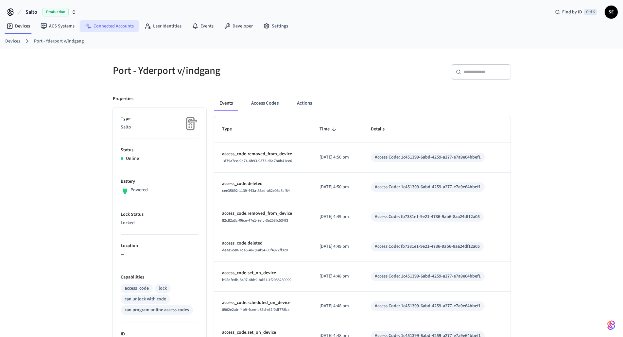
click at [122, 21] on link "Connected Accounts" at bounding box center [109, 26] width 59 height 12
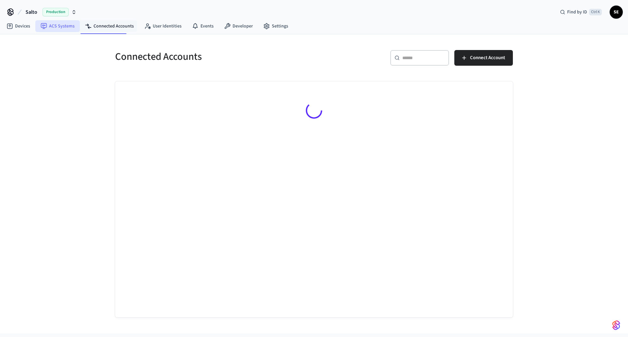
click at [61, 25] on link "ACS Systems" at bounding box center [57, 26] width 44 height 12
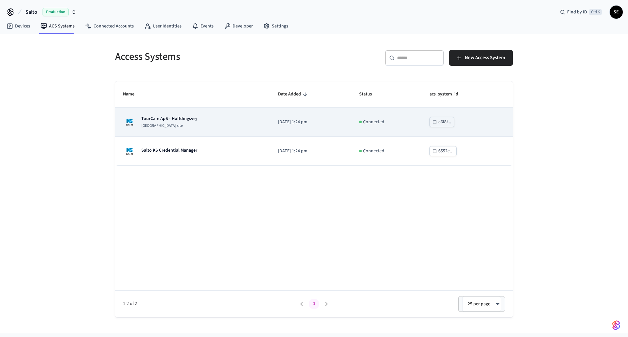
click at [204, 126] on div "TourCare ApS - Høffdingsvej [GEOGRAPHIC_DATA] site" at bounding box center [192, 121] width 139 height 13
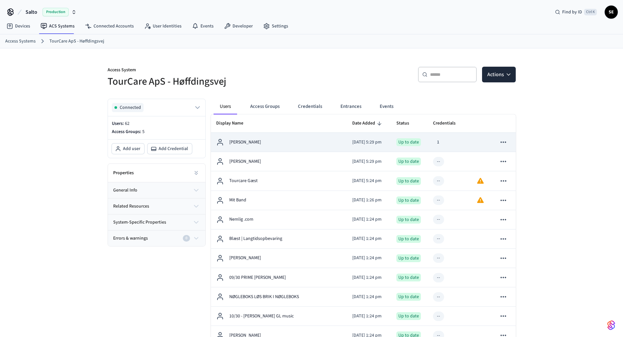
click at [501, 137] on button "sticky table" at bounding box center [503, 142] width 14 height 14
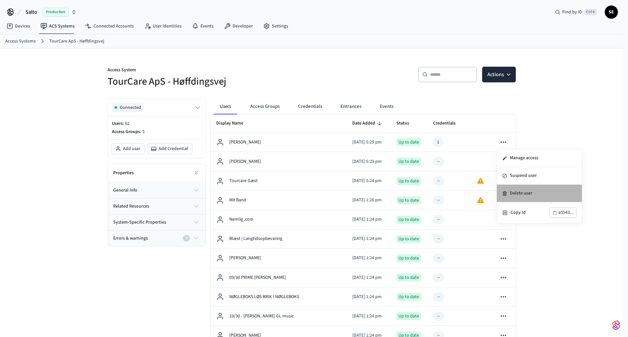
click at [524, 196] on li "Delete user" at bounding box center [539, 194] width 85 height 18
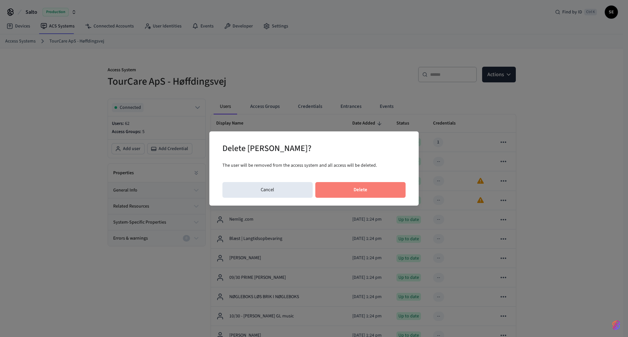
click at [368, 186] on button "Delete" at bounding box center [360, 190] width 91 height 16
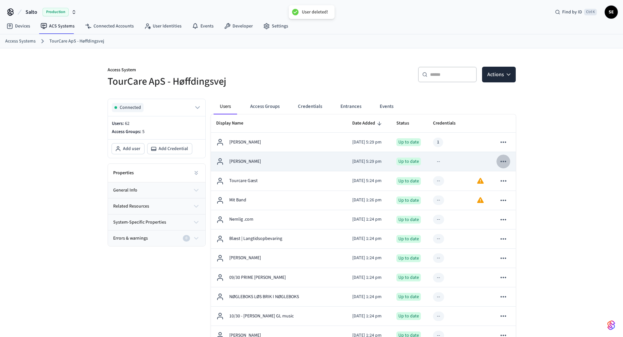
click at [505, 160] on icon "sticky table" at bounding box center [503, 161] width 9 height 9
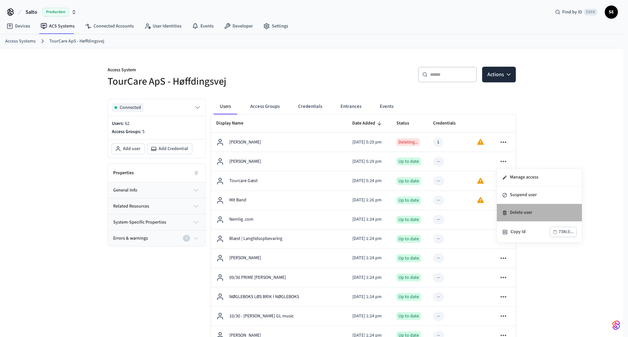
click at [525, 214] on li "Delete user" at bounding box center [539, 213] width 85 height 18
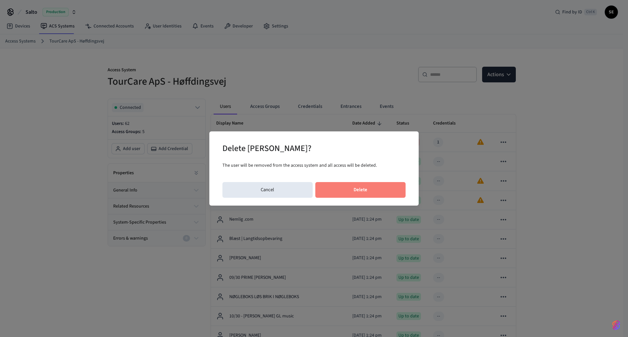
click at [358, 187] on button "Delete" at bounding box center [360, 190] width 91 height 16
